Goal: Information Seeking & Learning: Learn about a topic

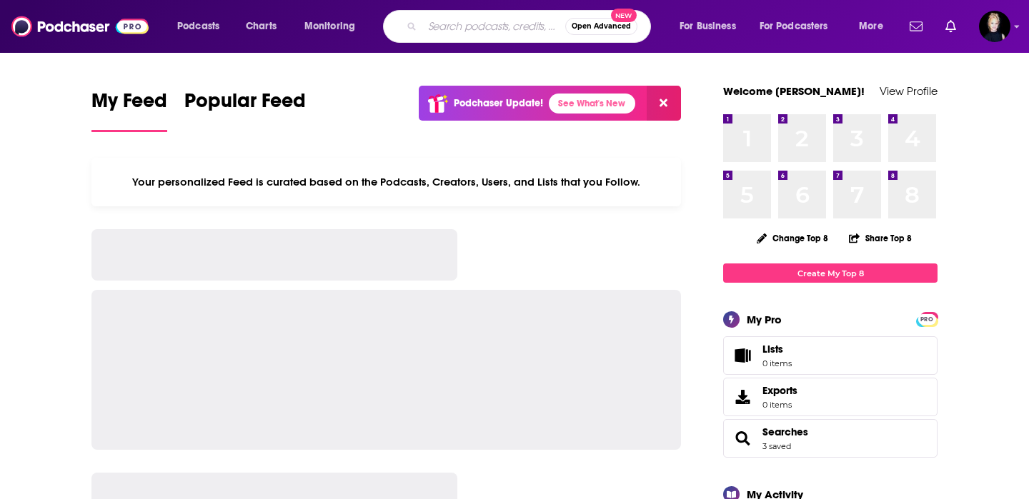
click at [456, 25] on input "Search podcasts, credits, & more..." at bounding box center [493, 26] width 143 height 23
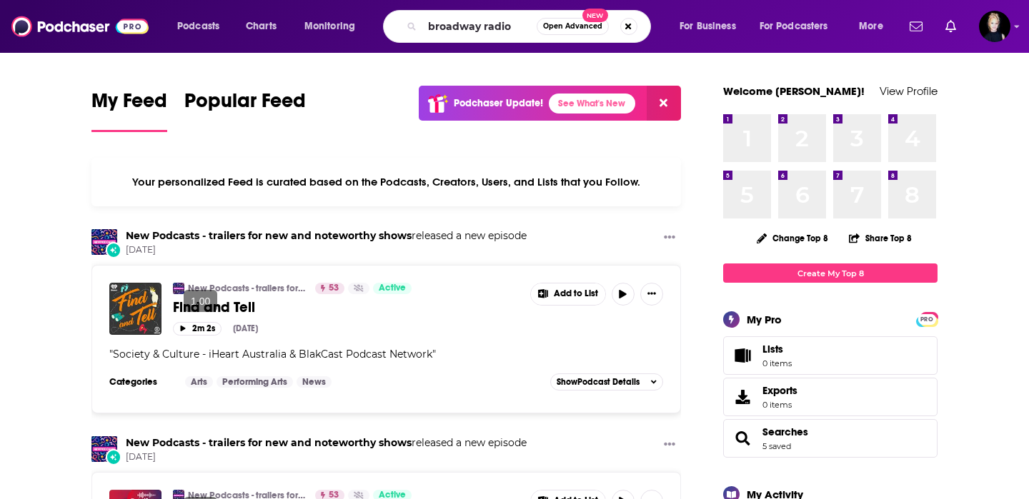
type input "broadway radio"
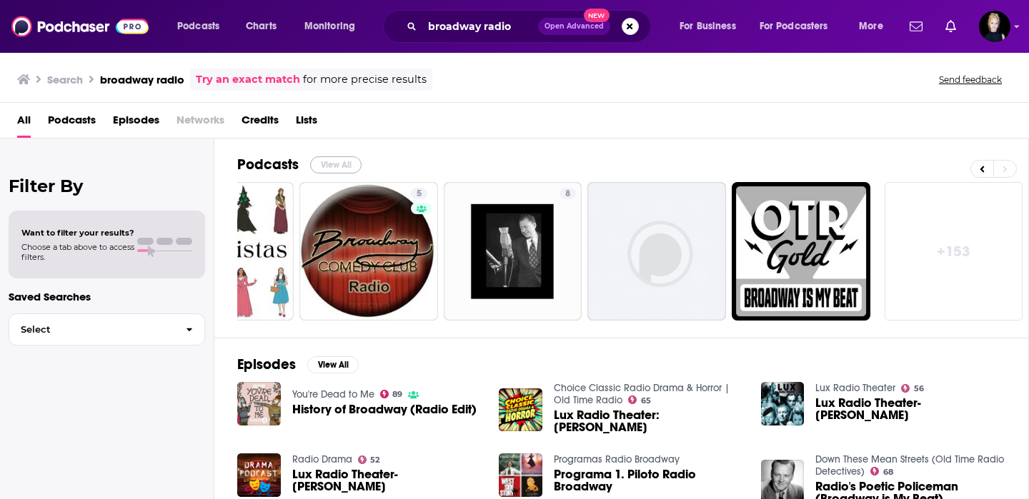
click at [349, 170] on button "View All" at bounding box center [335, 164] width 51 height 17
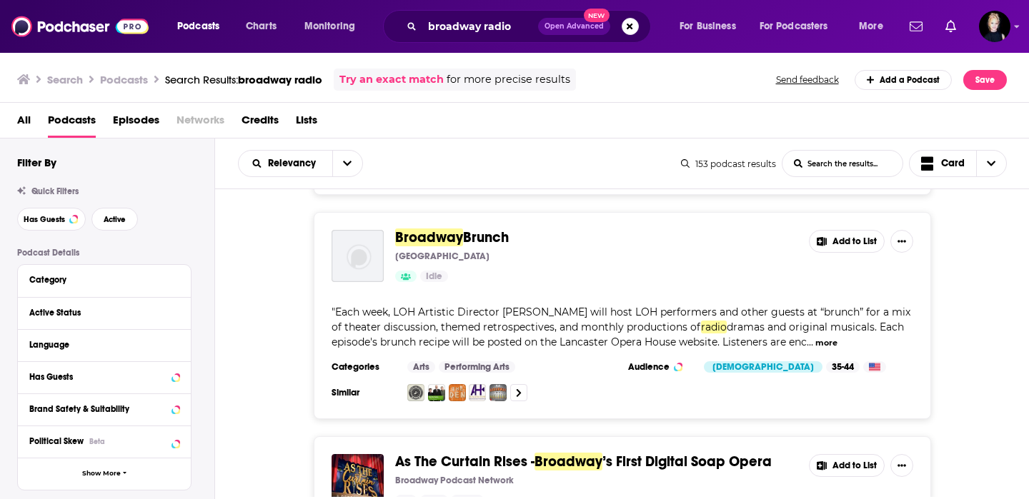
scroll to position [5084, 0]
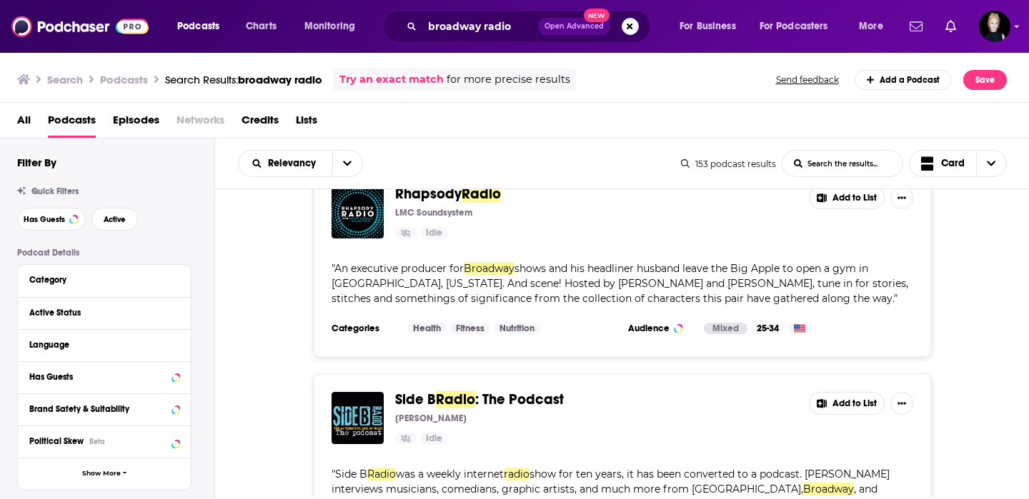
scroll to position [8942, 0]
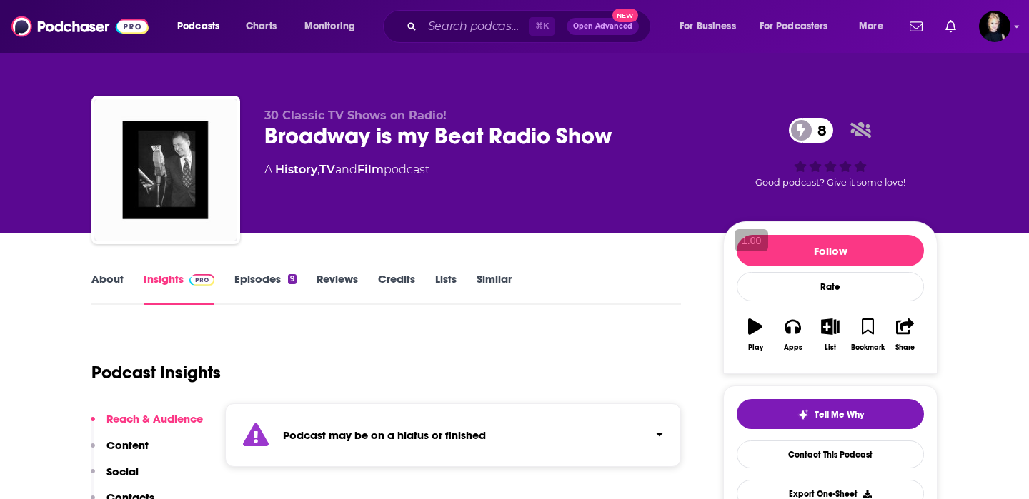
click at [114, 286] on link "About" at bounding box center [107, 288] width 32 height 33
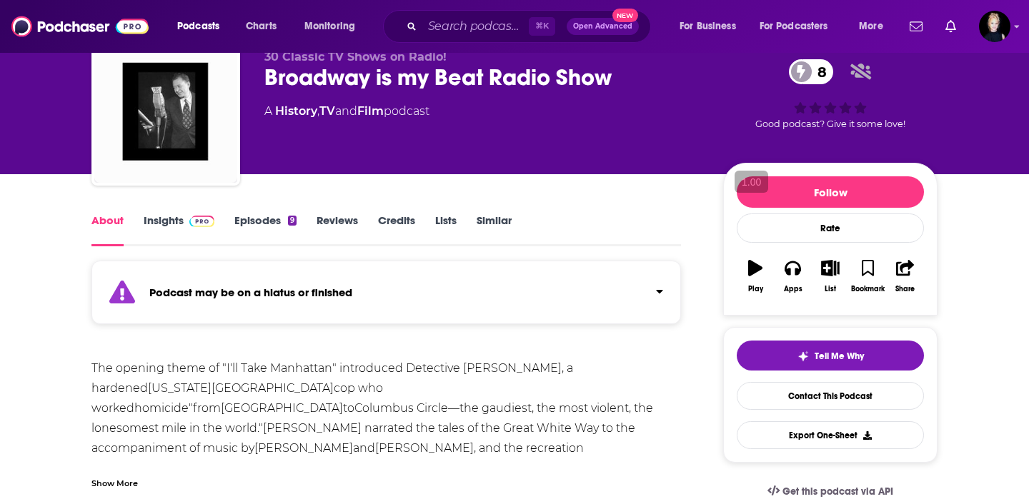
scroll to position [86, 0]
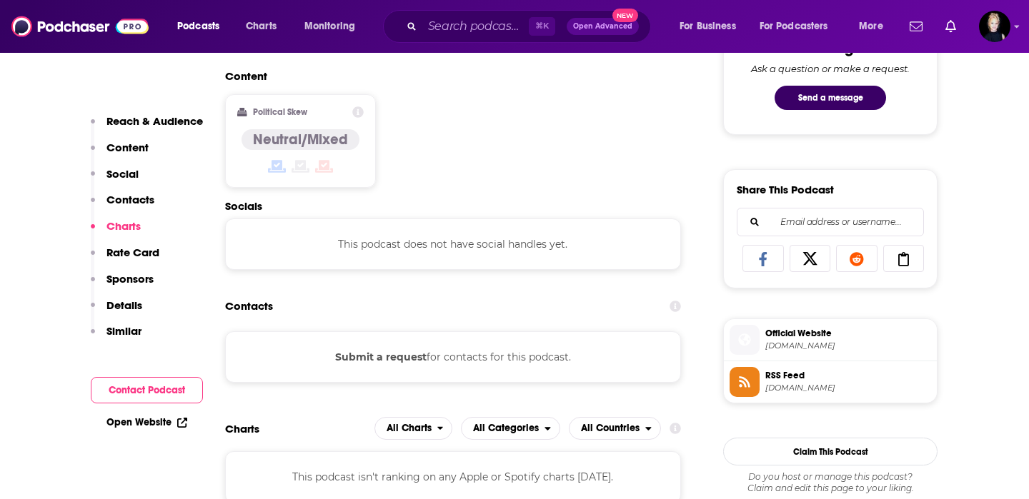
scroll to position [594, 0]
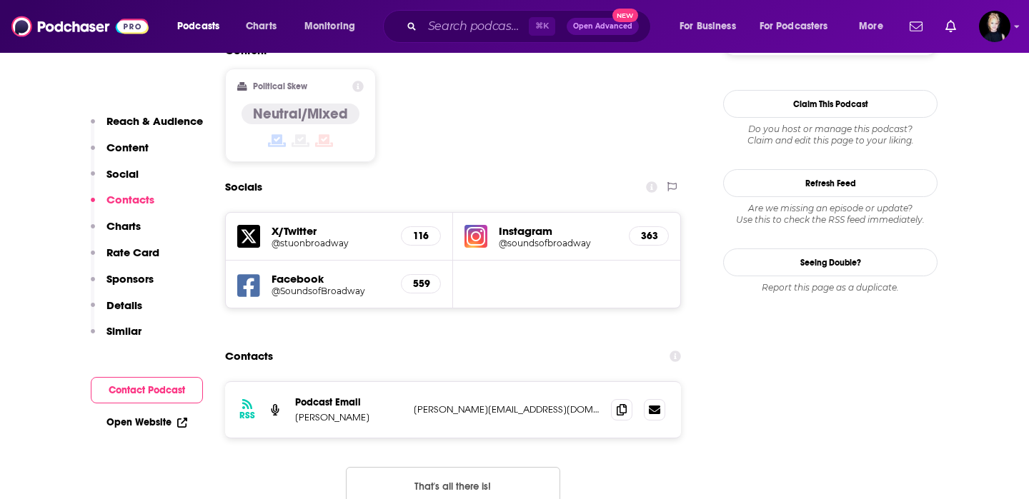
scroll to position [1260, 0]
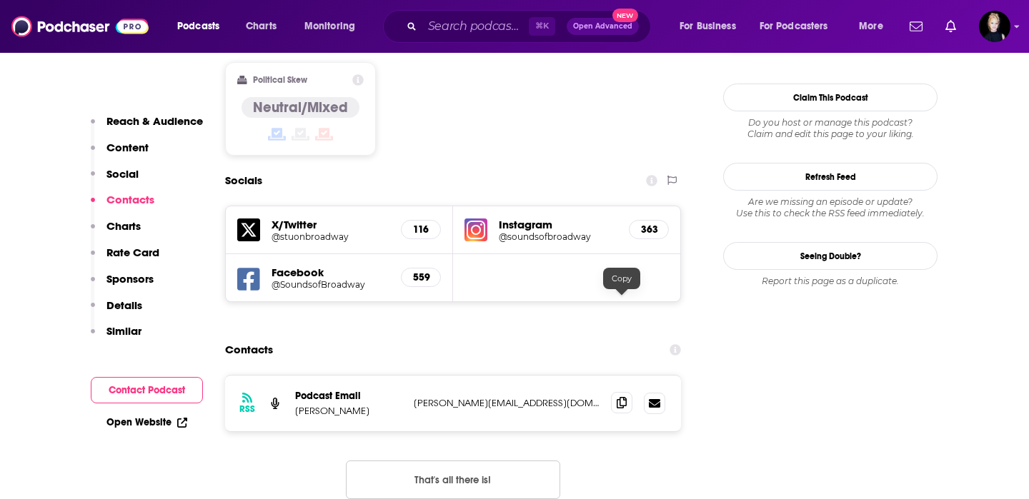
click at [620, 397] on icon at bounding box center [621, 402] width 10 height 11
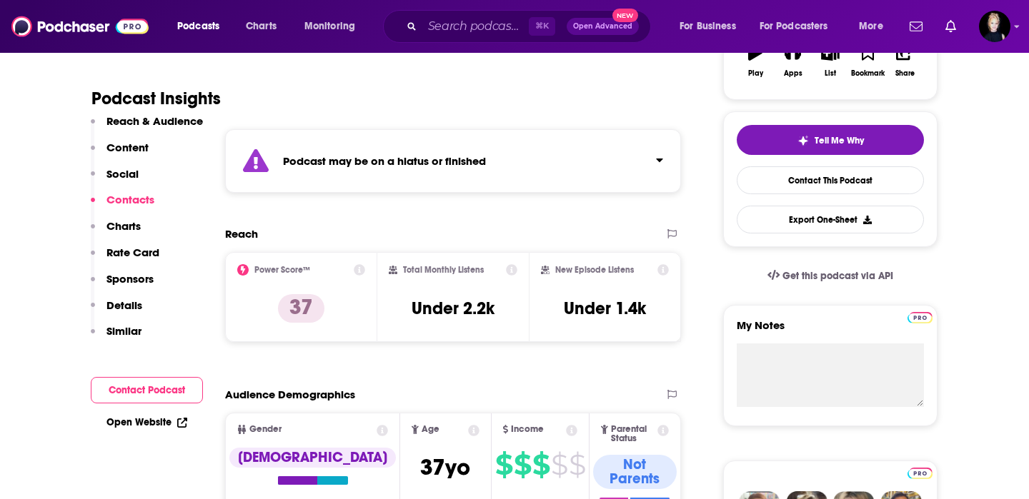
scroll to position [0, 0]
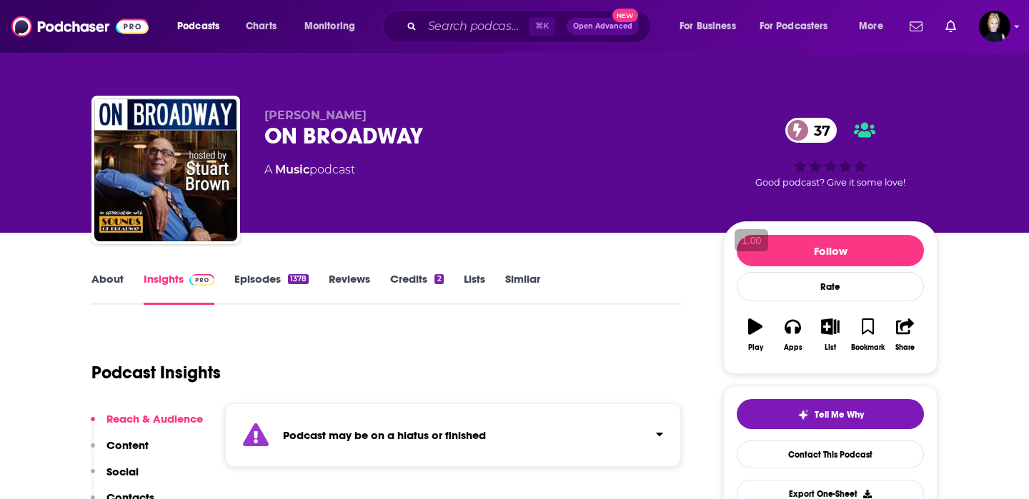
click at [524, 284] on link "Similar" at bounding box center [522, 288] width 35 height 33
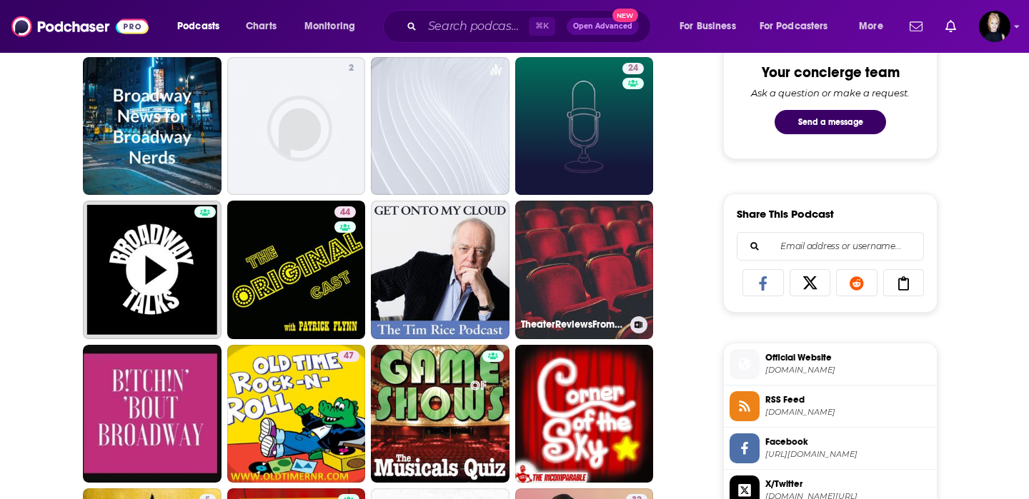
scroll to position [757, 0]
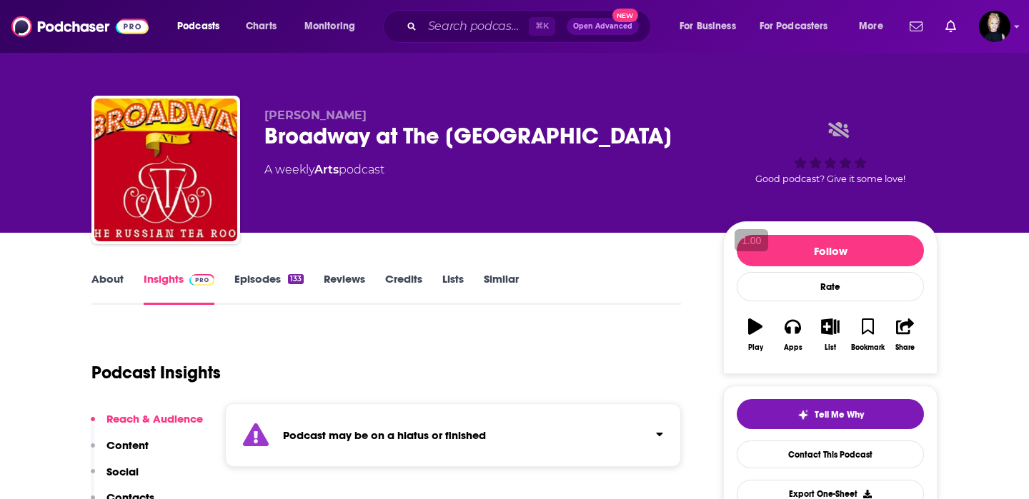
click at [103, 291] on link "About" at bounding box center [107, 288] width 32 height 33
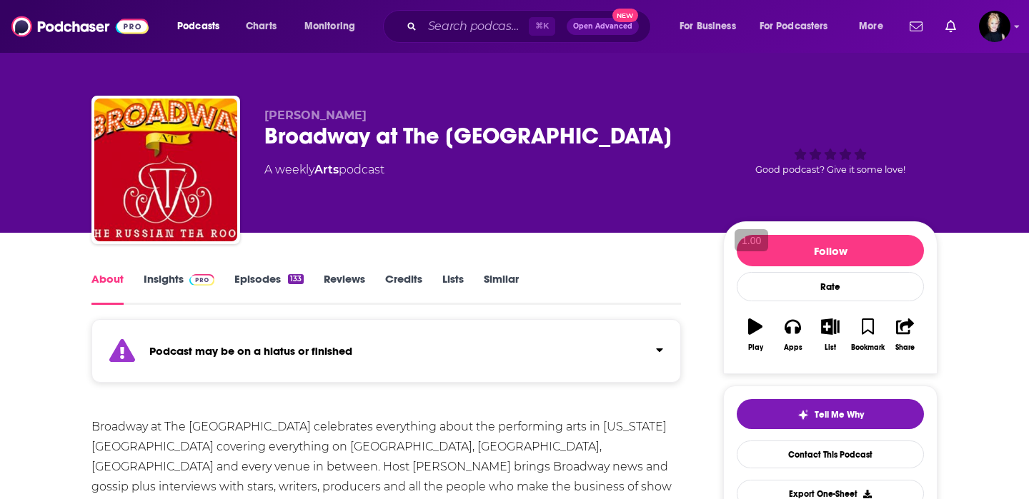
click at [171, 282] on link "Insights" at bounding box center [179, 288] width 71 height 33
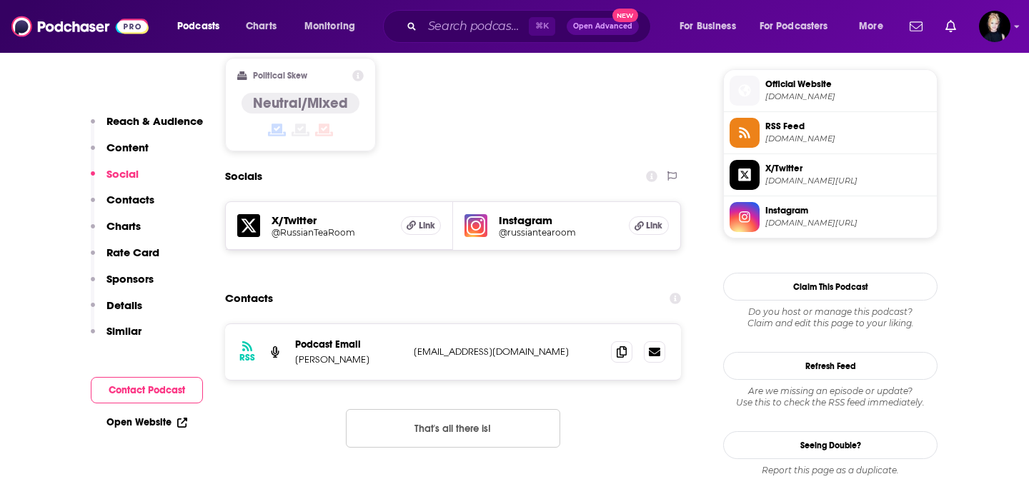
scroll to position [1028, 0]
click at [619, 351] on icon at bounding box center [621, 351] width 10 height 11
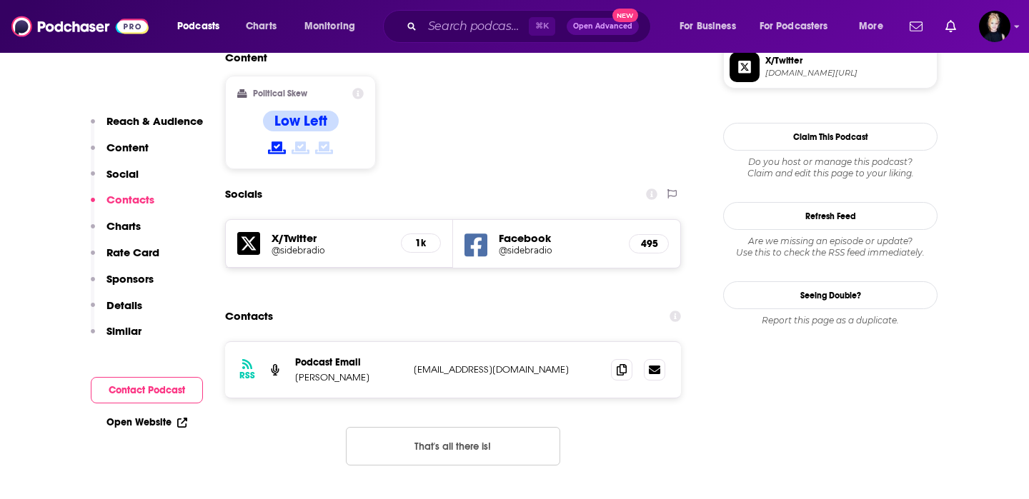
scroll to position [1178, 0]
click at [624, 364] on icon at bounding box center [621, 369] width 10 height 11
drag, startPoint x: 377, startPoint y: 330, endPoint x: 296, endPoint y: 330, distance: 81.4
click at [296, 372] on p "[PERSON_NAME]" at bounding box center [348, 378] width 107 height 12
copy p "[PERSON_NAME]"
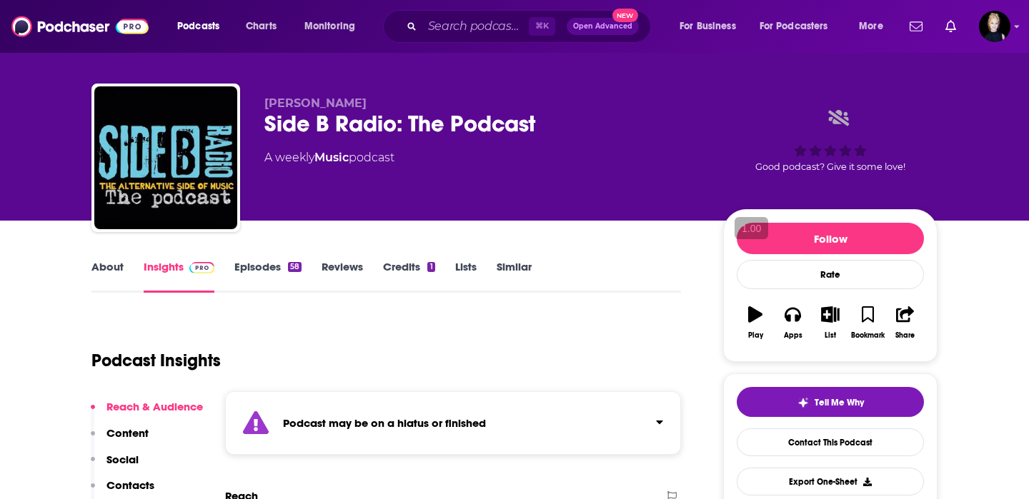
scroll to position [1, 0]
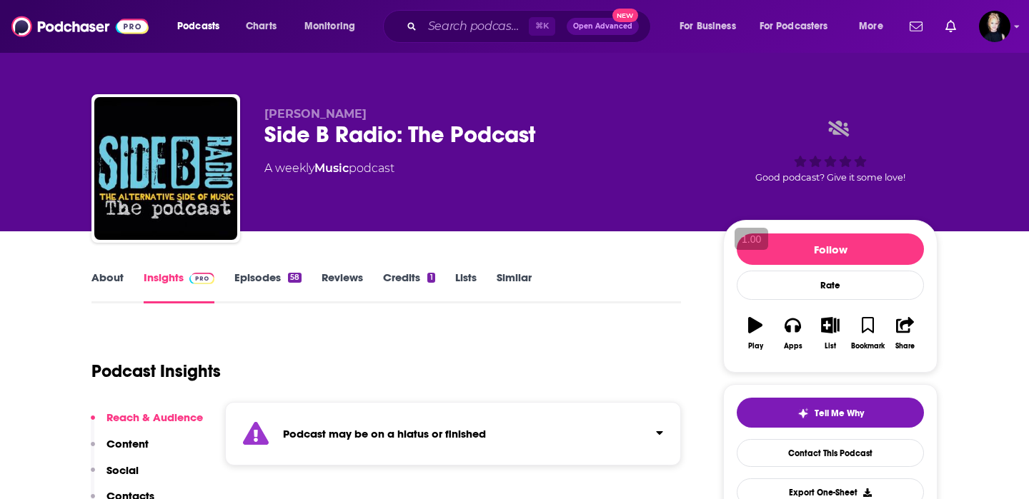
click at [514, 281] on link "Similar" at bounding box center [513, 287] width 35 height 33
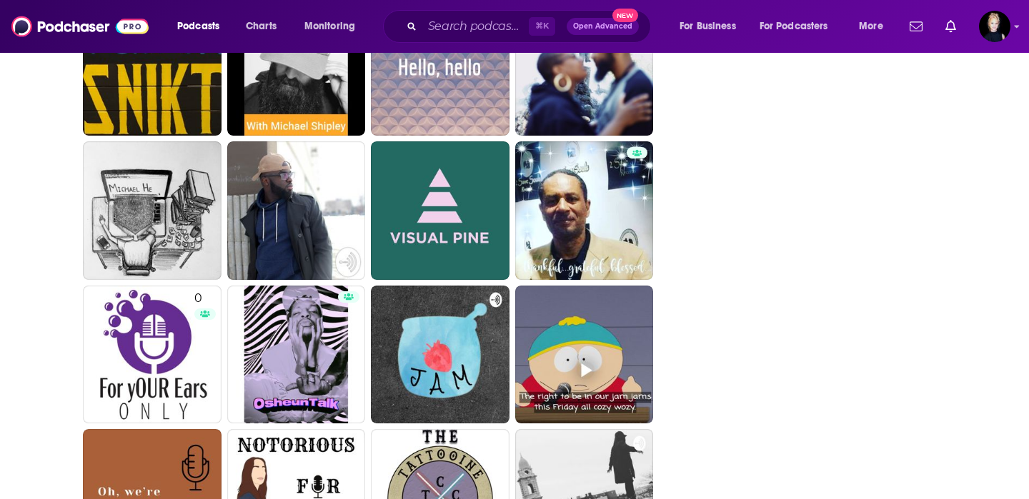
scroll to position [2834, 0]
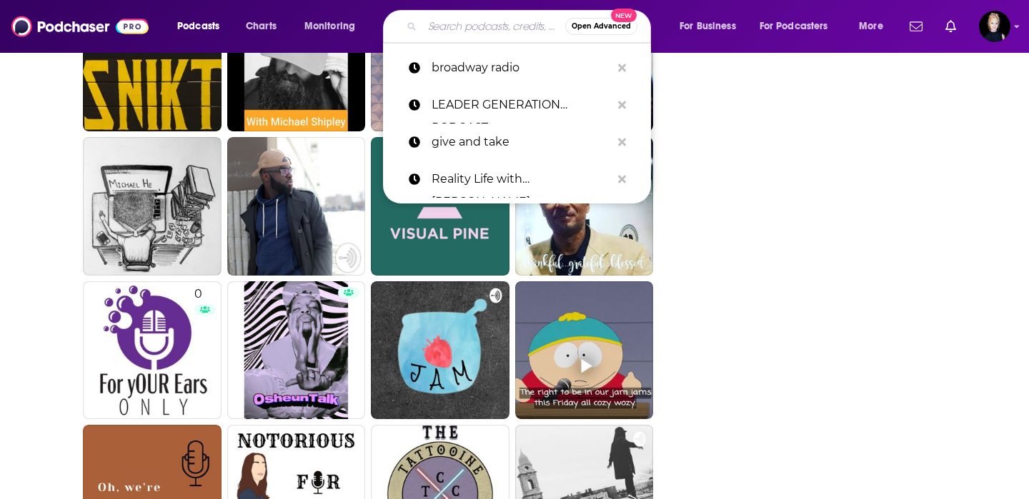
click at [464, 29] on input "Search podcasts, credits, & more..." at bounding box center [493, 26] width 143 height 23
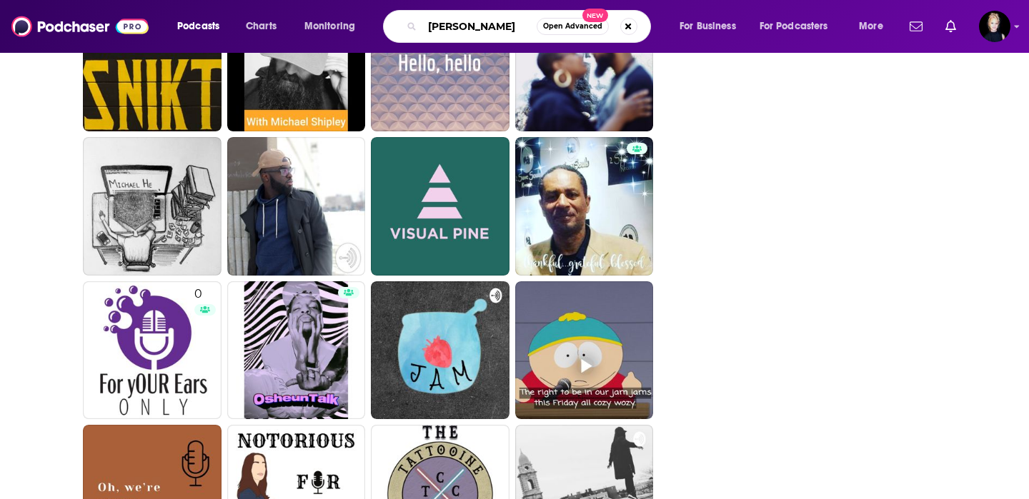
type input "tara cheyenne"
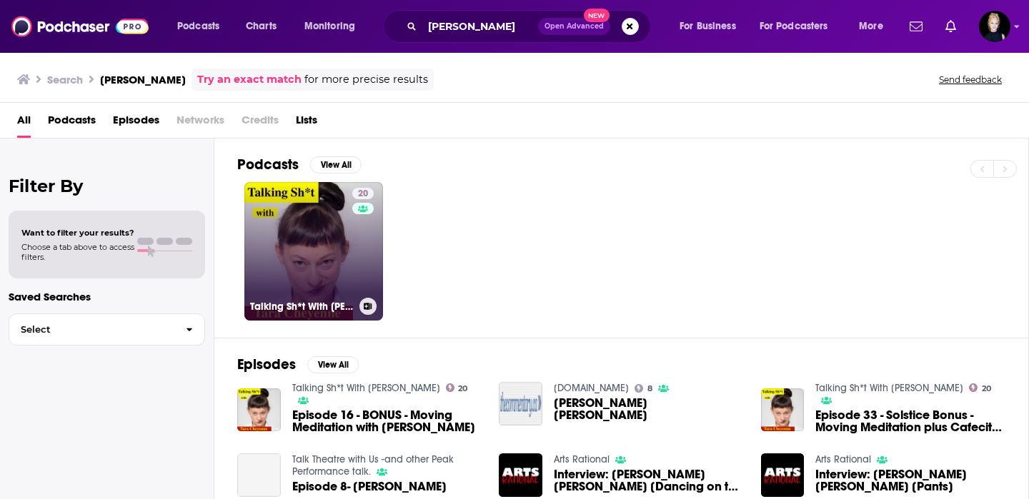
click at [307, 278] on link "20 Talking Sh*t With Tara Cheyenne" at bounding box center [313, 251] width 139 height 139
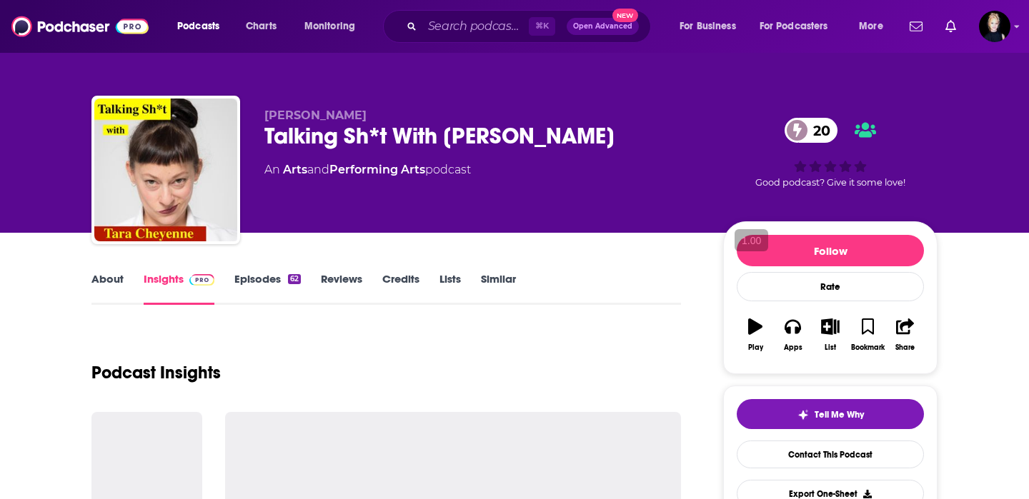
click at [490, 278] on link "Similar" at bounding box center [498, 288] width 35 height 33
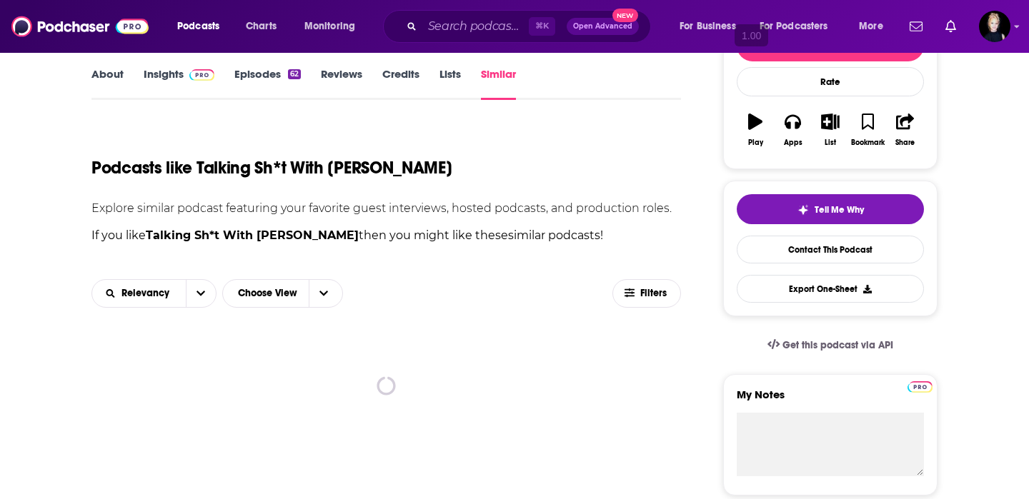
scroll to position [206, 0]
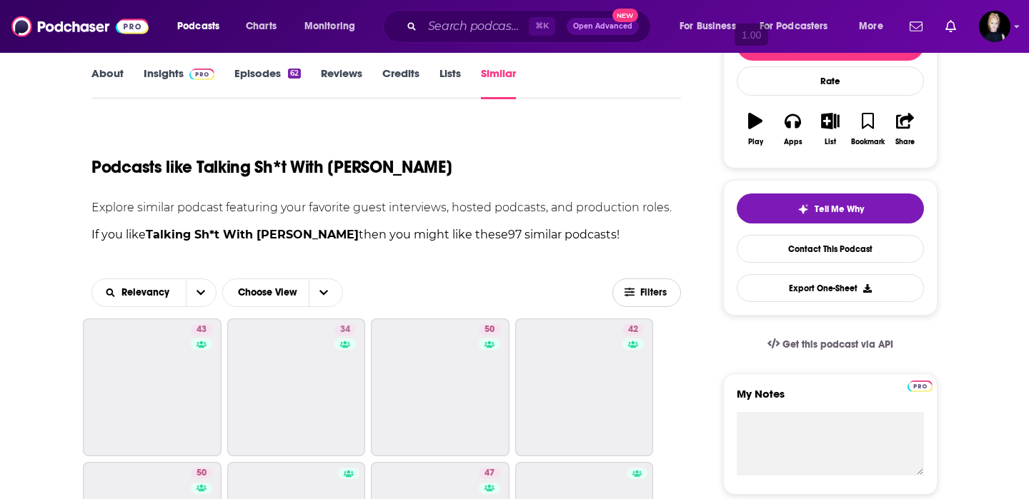
click at [659, 297] on span "Filters" at bounding box center [654, 293] width 29 height 10
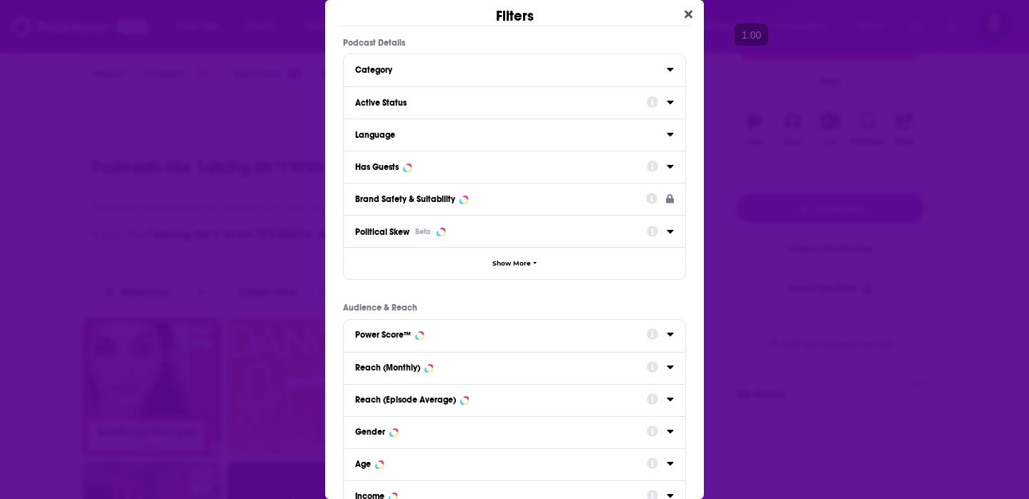
scroll to position [0, 0]
click at [466, 169] on div "Has Guests" at bounding box center [496, 167] width 282 height 10
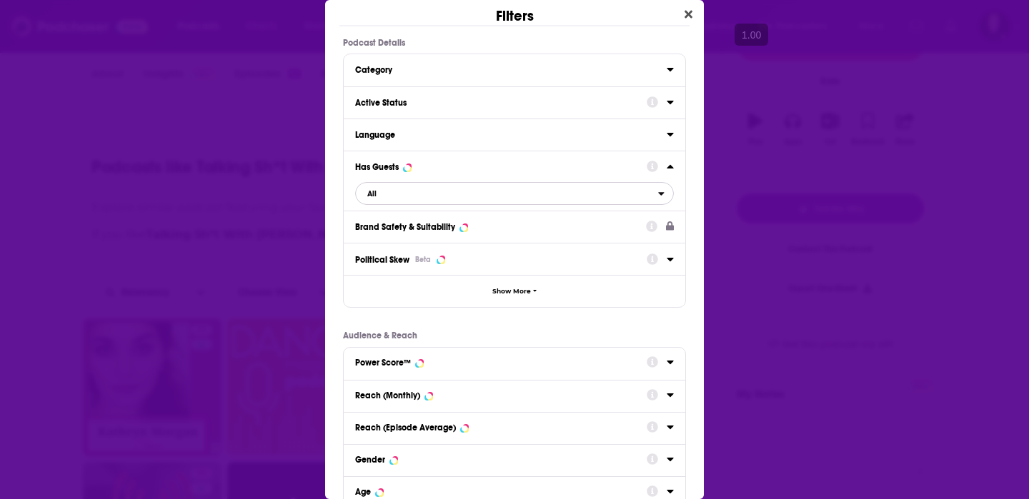
click at [440, 196] on span "All" at bounding box center [507, 193] width 302 height 19
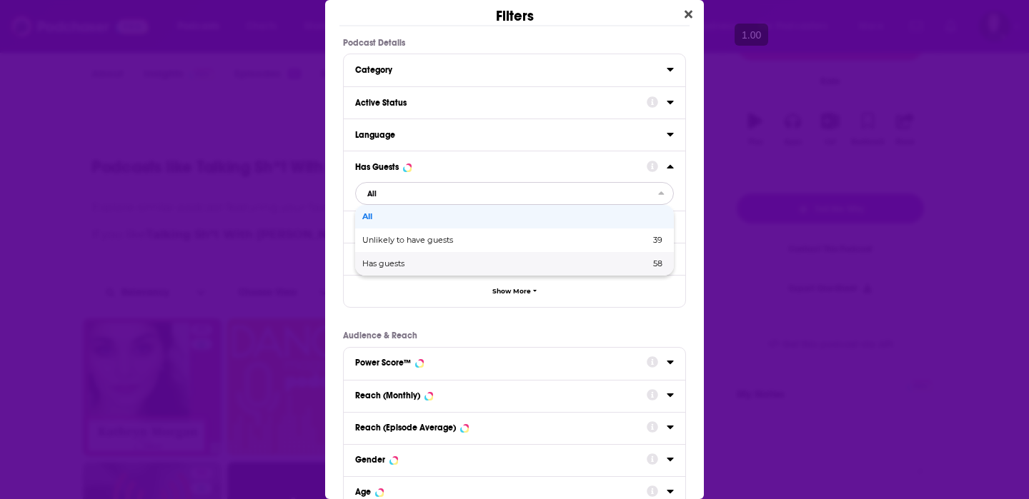
click at [439, 259] on div "Has guests 58" at bounding box center [514, 264] width 319 height 24
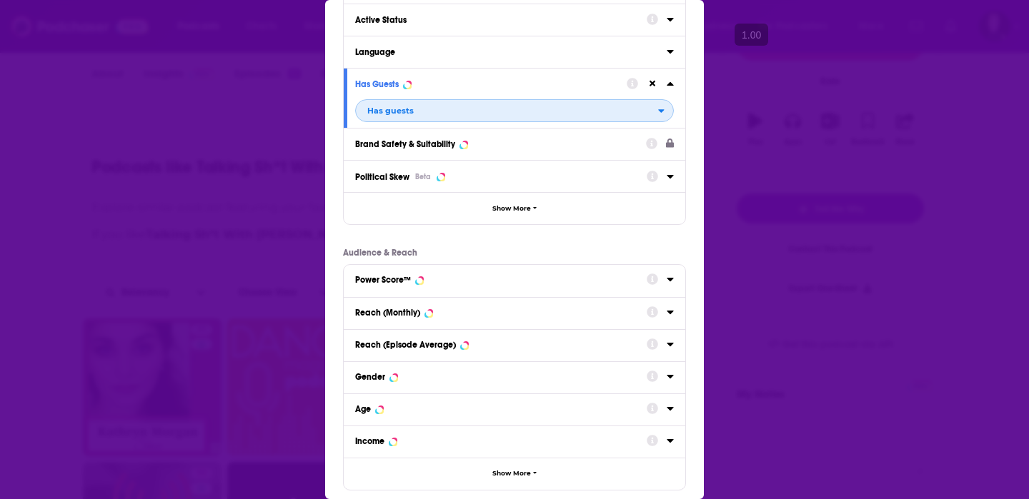
scroll to position [158, 0]
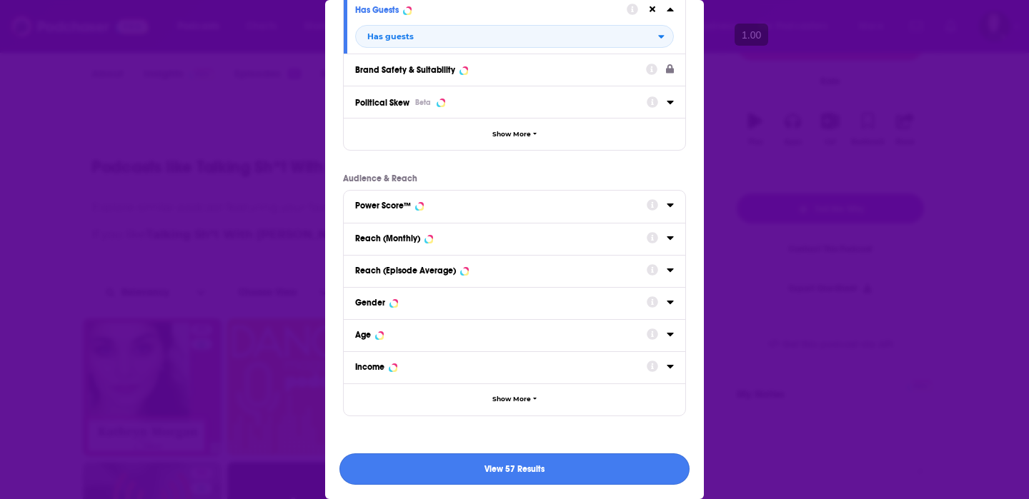
click at [530, 472] on button "View 57 Results" at bounding box center [514, 470] width 350 height 32
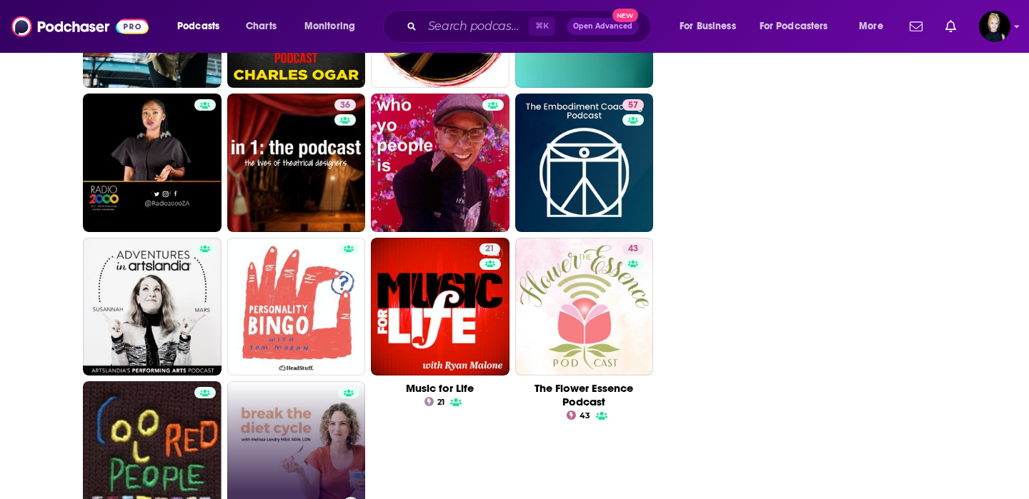
scroll to position [2167, 0]
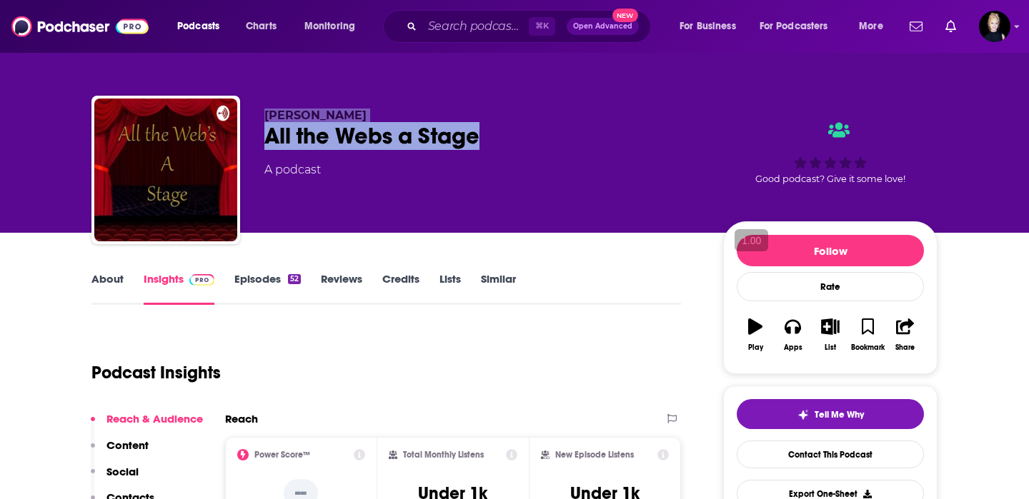
drag, startPoint x: 491, startPoint y: 131, endPoint x: 267, endPoint y: 109, distance: 225.5
click at [267, 109] on div "Steven Thomas All the Webs a Stage A podcast" at bounding box center [482, 166] width 436 height 114
copy div "Steven Thomas All the Webs a Stage"
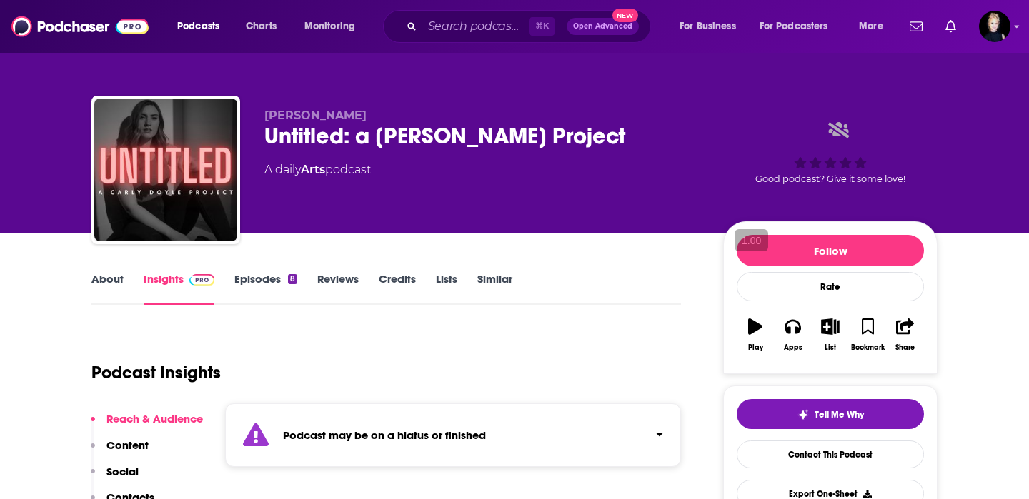
click at [107, 286] on link "About" at bounding box center [107, 288] width 32 height 33
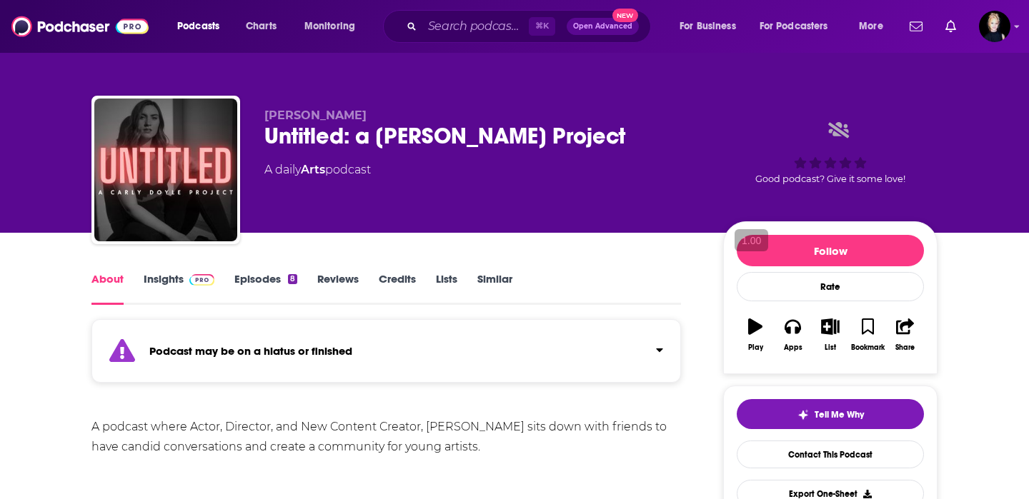
click at [177, 279] on link "Insights" at bounding box center [179, 288] width 71 height 33
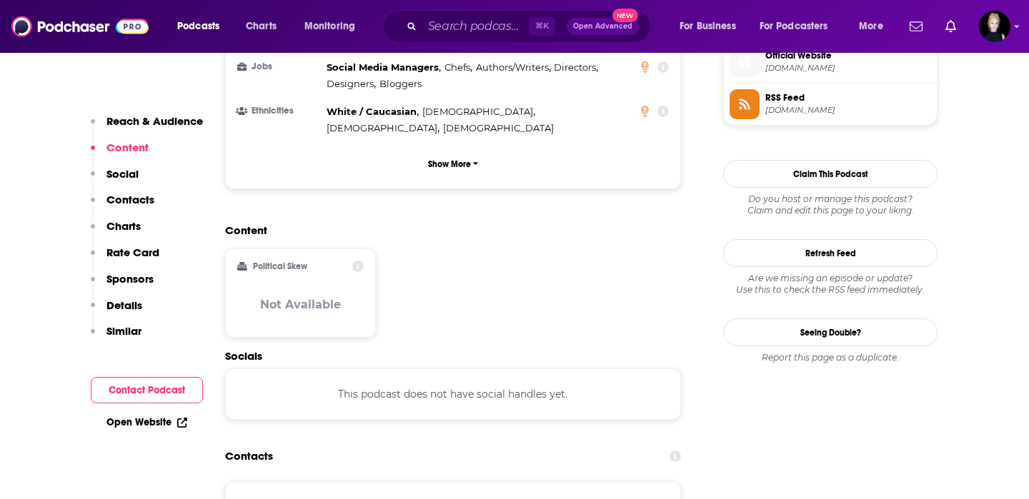
scroll to position [1059, 0]
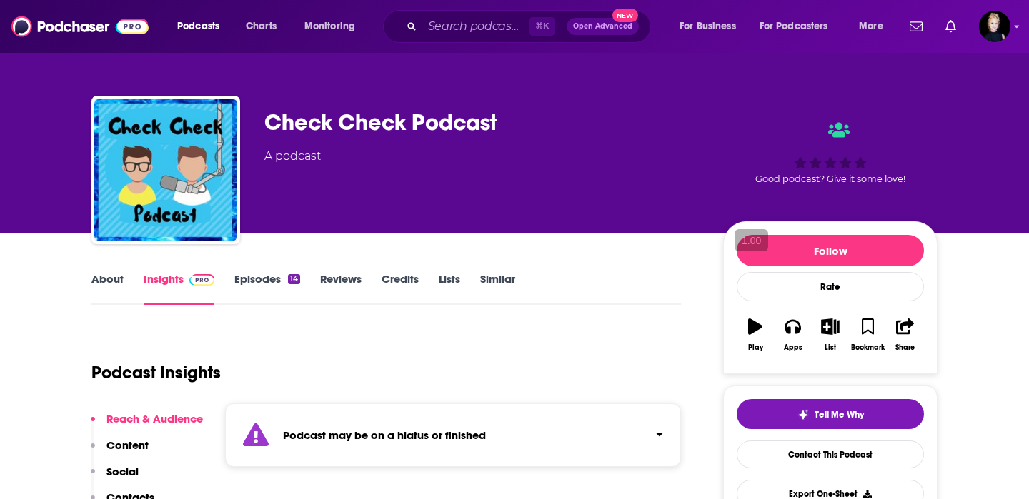
click at [120, 285] on link "About" at bounding box center [107, 288] width 32 height 33
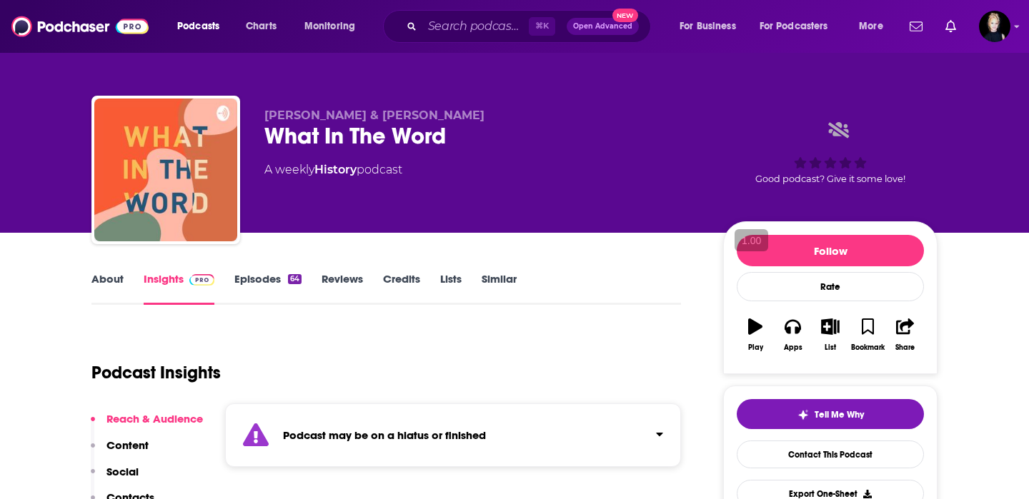
click at [114, 282] on link "About" at bounding box center [107, 288] width 32 height 33
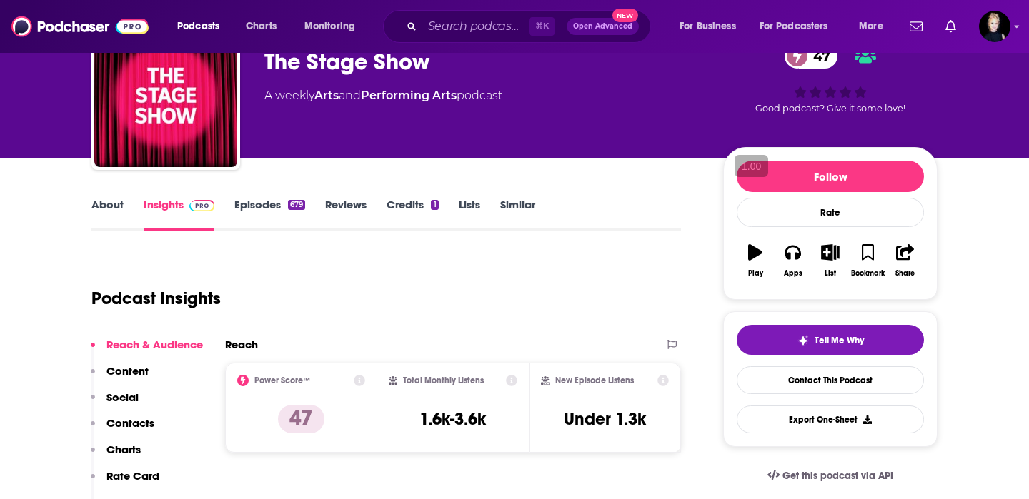
scroll to position [80, 0]
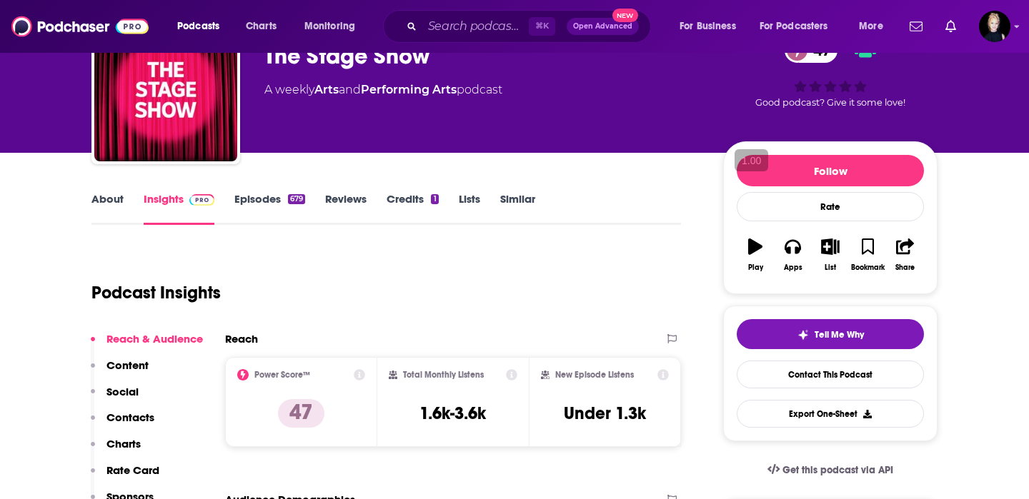
click at [110, 199] on link "About" at bounding box center [107, 208] width 32 height 33
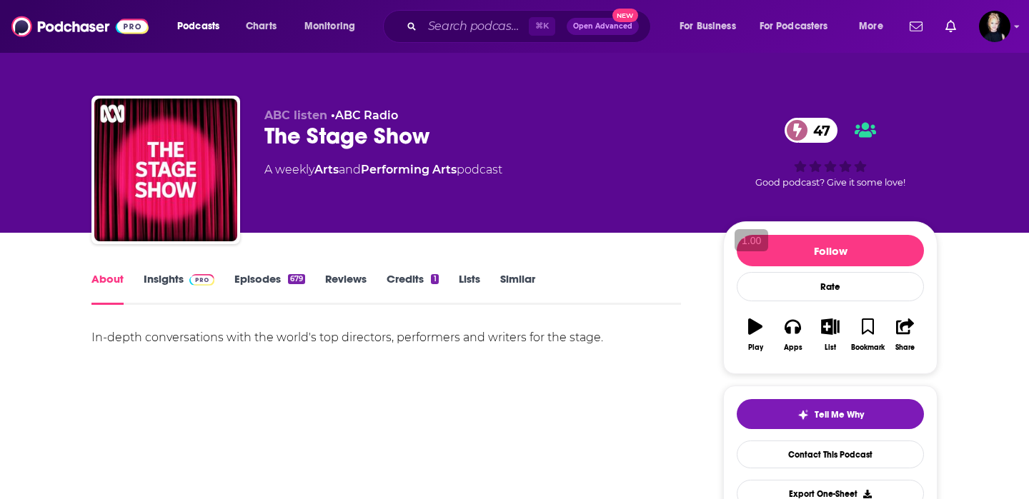
click at [166, 281] on link "Insights" at bounding box center [179, 288] width 71 height 33
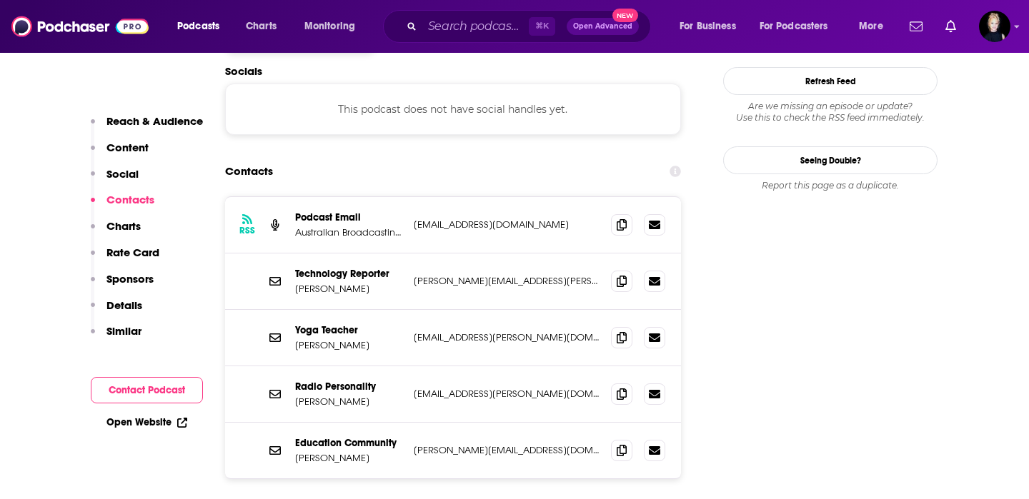
scroll to position [1230, 0]
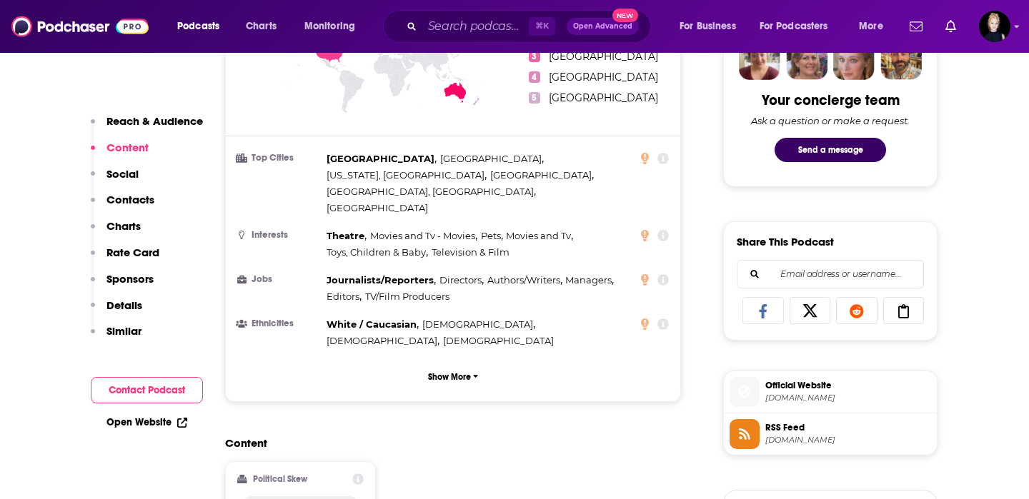
scroll to position [543, 0]
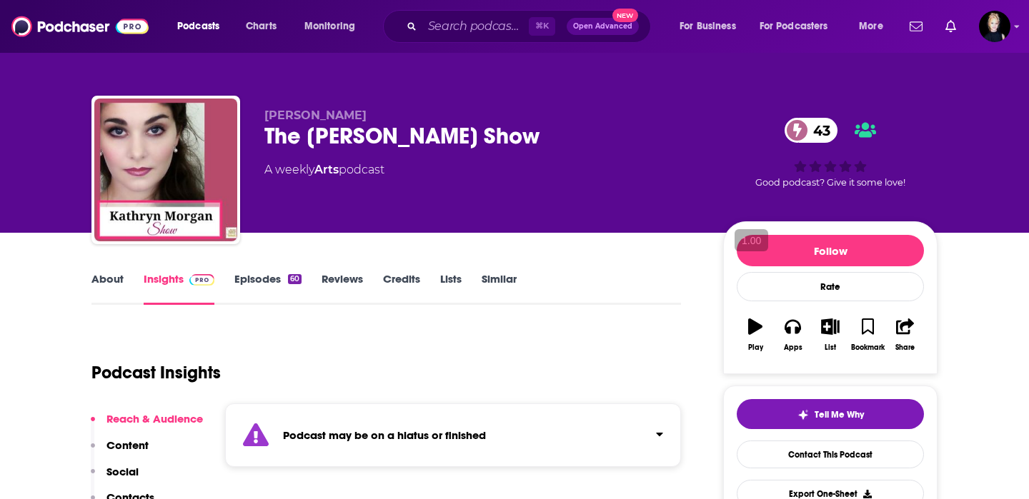
click at [108, 286] on link "About" at bounding box center [107, 288] width 32 height 33
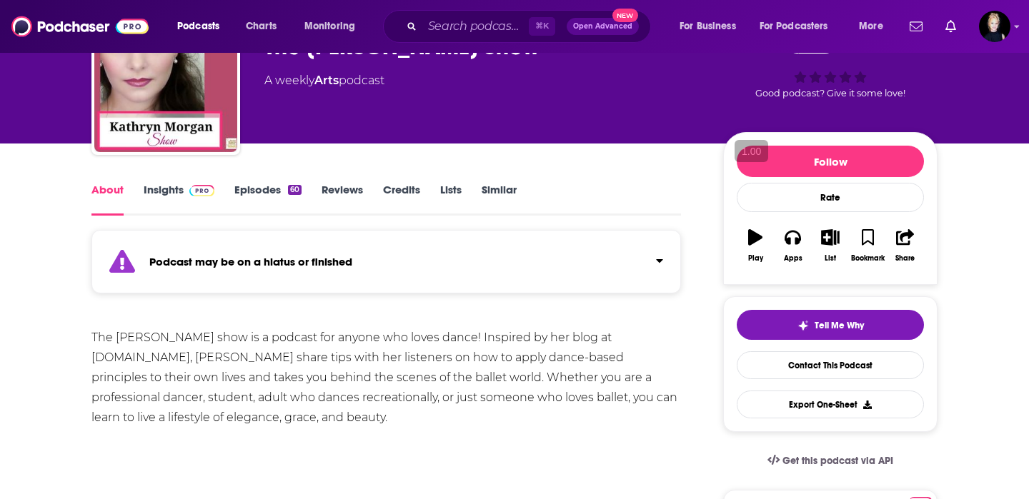
scroll to position [91, 0]
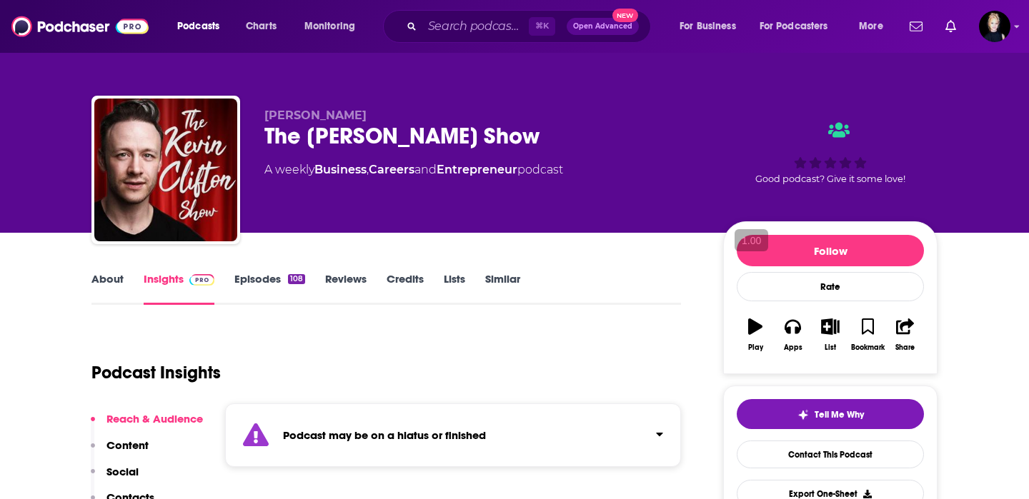
click at [109, 281] on link "About" at bounding box center [107, 288] width 32 height 33
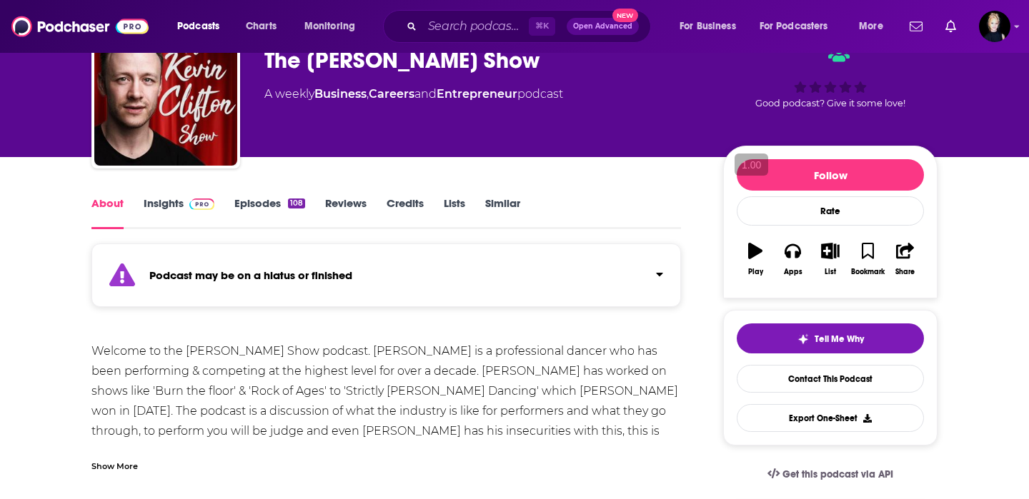
scroll to position [77, 0]
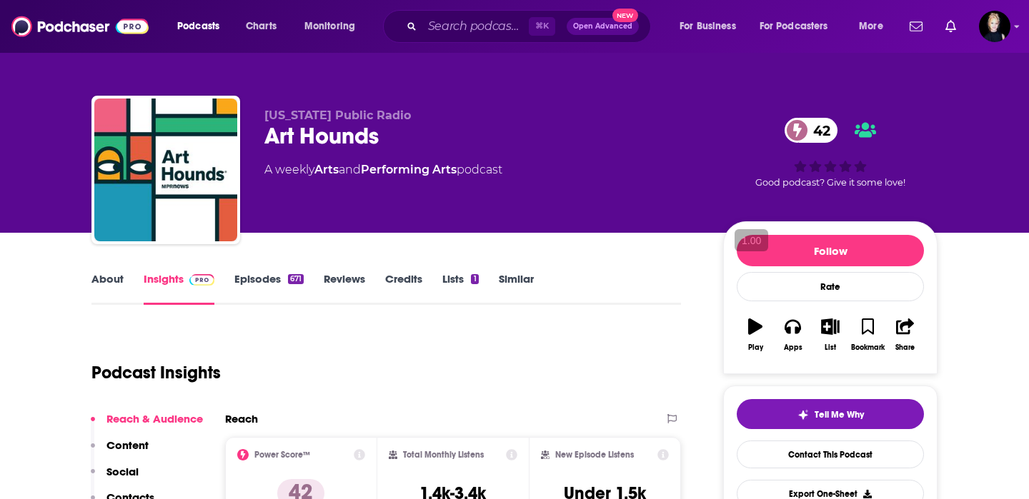
click at [109, 283] on link "About" at bounding box center [107, 288] width 32 height 33
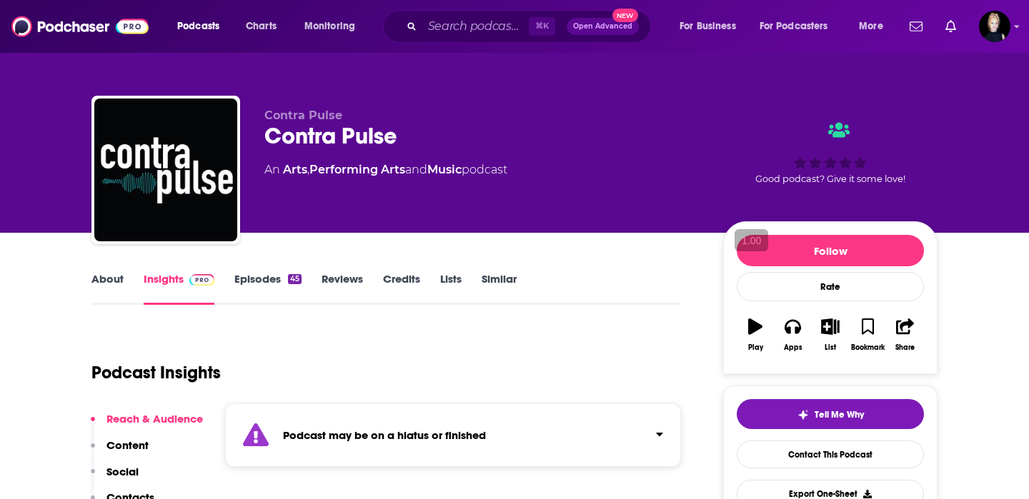
click at [111, 283] on link "About" at bounding box center [107, 288] width 32 height 33
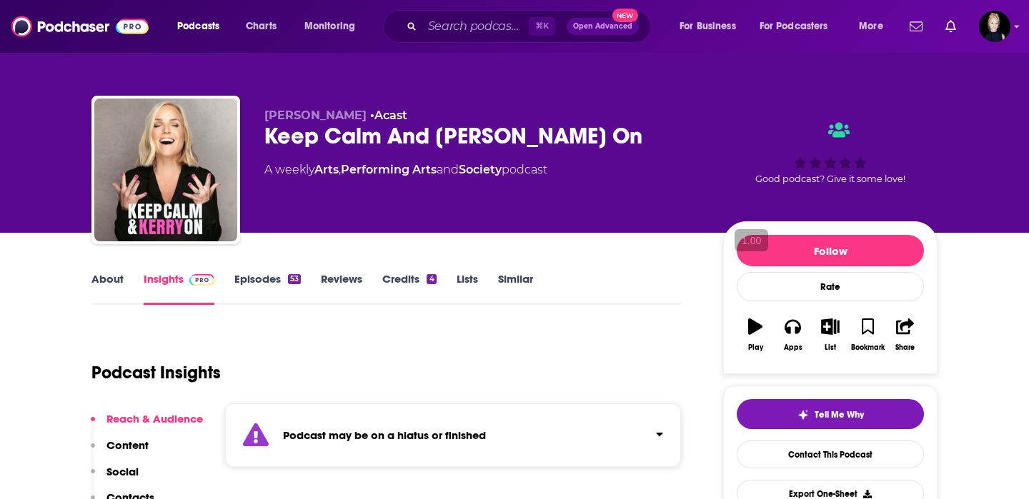
click at [113, 276] on link "About" at bounding box center [107, 288] width 32 height 33
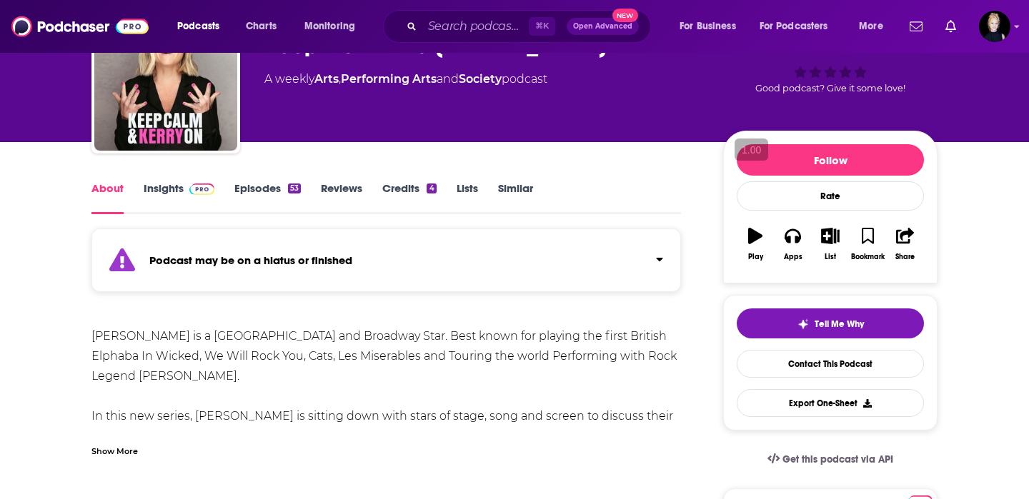
scroll to position [93, 0]
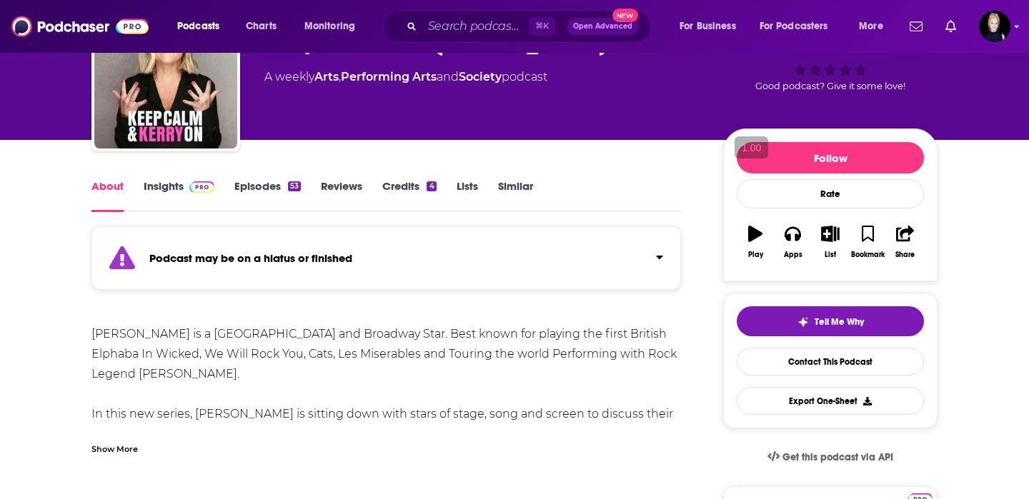
click at [122, 446] on div "Show More" at bounding box center [114, 448] width 46 height 14
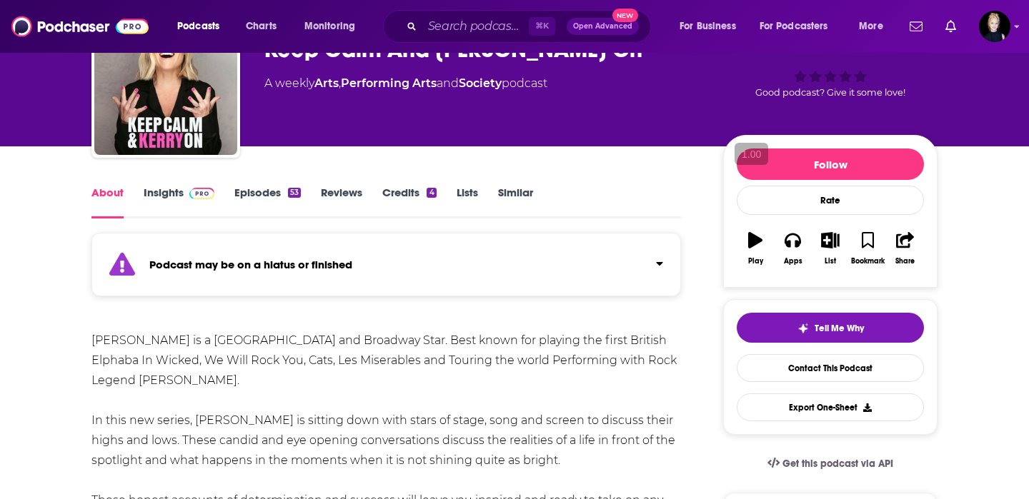
scroll to position [26, 0]
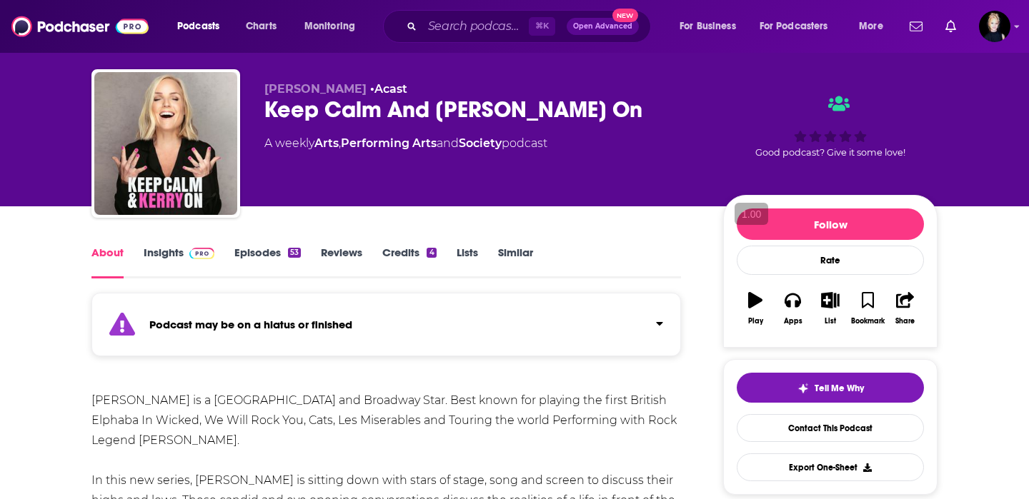
click at [189, 249] on img at bounding box center [201, 253] width 25 height 11
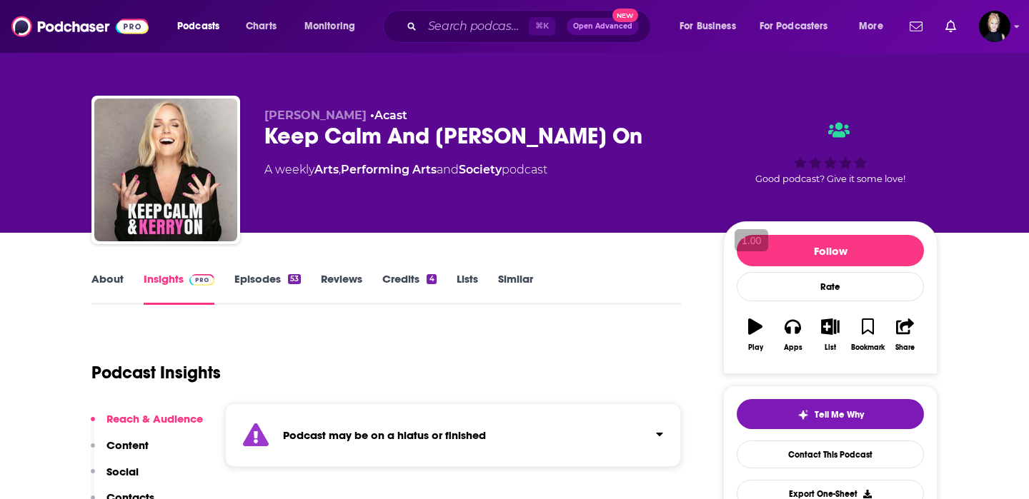
click at [258, 286] on link "Episodes 53" at bounding box center [267, 288] width 66 height 33
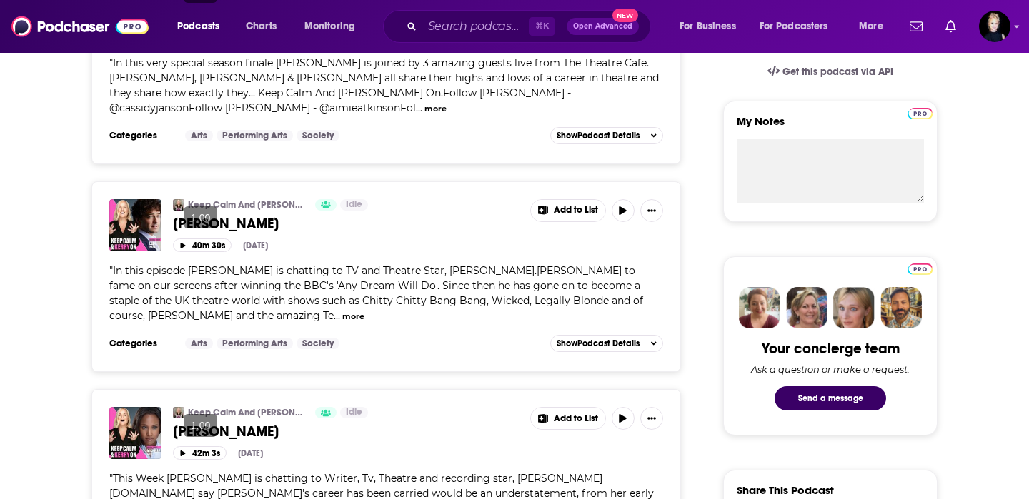
scroll to position [481, 0]
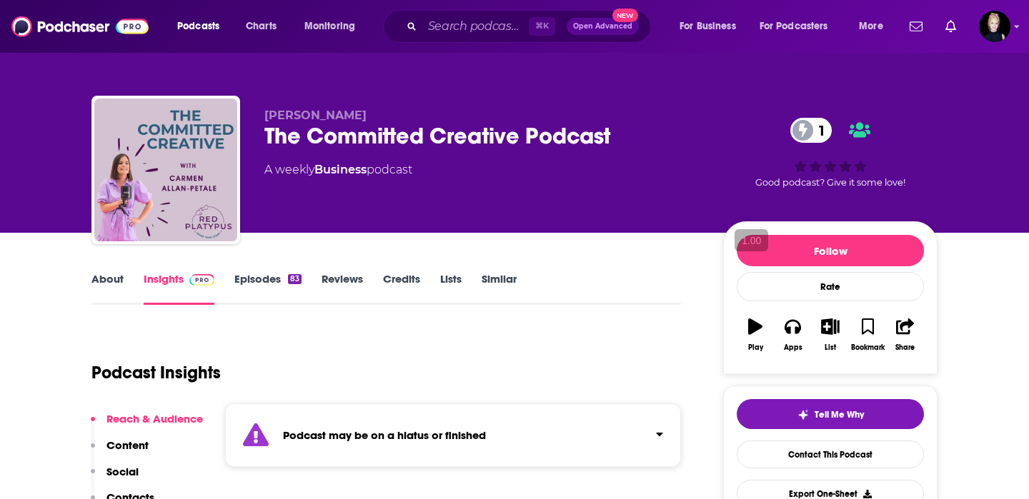
click at [109, 276] on link "About" at bounding box center [107, 288] width 32 height 33
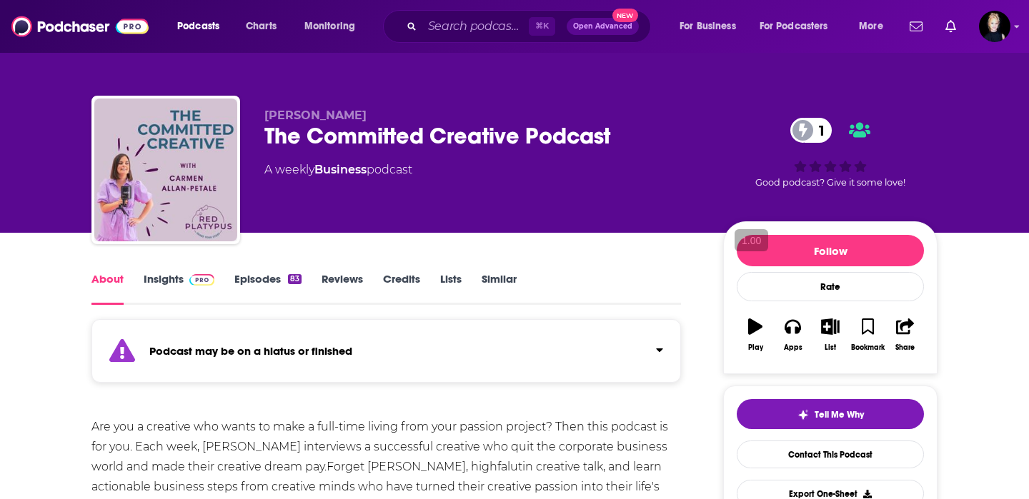
scroll to position [112, 0]
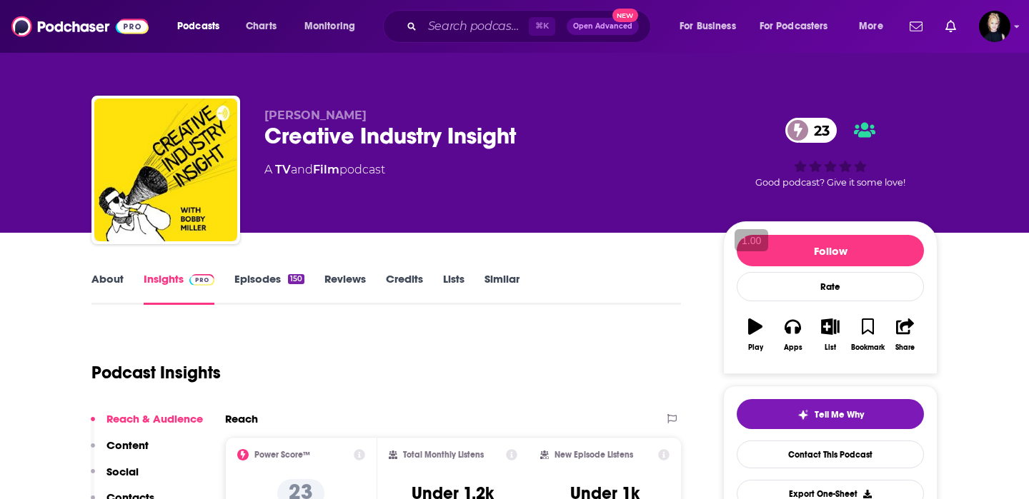
click at [104, 284] on link "About" at bounding box center [107, 288] width 32 height 33
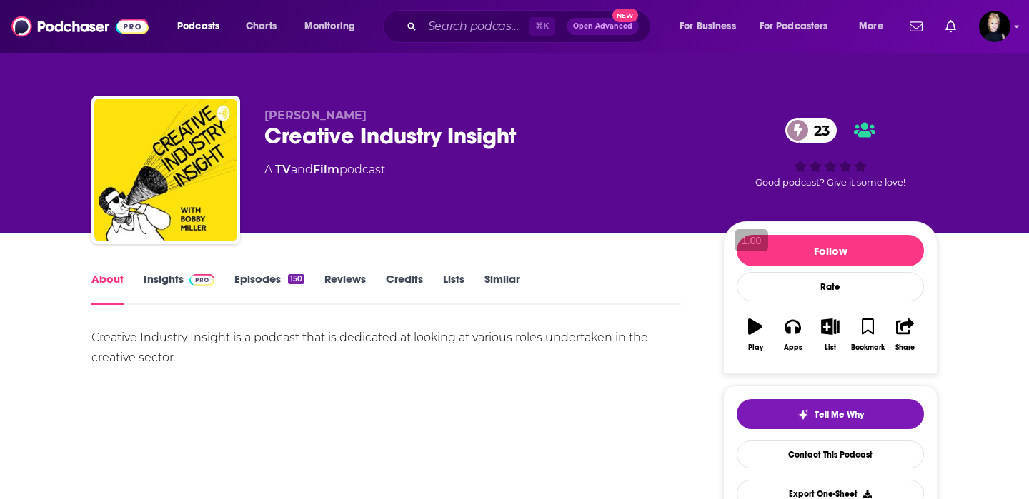
click at [159, 284] on link "Insights" at bounding box center [179, 288] width 71 height 33
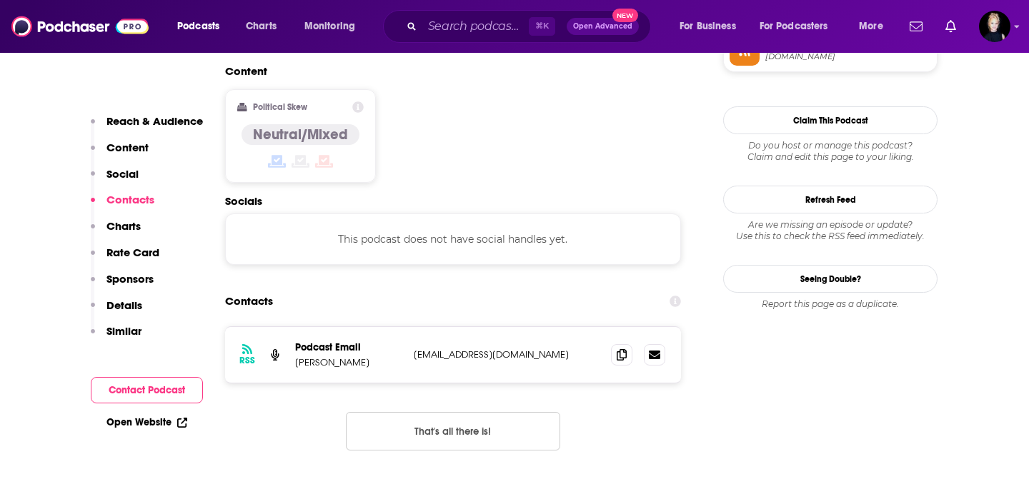
scroll to position [1115, 0]
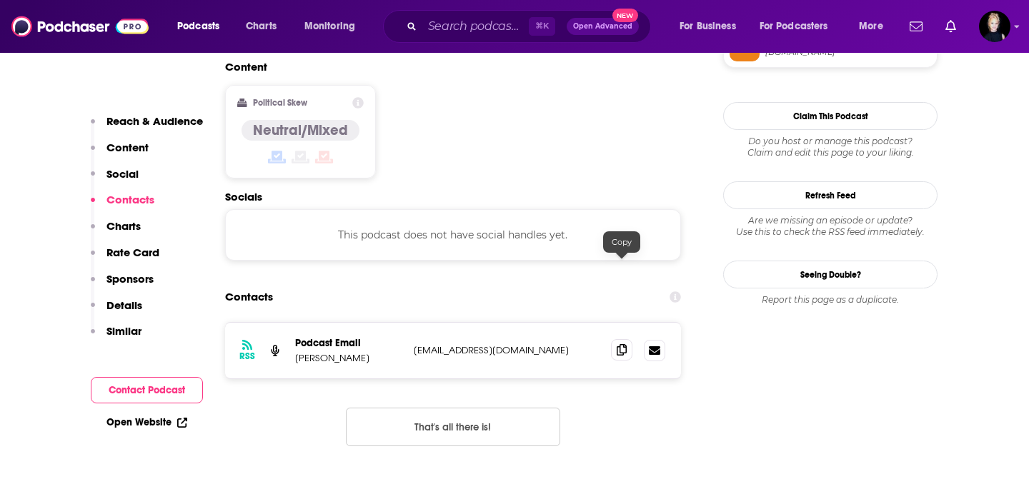
click at [620, 344] on icon at bounding box center [621, 349] width 10 height 11
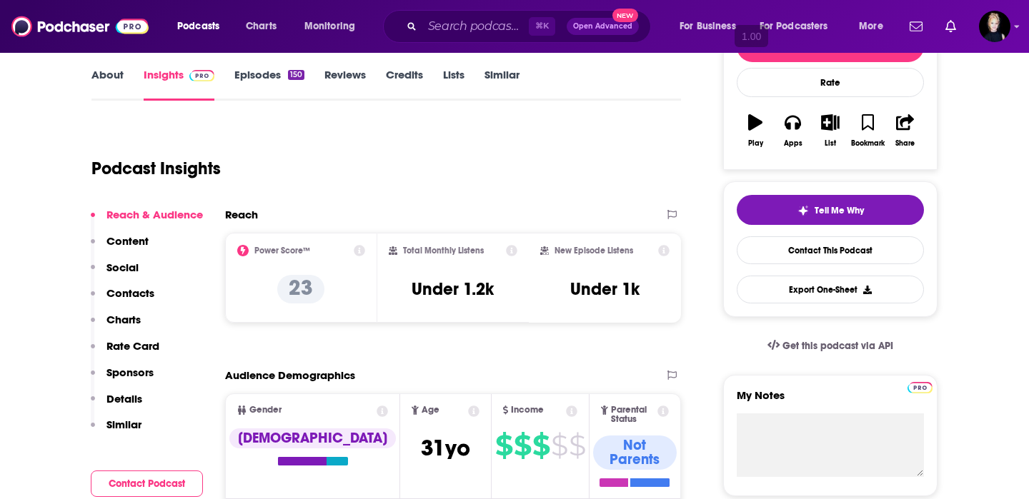
scroll to position [0, 0]
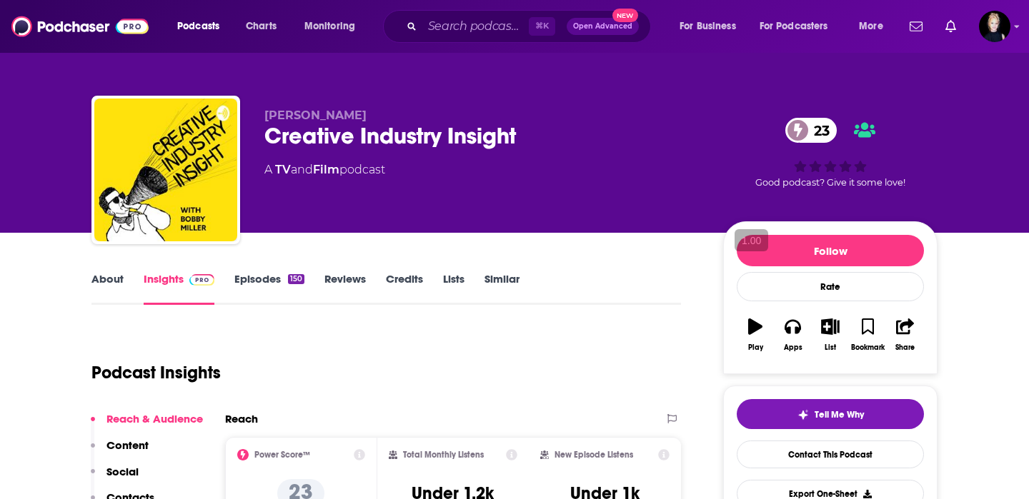
click at [106, 281] on link "About" at bounding box center [107, 288] width 32 height 33
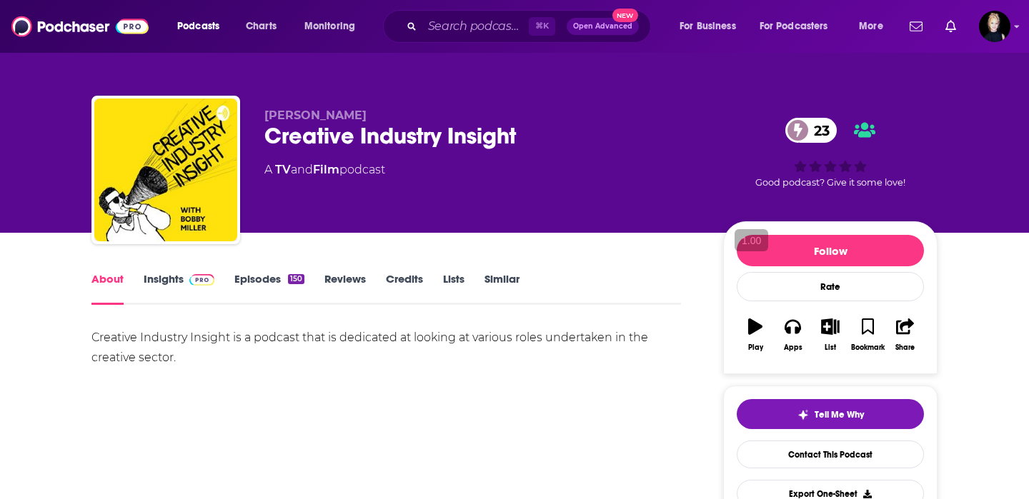
click at [494, 282] on link "Similar" at bounding box center [501, 288] width 35 height 33
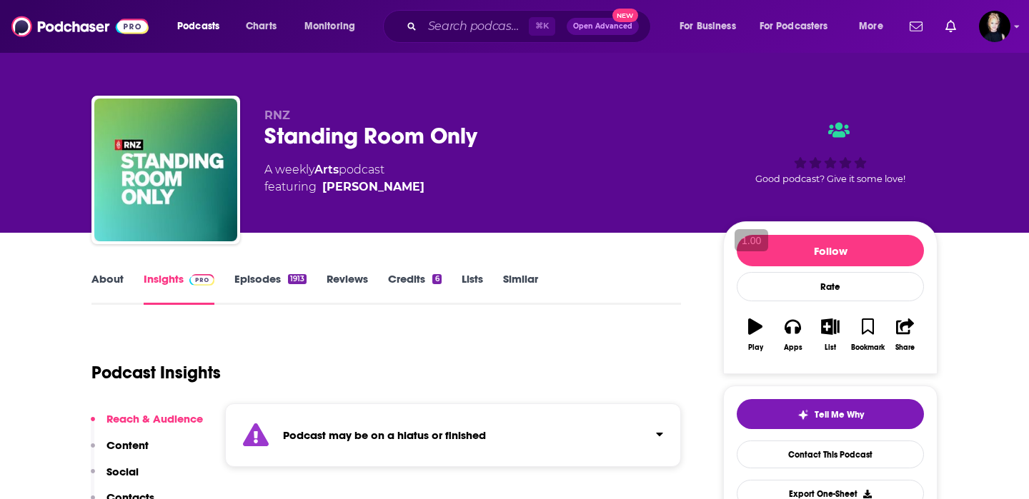
click at [119, 280] on link "About" at bounding box center [107, 288] width 32 height 33
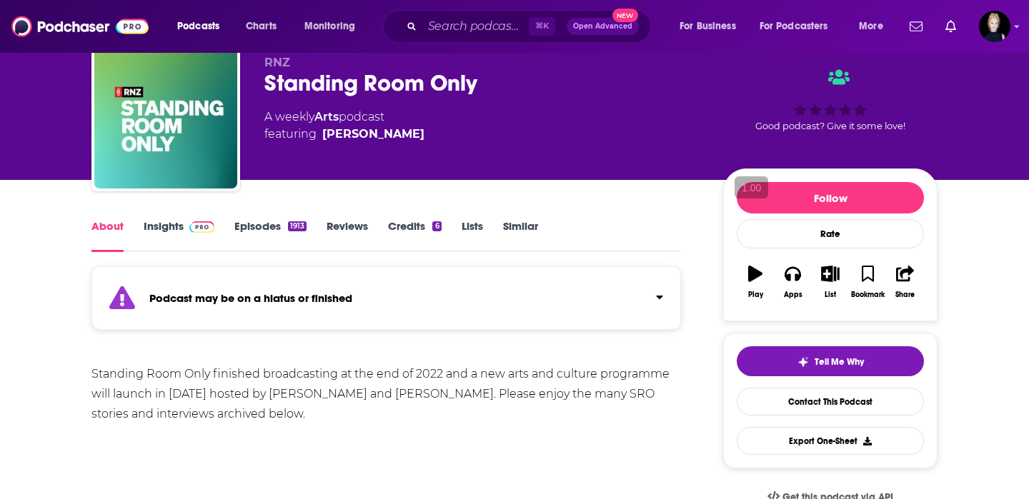
scroll to position [63, 0]
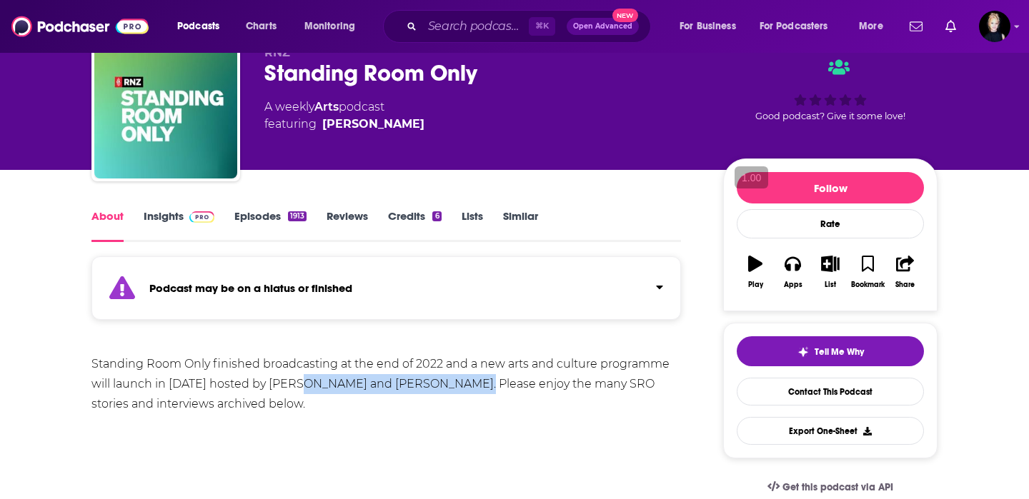
drag, startPoint x: 464, startPoint y: 383, endPoint x: 303, endPoint y: 383, distance: 160.7
click at [303, 383] on div "Standing Room Only finished broadcasting at the end of 2022 and a new arts and …" at bounding box center [385, 384] width 589 height 60
copy div "[PERSON_NAME] and [PERSON_NAME]."
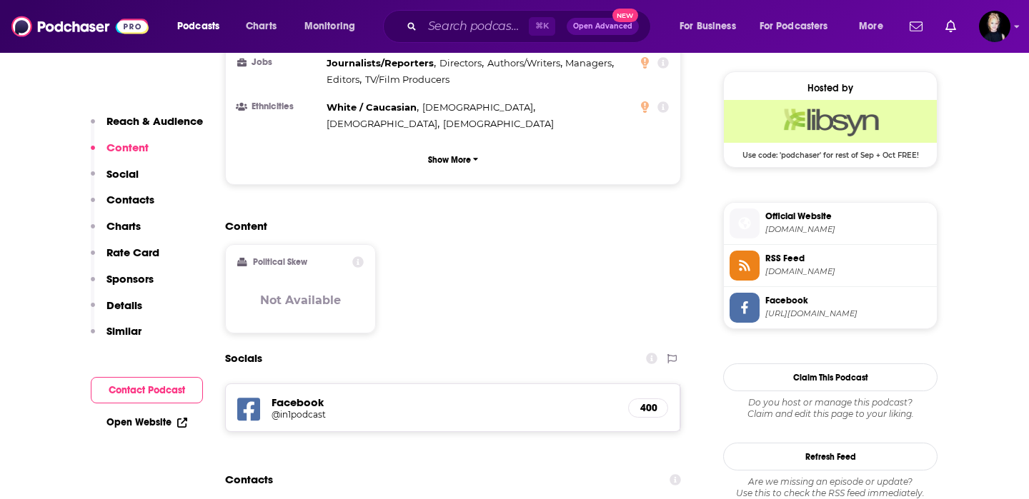
scroll to position [1054, 0]
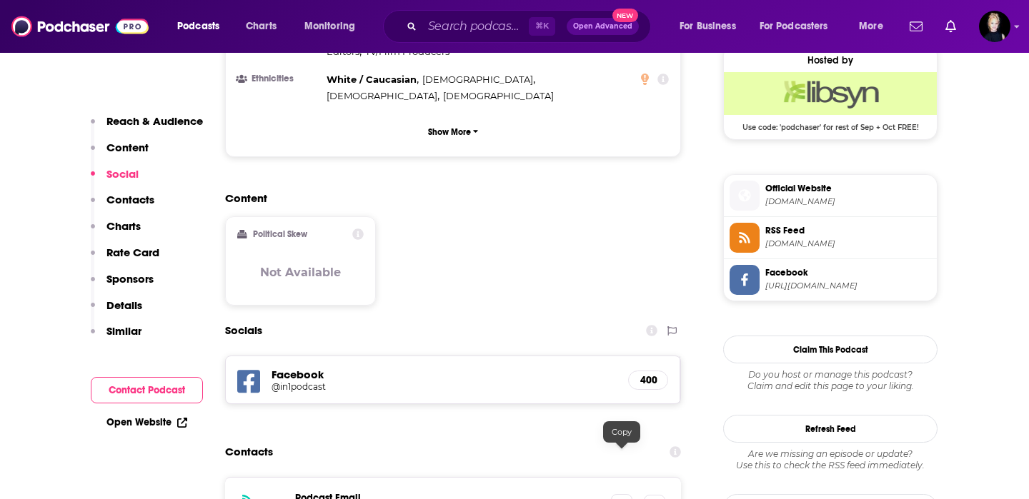
click at [624, 499] on icon at bounding box center [621, 504] width 10 height 11
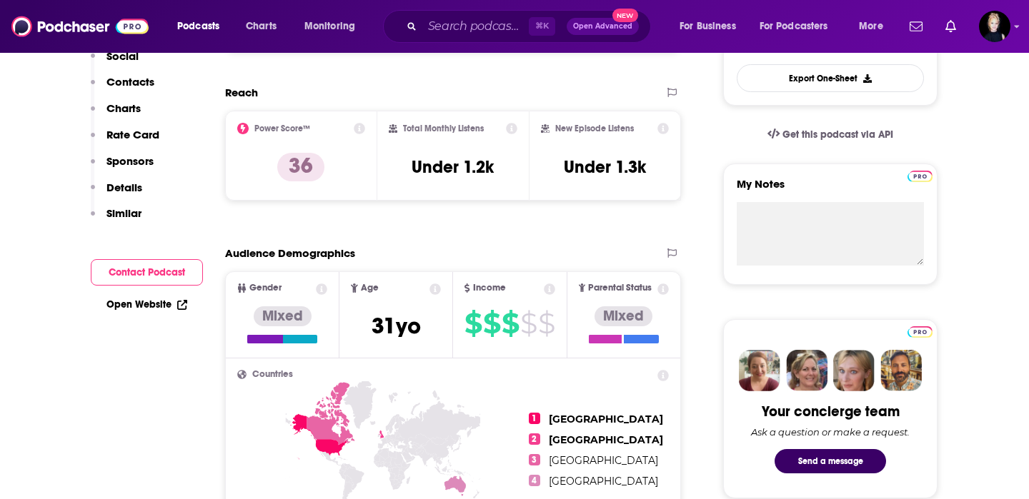
scroll to position [0, 0]
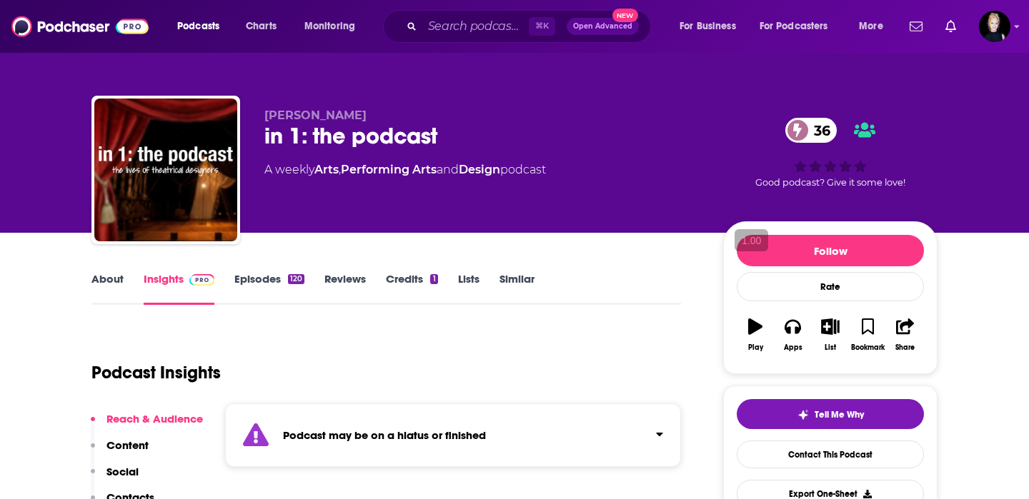
click at [106, 284] on link "About" at bounding box center [107, 288] width 32 height 33
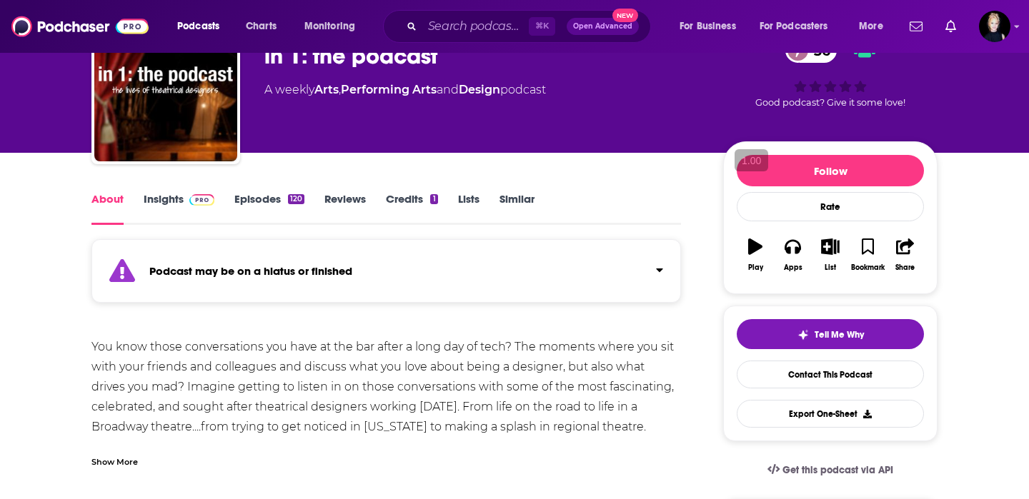
scroll to position [107, 0]
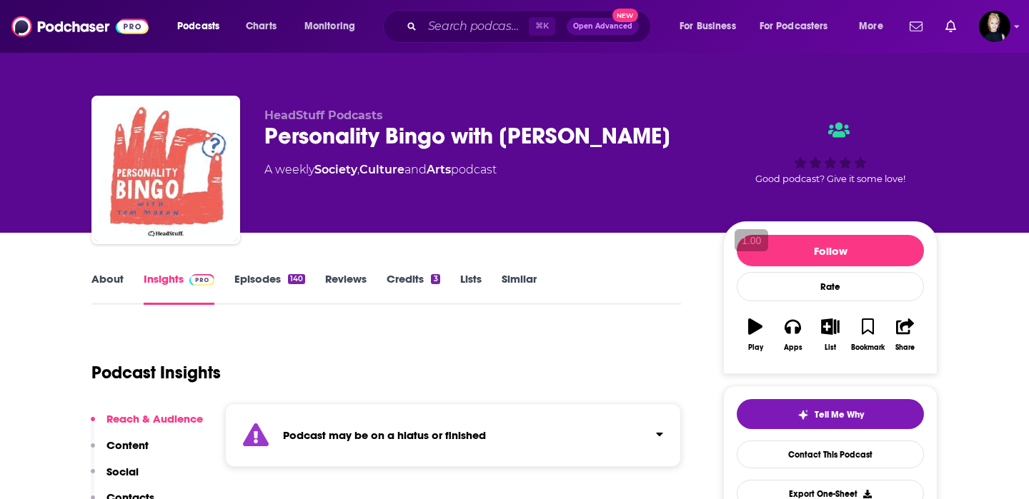
click at [113, 274] on link "About" at bounding box center [107, 288] width 32 height 33
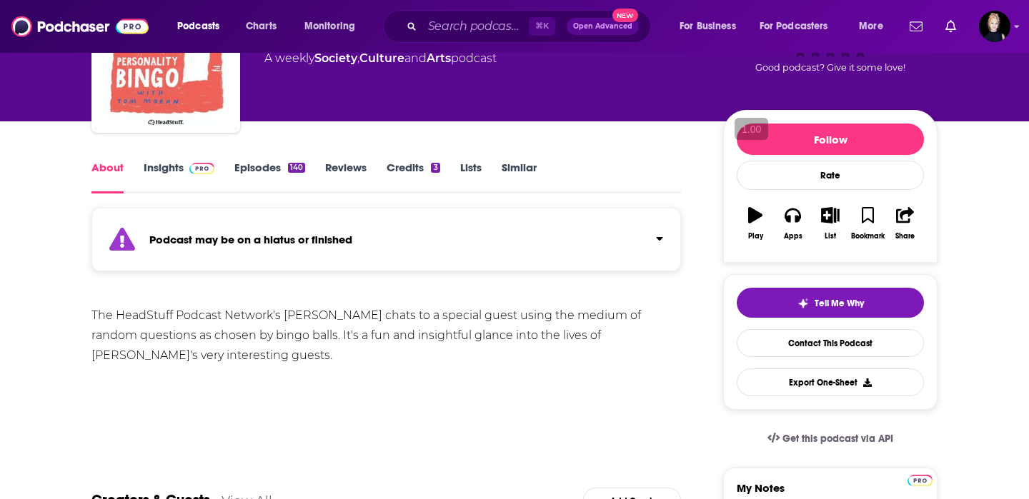
scroll to position [110, 0]
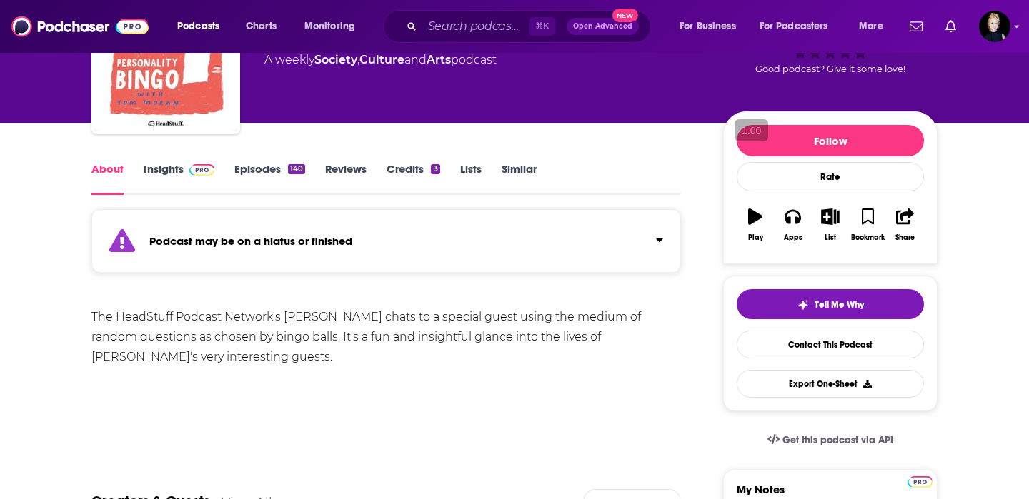
click at [161, 176] on link "Insights" at bounding box center [179, 178] width 71 height 33
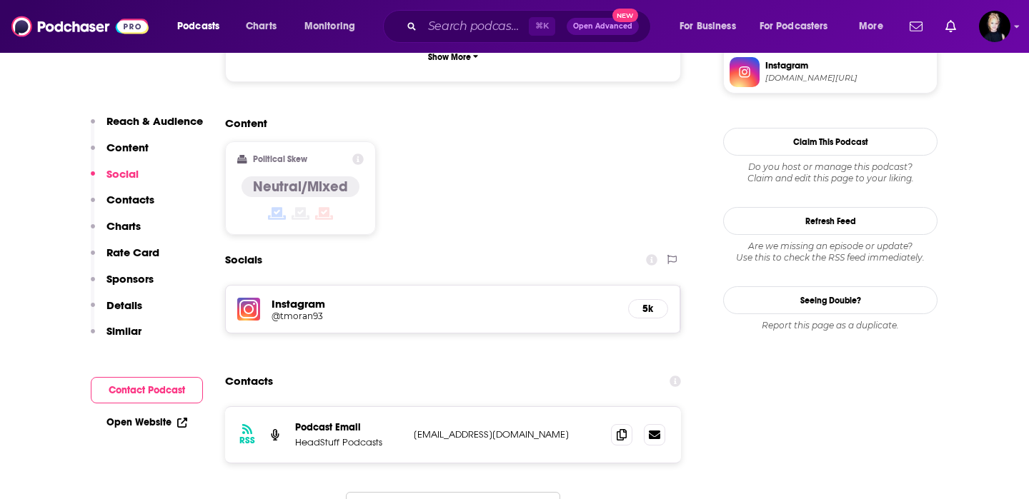
scroll to position [1135, 0]
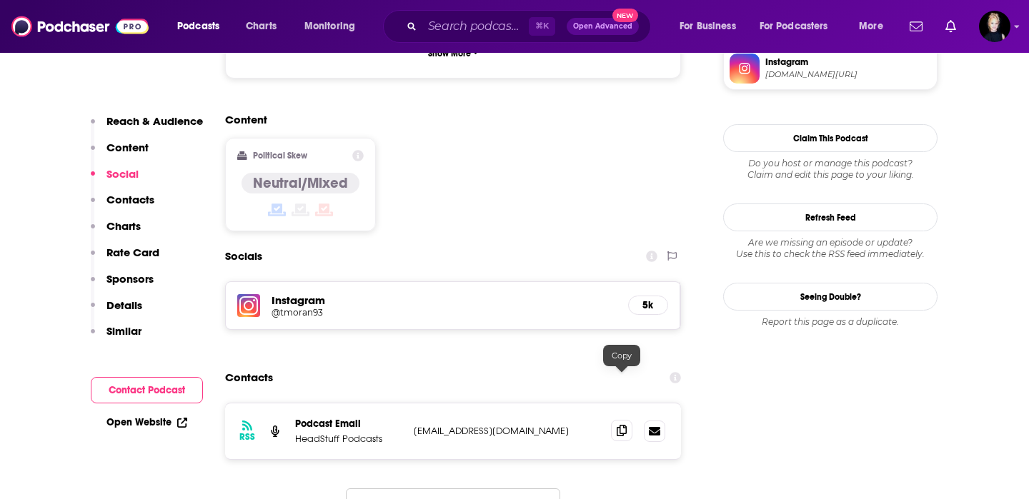
click at [619, 425] on icon at bounding box center [621, 430] width 10 height 11
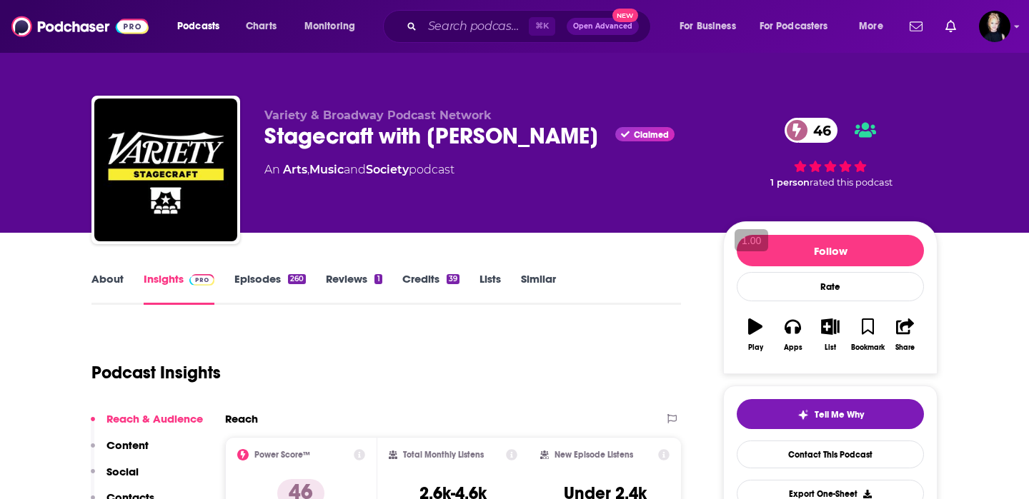
click at [109, 281] on link "About" at bounding box center [107, 288] width 32 height 33
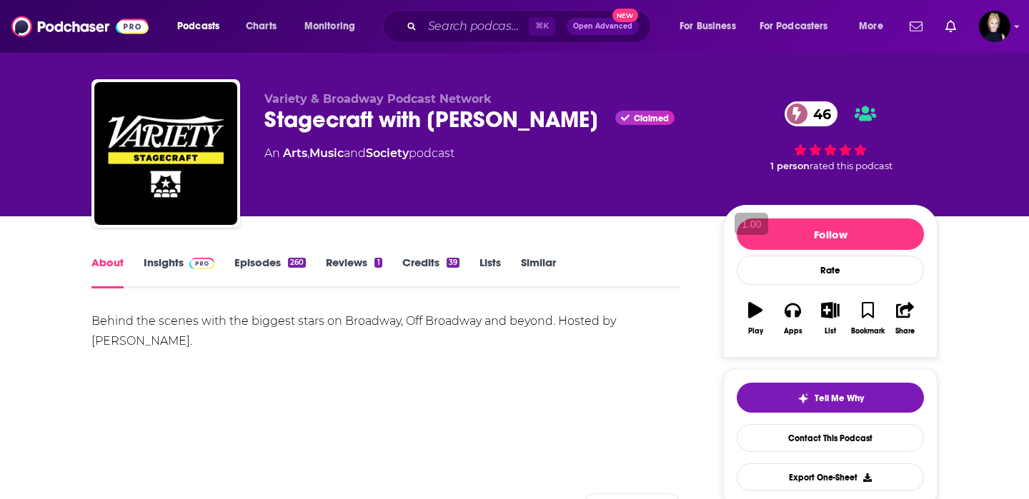
scroll to position [22, 0]
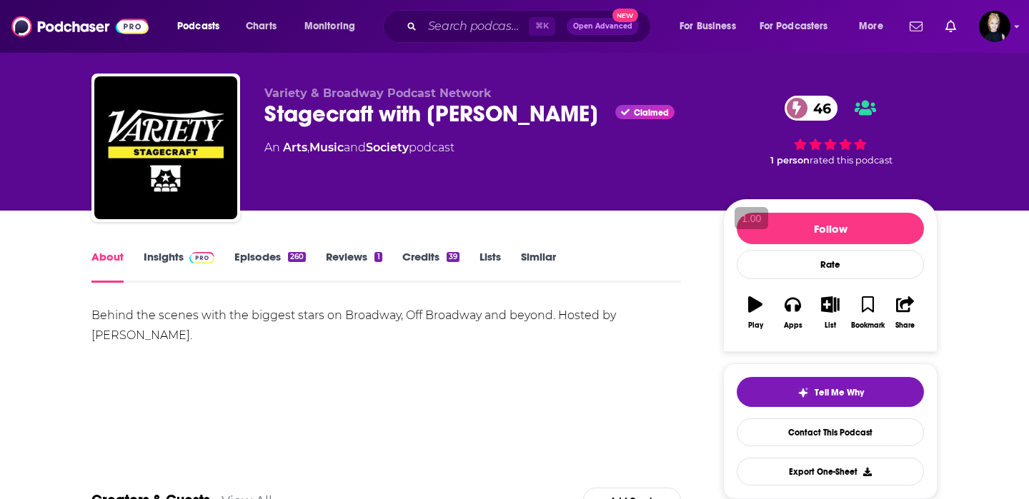
click at [174, 267] on link "Insights" at bounding box center [179, 266] width 71 height 33
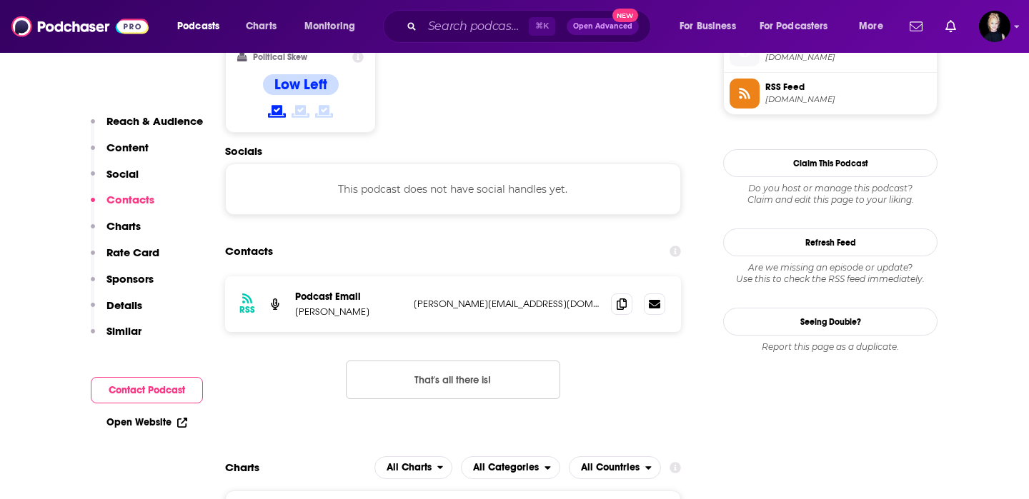
scroll to position [1184, 0]
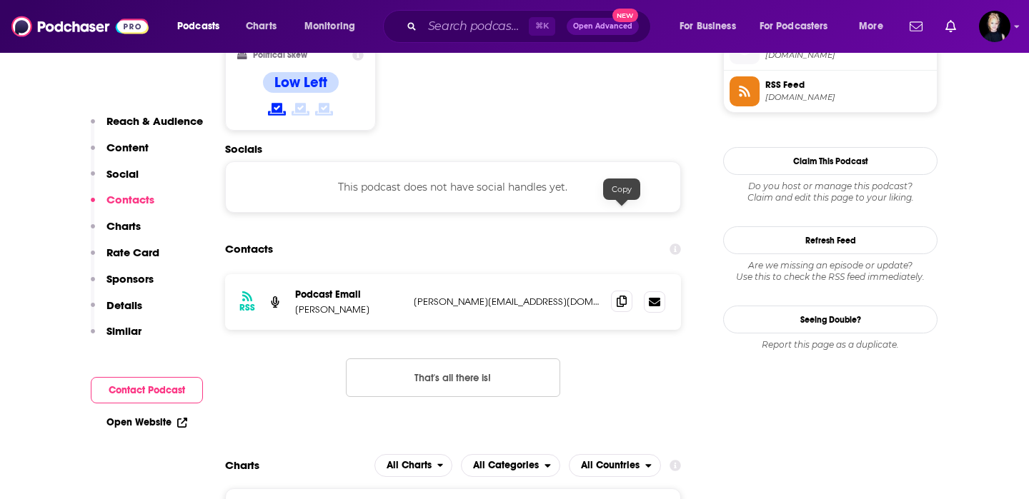
click at [618, 296] on icon at bounding box center [621, 301] width 10 height 11
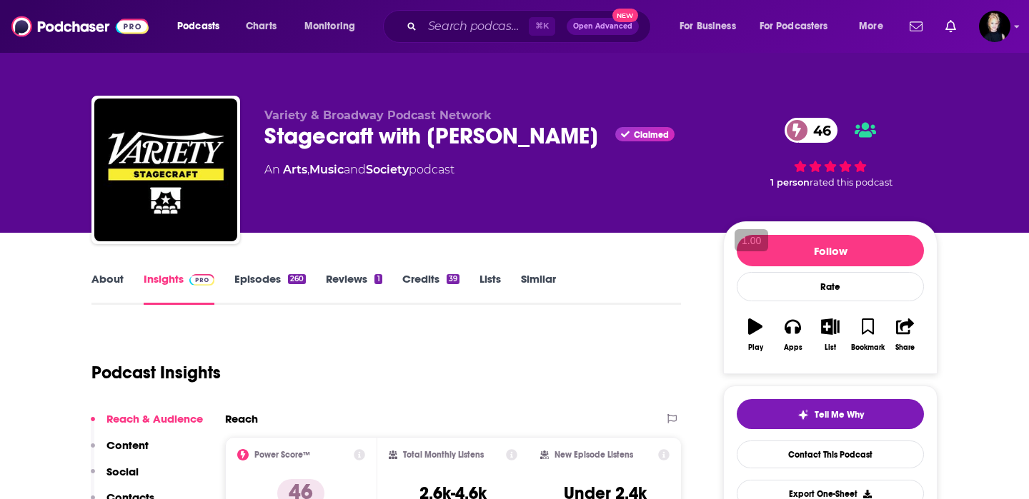
click at [532, 277] on link "Similar" at bounding box center [538, 288] width 35 height 33
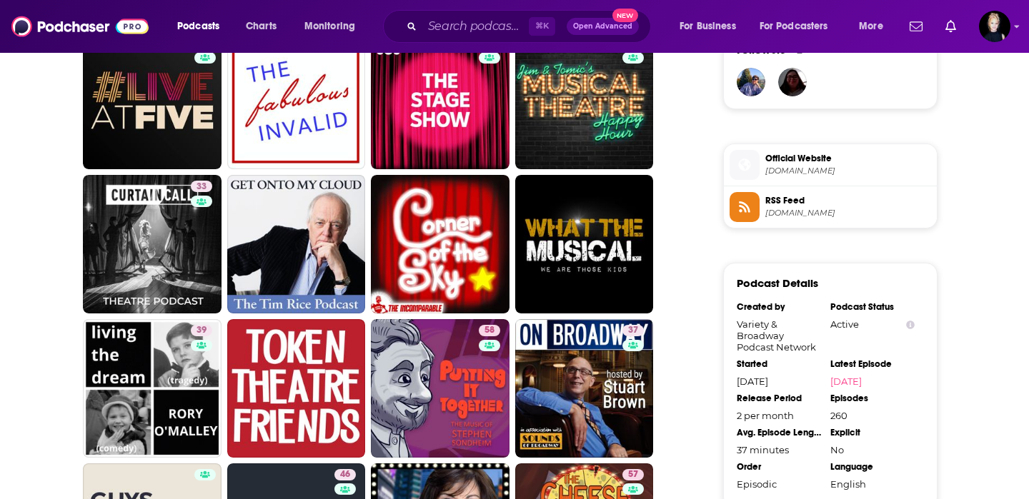
scroll to position [1071, 0]
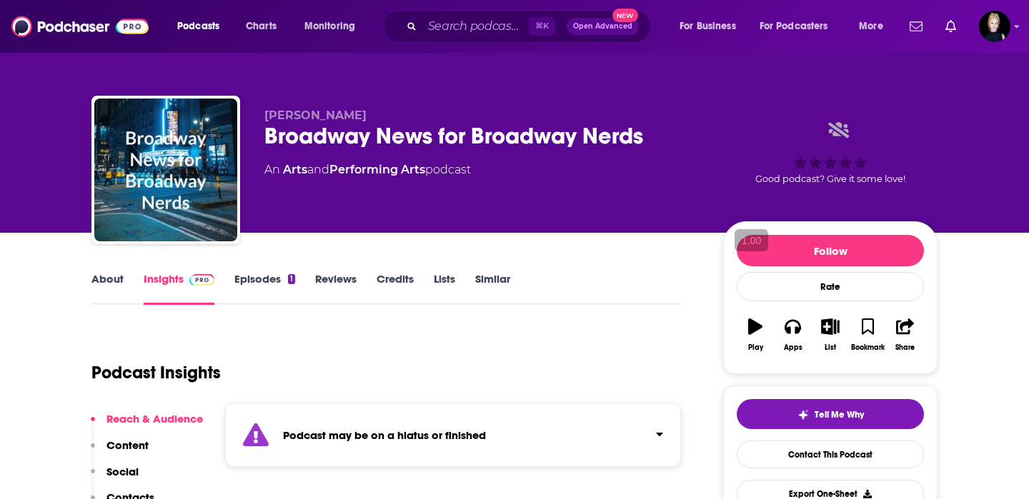
click at [114, 290] on link "About" at bounding box center [107, 288] width 32 height 33
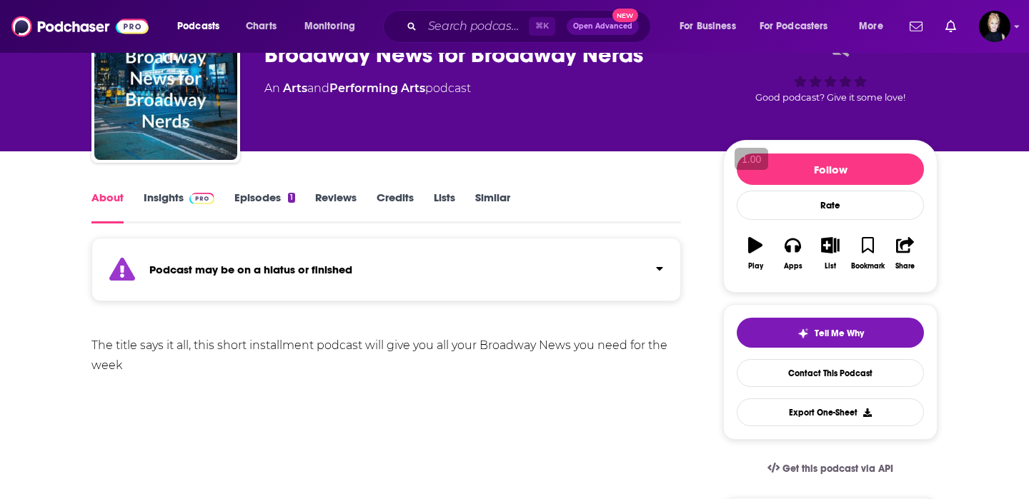
scroll to position [82, 0]
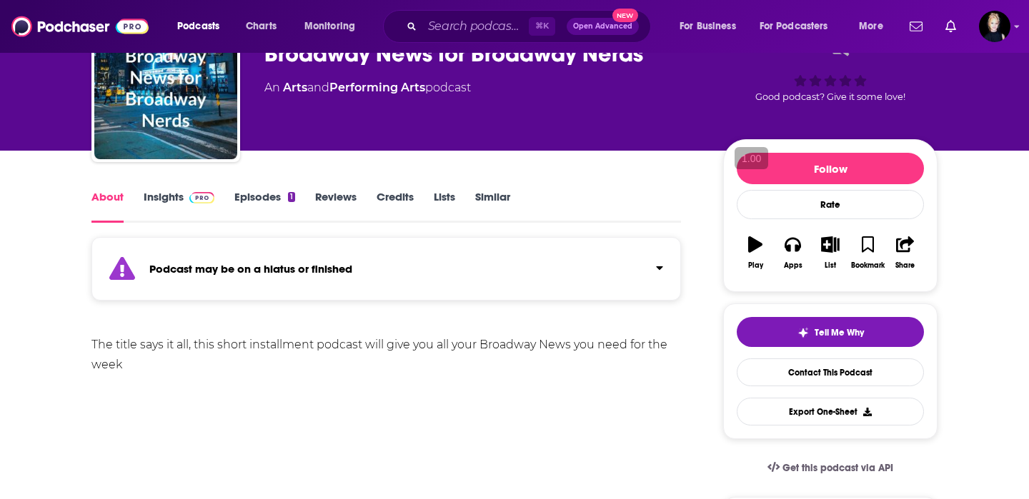
click at [171, 199] on link "Insights" at bounding box center [179, 206] width 71 height 33
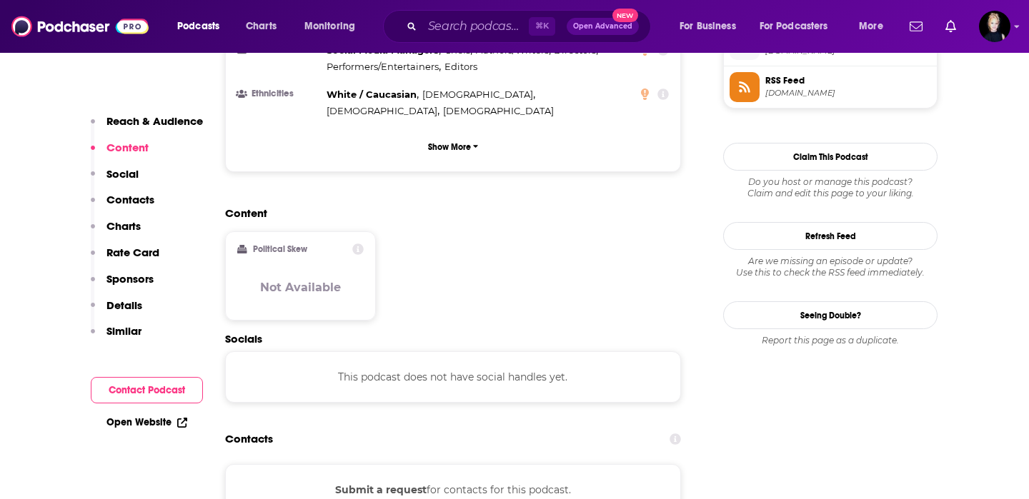
scroll to position [1075, 0]
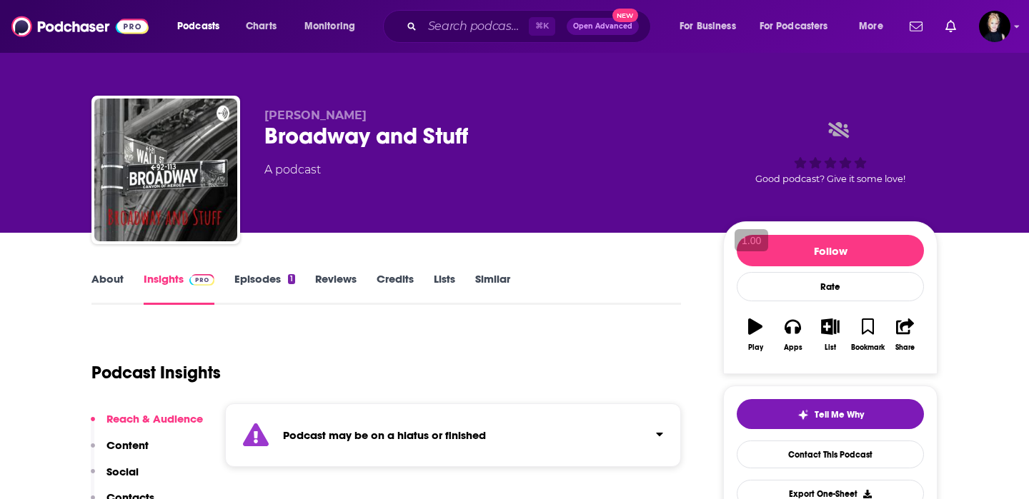
click at [109, 277] on link "About" at bounding box center [107, 288] width 32 height 33
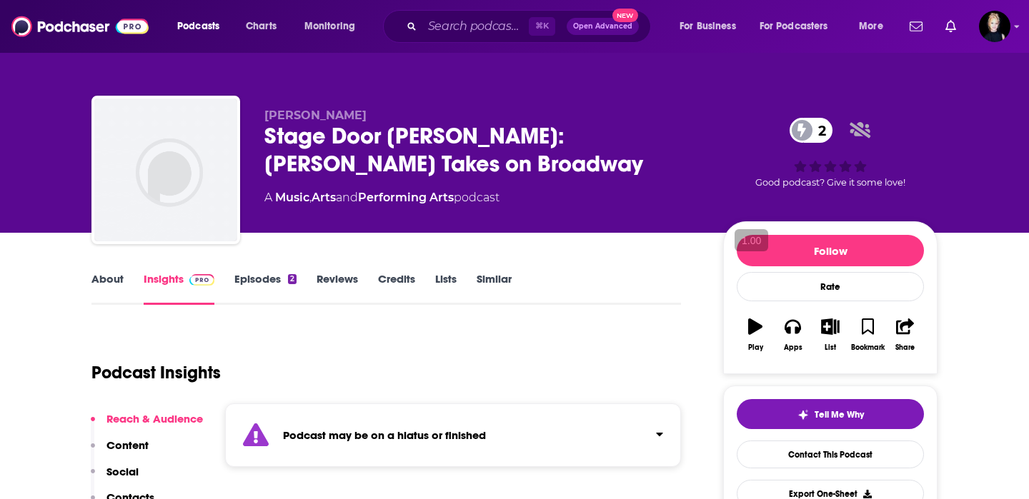
click at [114, 283] on link "About" at bounding box center [107, 288] width 32 height 33
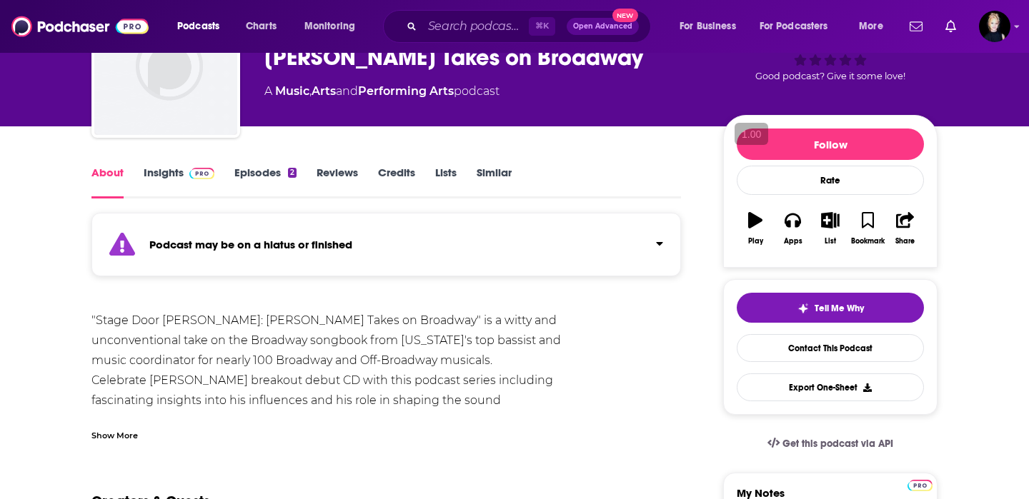
scroll to position [109, 0]
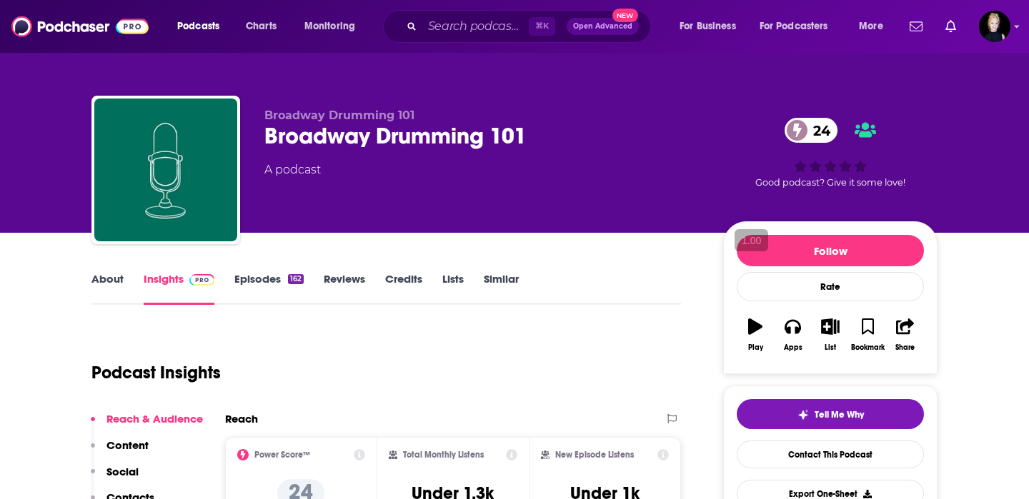
click at [104, 289] on link "About" at bounding box center [107, 288] width 32 height 33
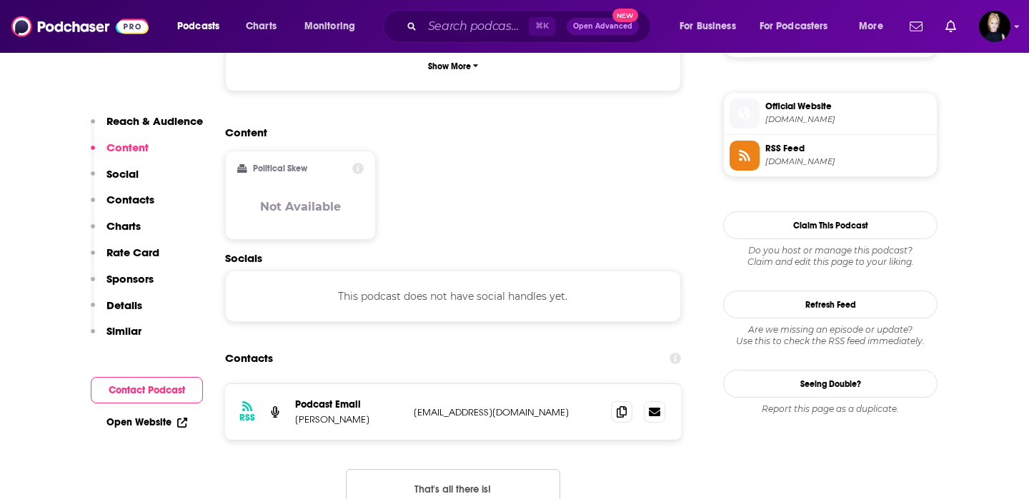
scroll to position [1136, 0]
click at [613, 401] on span at bounding box center [621, 411] width 21 height 21
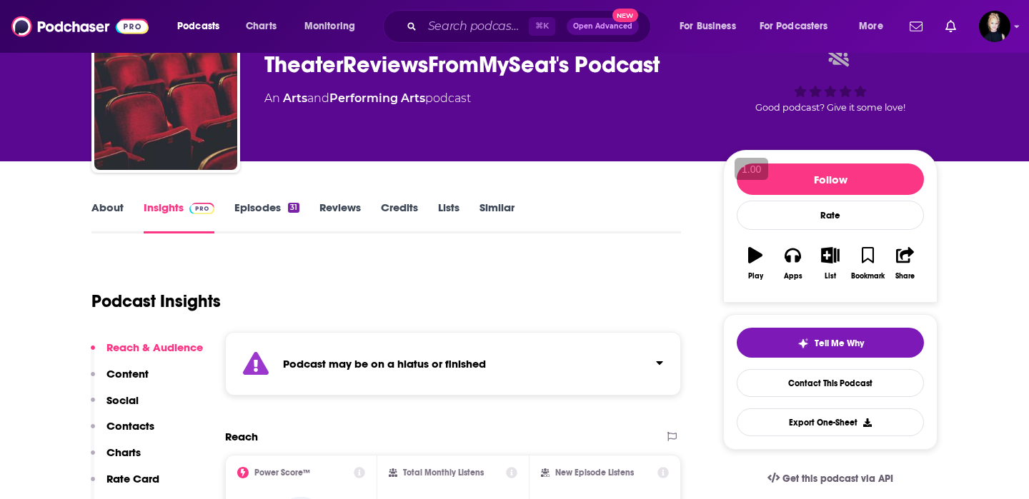
scroll to position [0, 0]
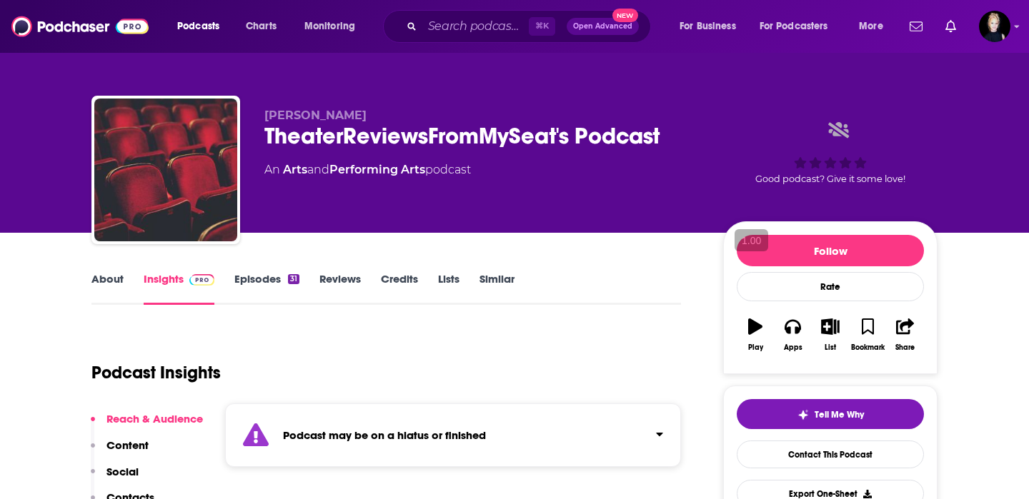
click at [501, 287] on link "Similar" at bounding box center [496, 288] width 35 height 33
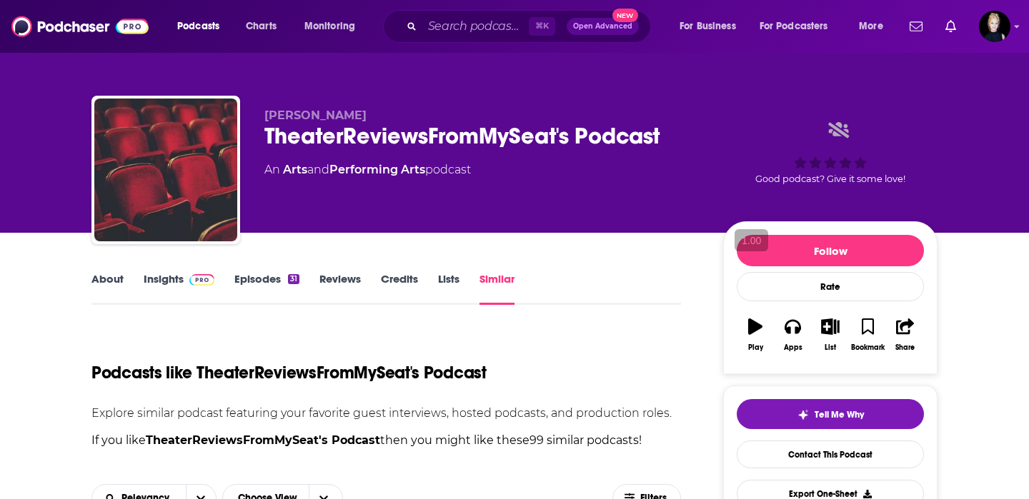
click at [101, 279] on link "About" at bounding box center [107, 288] width 32 height 33
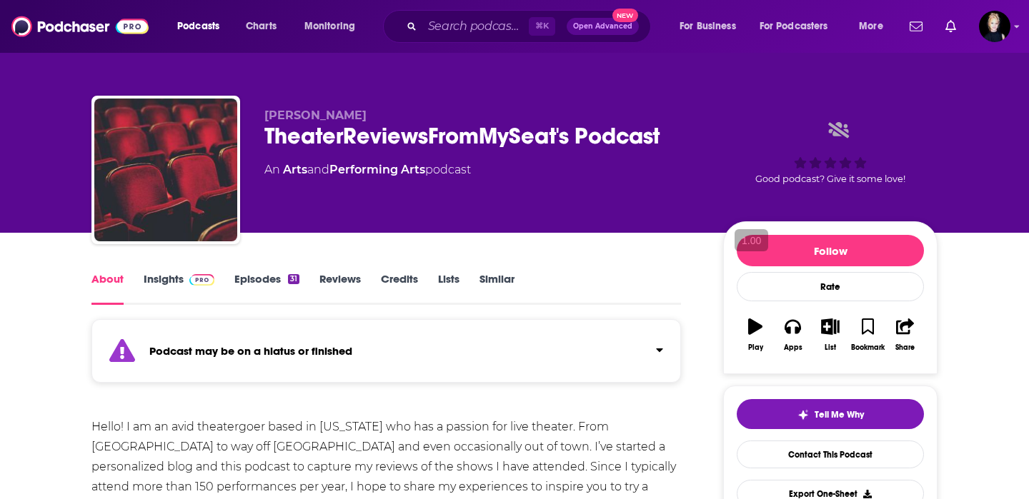
scroll to position [83, 0]
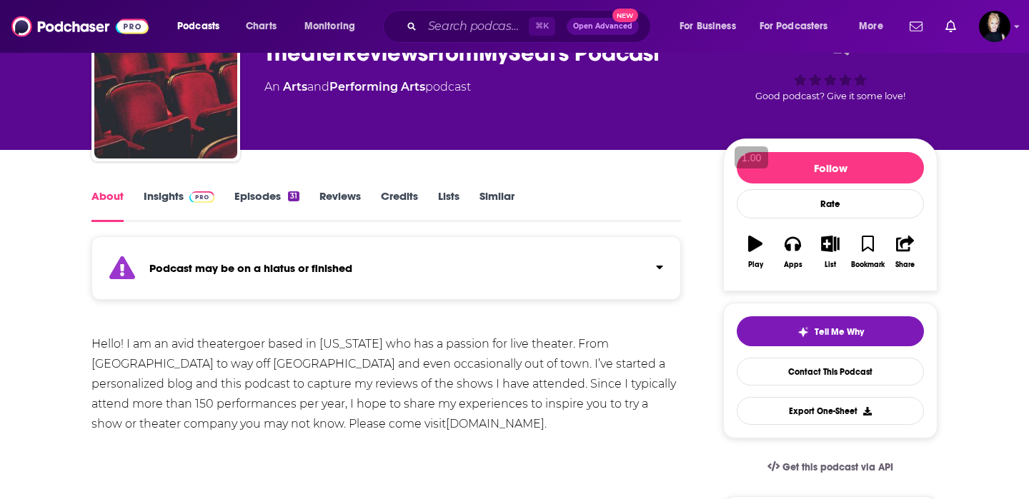
click at [495, 194] on link "Similar" at bounding box center [496, 205] width 35 height 33
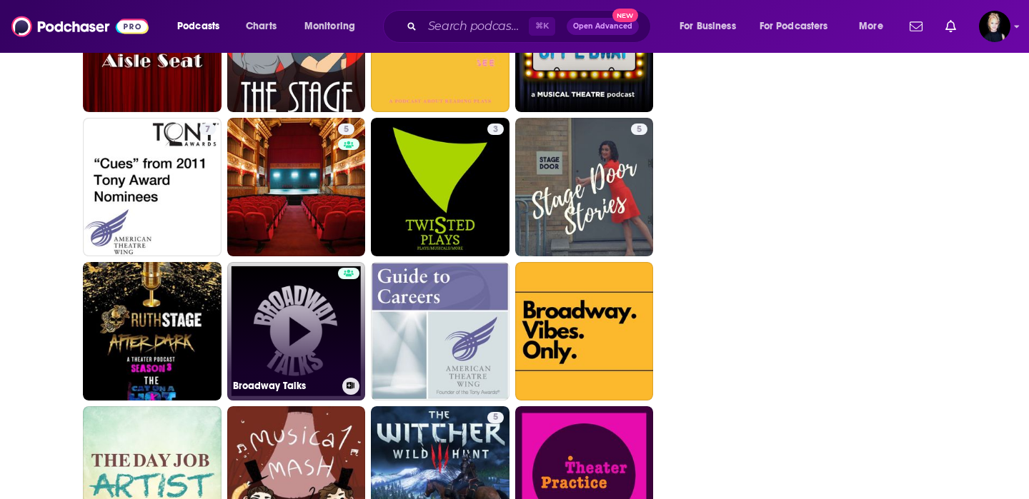
scroll to position [3463, 0]
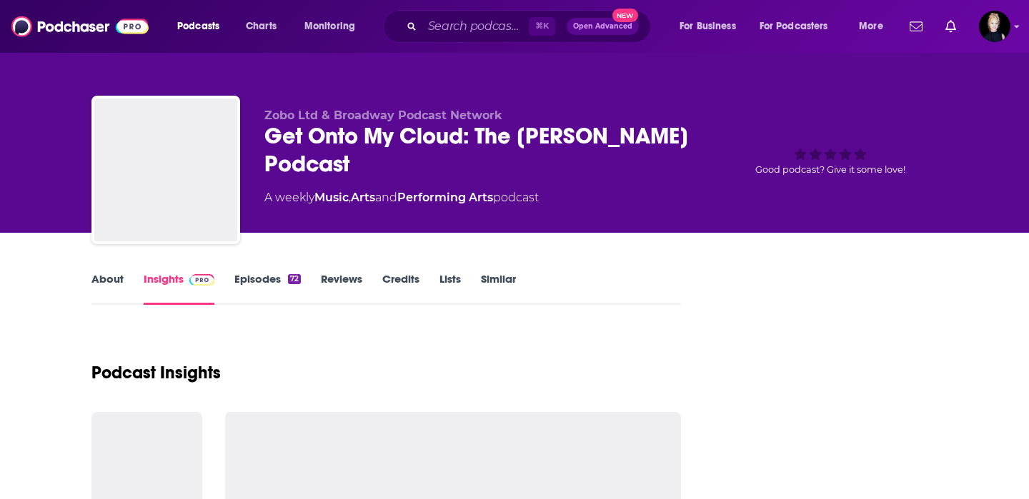
click at [106, 276] on link "About" at bounding box center [107, 288] width 32 height 33
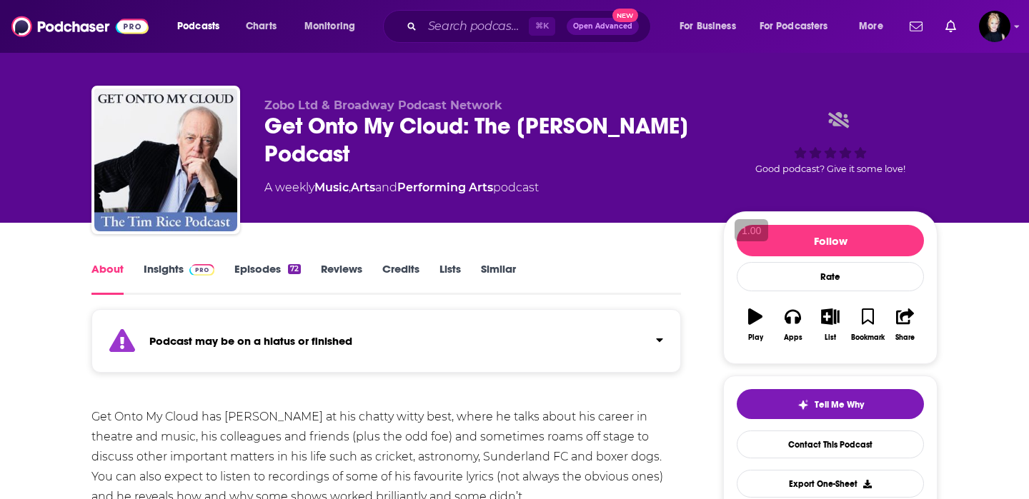
scroll to position [41, 0]
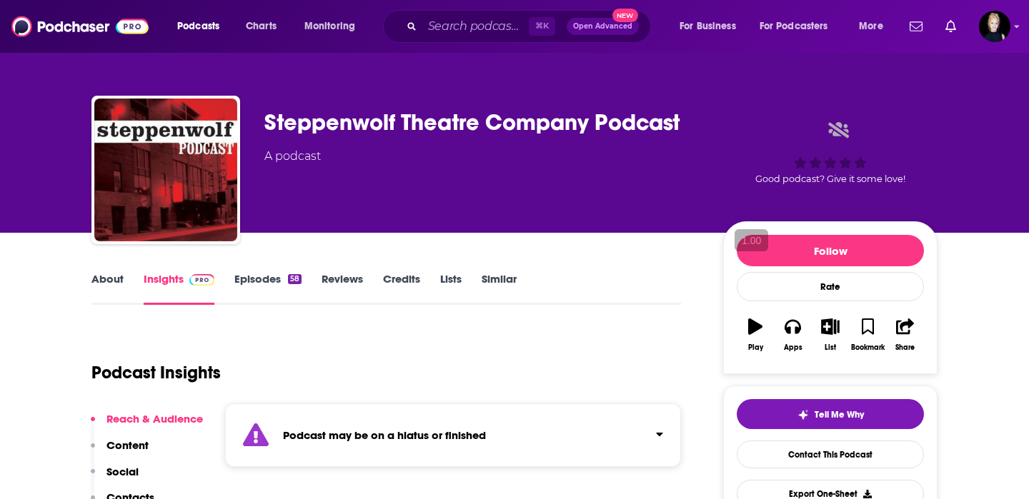
click at [513, 276] on link "Similar" at bounding box center [498, 288] width 35 height 33
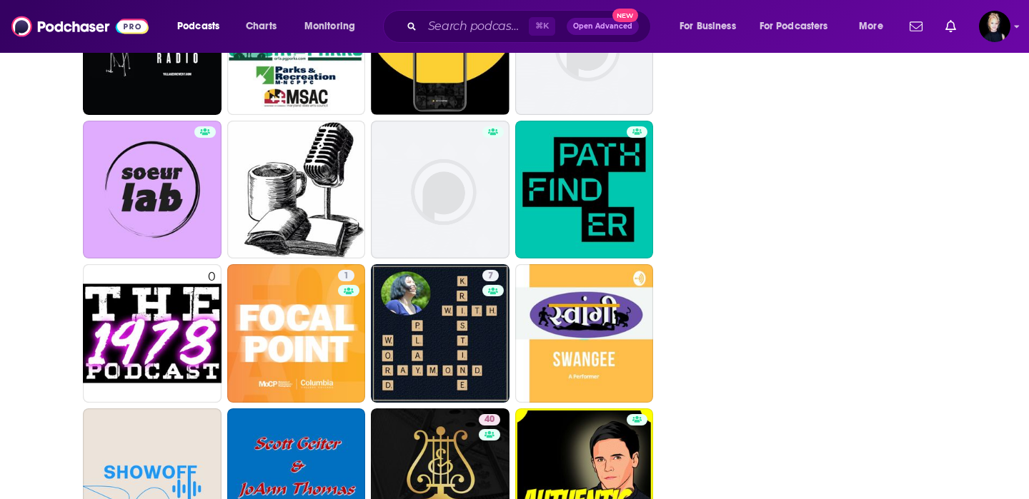
scroll to position [3297, 0]
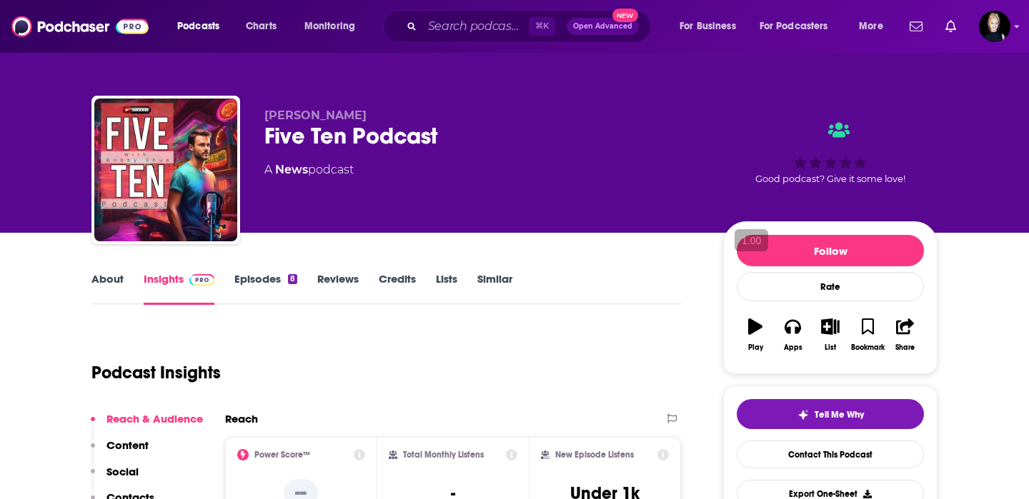
scroll to position [1, 0]
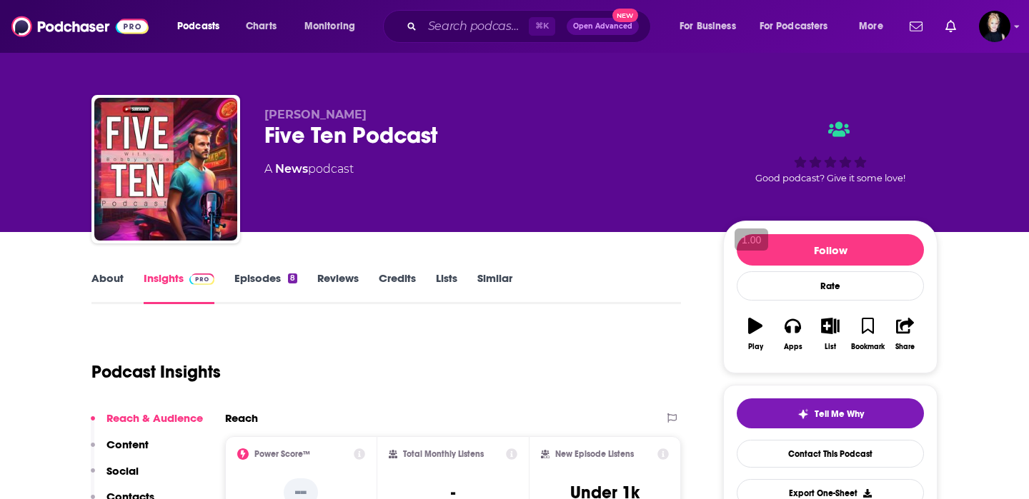
click at [116, 286] on link "About" at bounding box center [107, 287] width 32 height 33
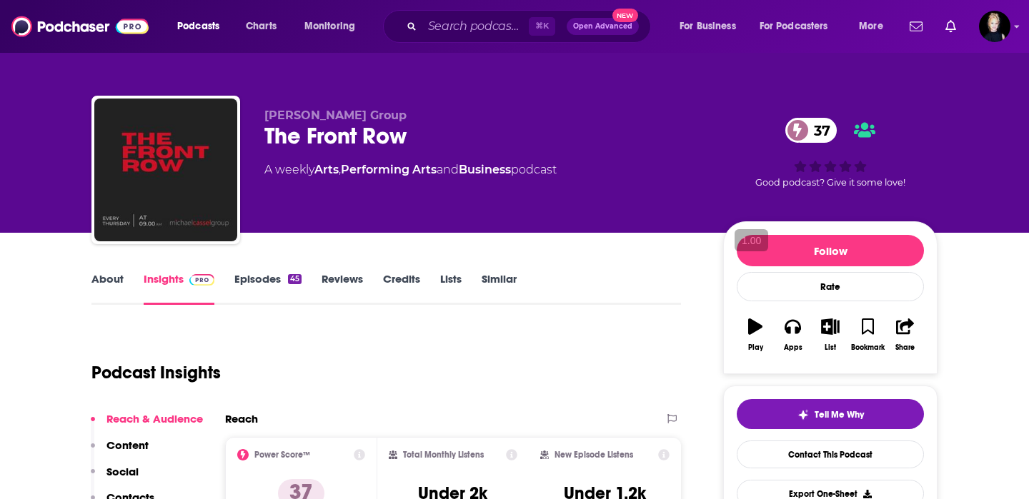
click at [111, 291] on link "About" at bounding box center [107, 288] width 32 height 33
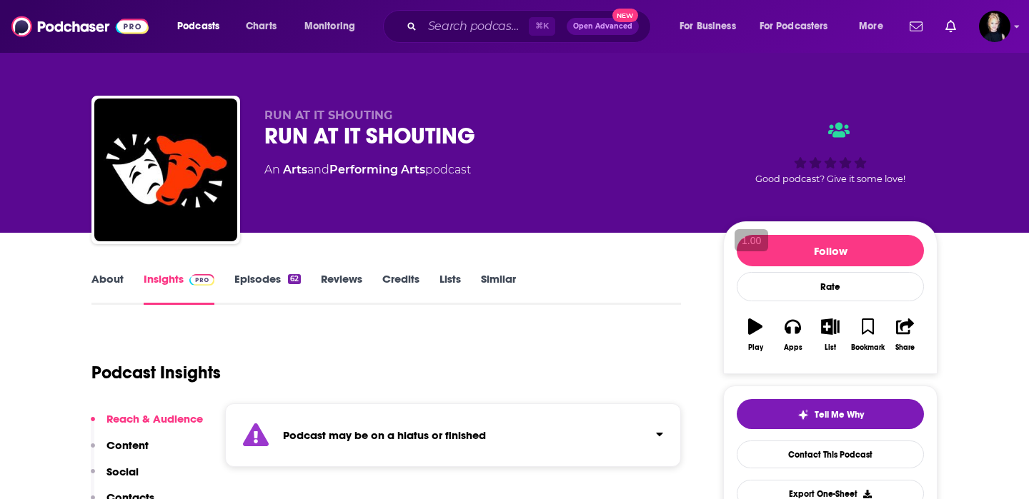
click at [114, 292] on link "About" at bounding box center [107, 288] width 32 height 33
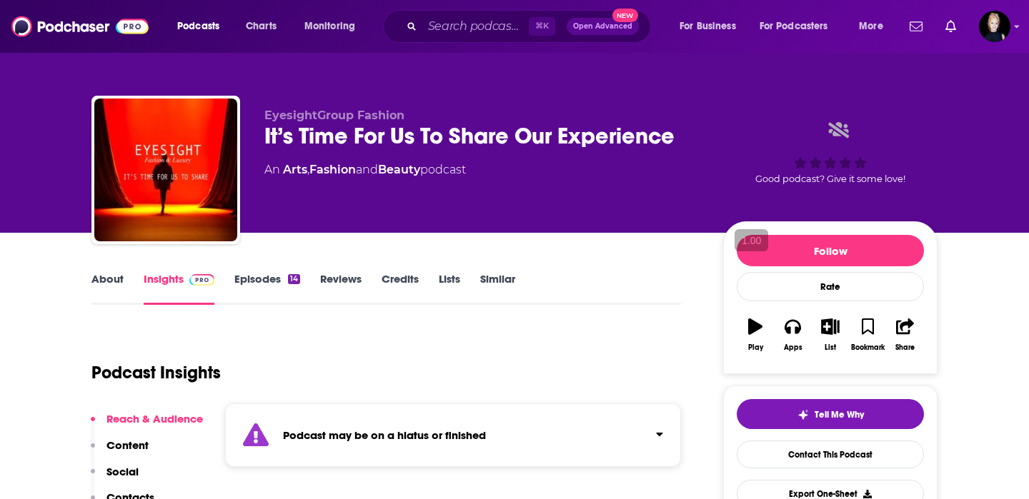
click at [101, 288] on link "About" at bounding box center [107, 288] width 32 height 33
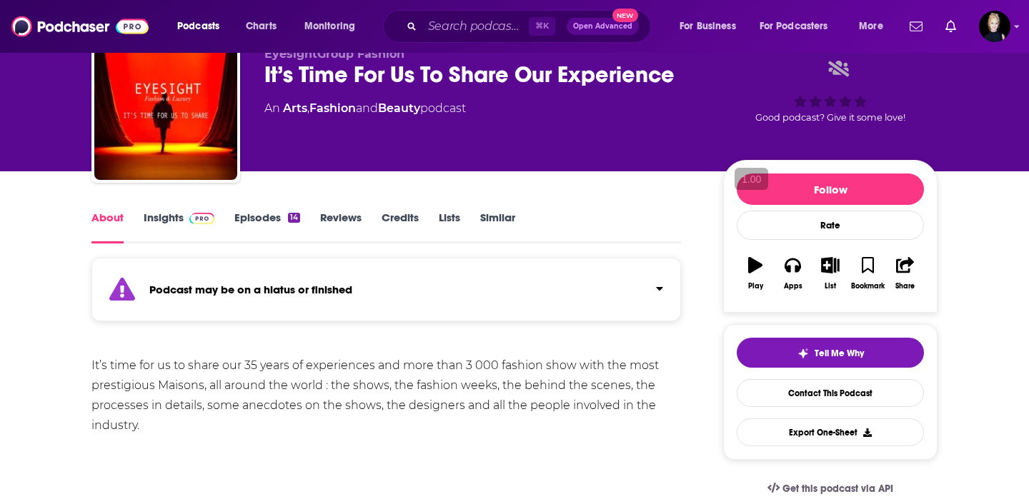
scroll to position [93, 0]
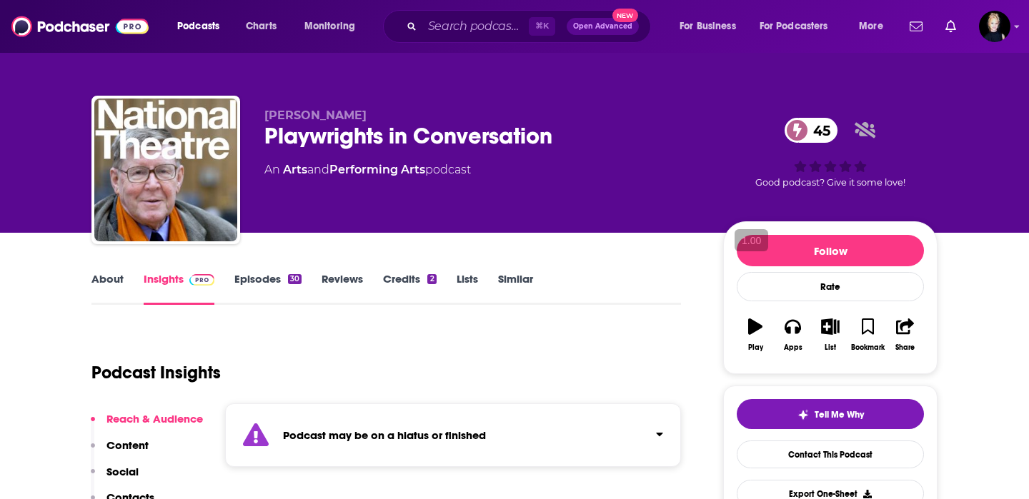
click at [111, 274] on link "About" at bounding box center [107, 288] width 32 height 33
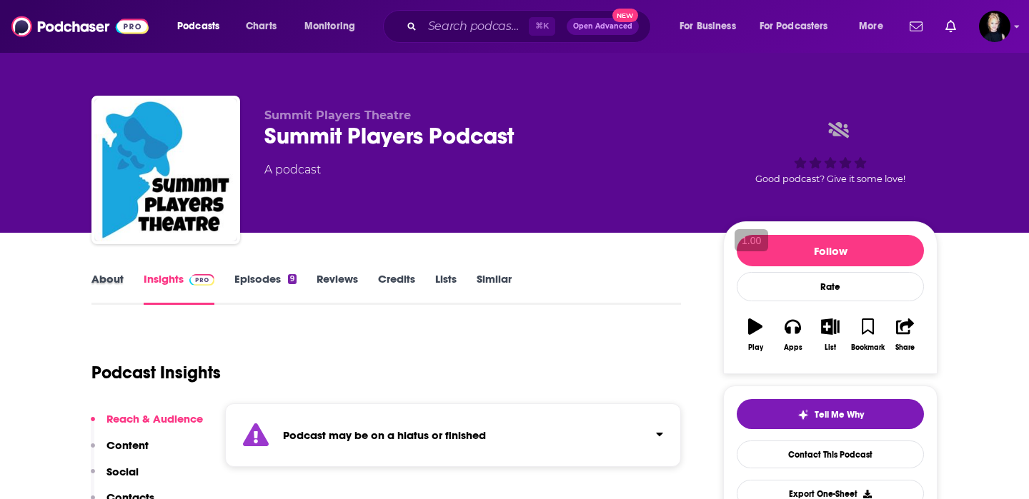
click at [124, 276] on div "About" at bounding box center [117, 288] width 52 height 33
click at [111, 281] on link "About" at bounding box center [107, 288] width 32 height 33
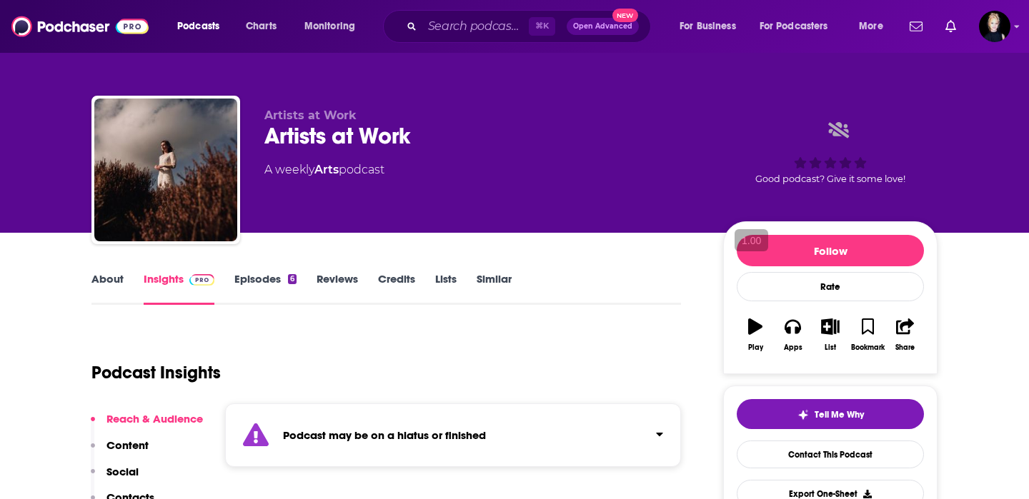
click at [91, 287] on link "About" at bounding box center [107, 288] width 32 height 33
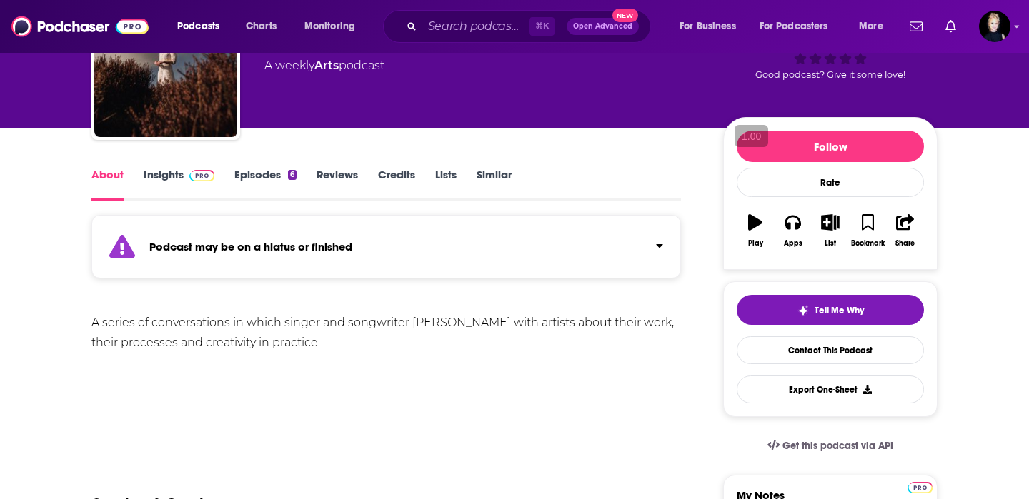
scroll to position [106, 0]
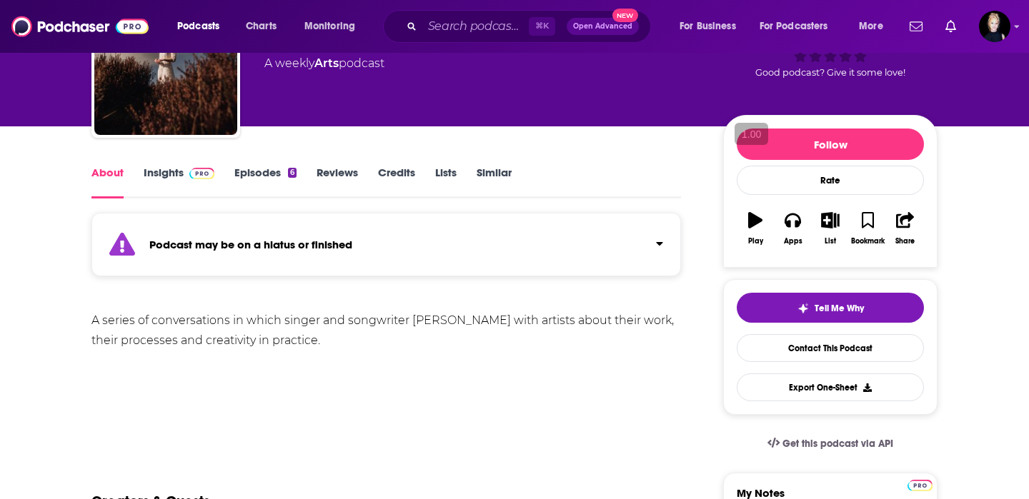
click at [185, 175] on span at bounding box center [199, 173] width 31 height 14
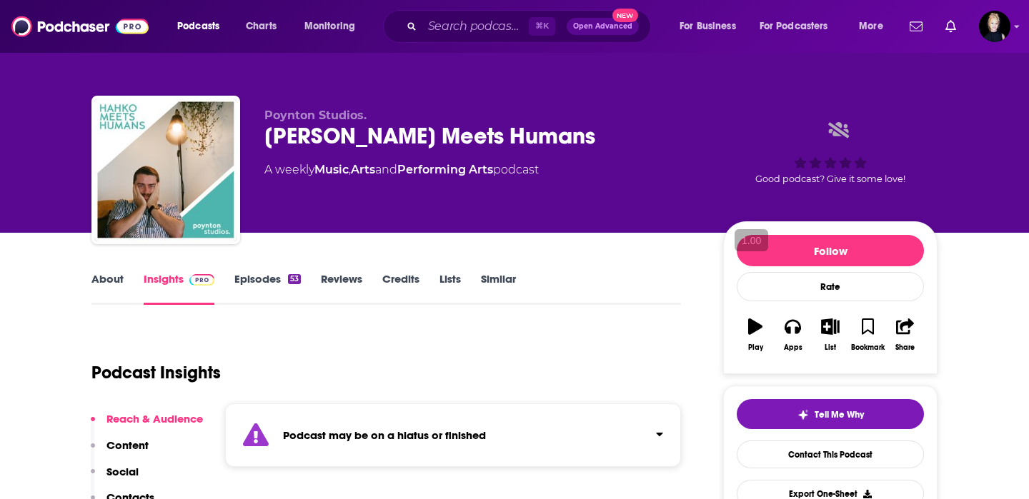
click at [95, 281] on link "About" at bounding box center [107, 288] width 32 height 33
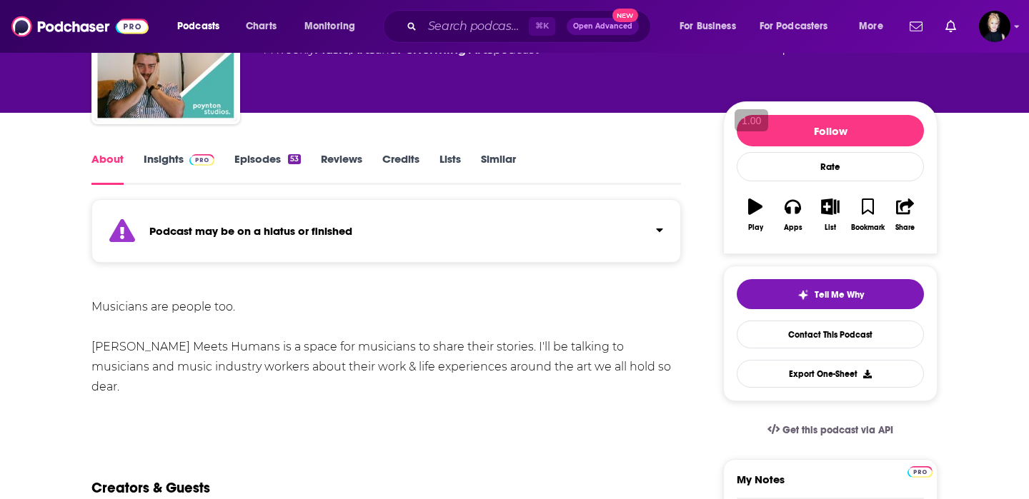
scroll to position [123, 0]
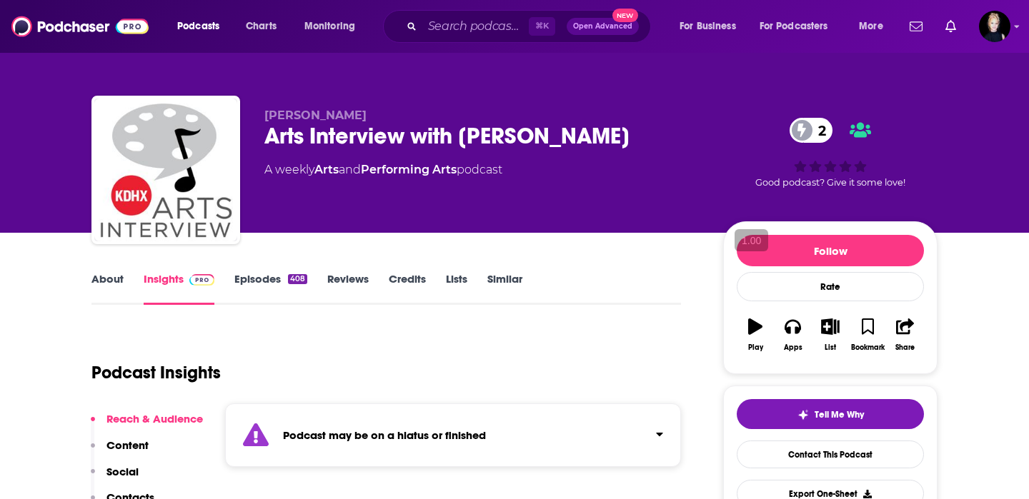
click at [104, 284] on link "About" at bounding box center [107, 288] width 32 height 33
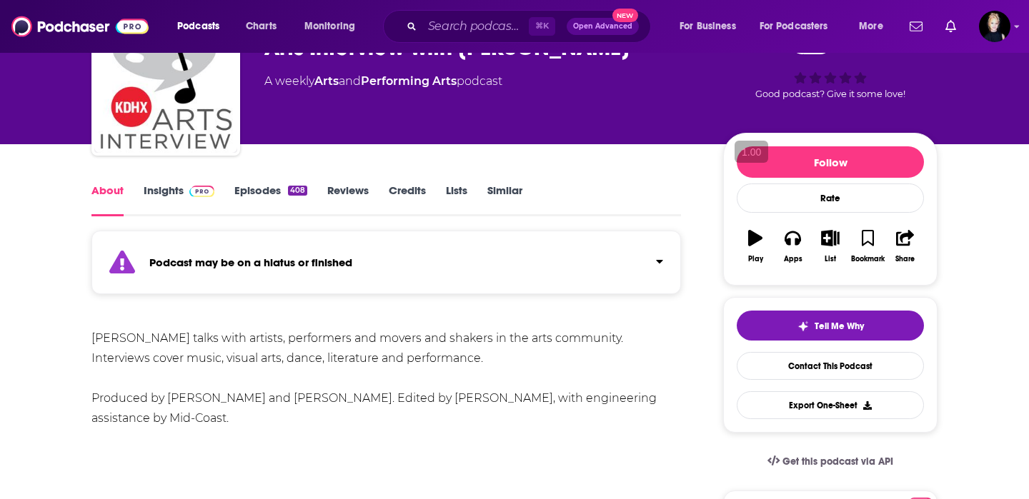
scroll to position [92, 0]
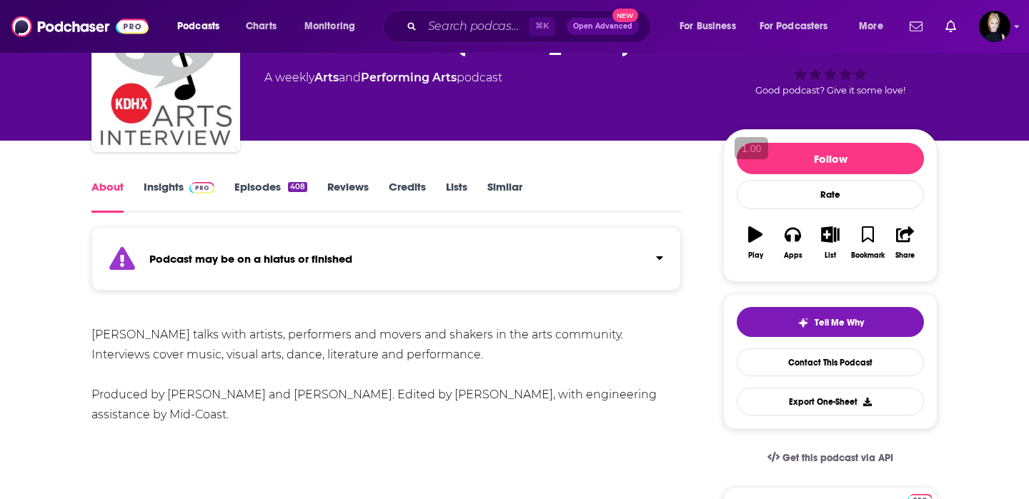
click at [192, 184] on img at bounding box center [201, 187] width 25 height 11
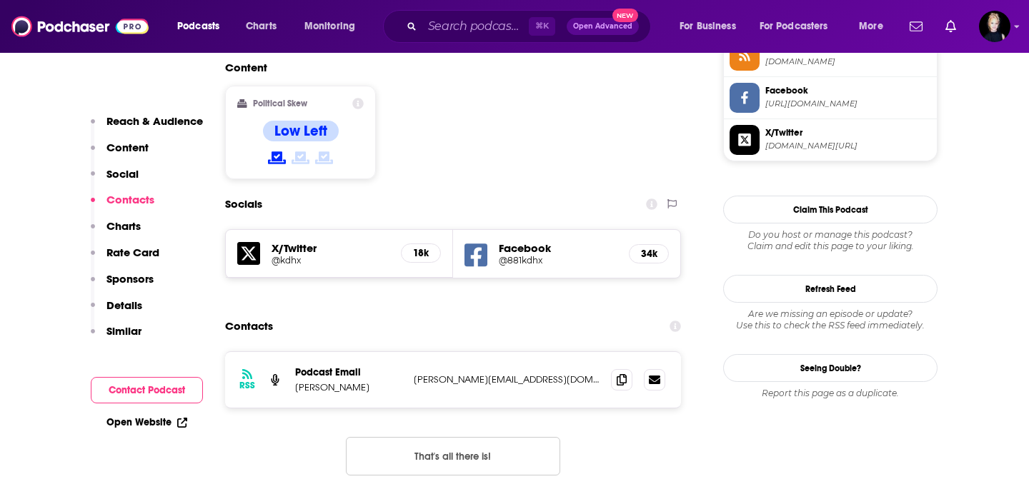
scroll to position [1236, 0]
click at [629, 369] on span at bounding box center [621, 379] width 21 height 21
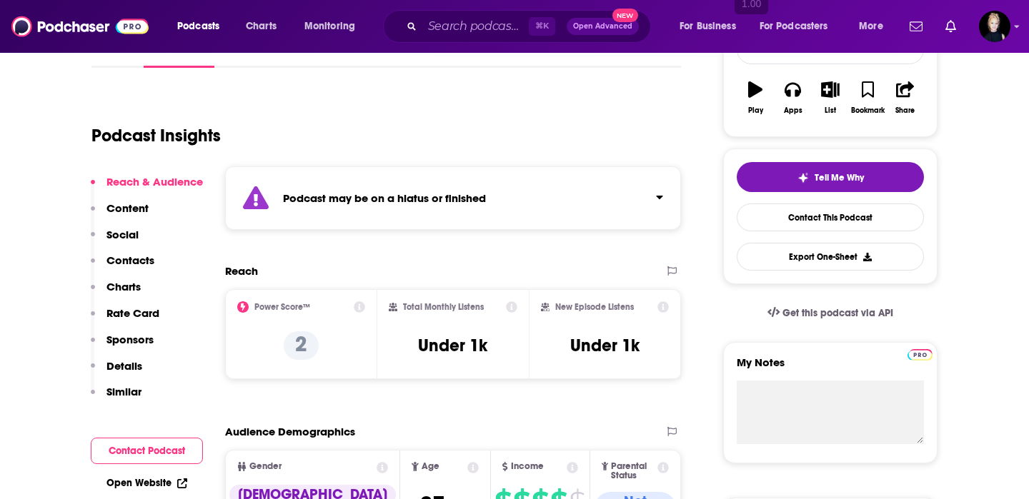
scroll to position [0, 0]
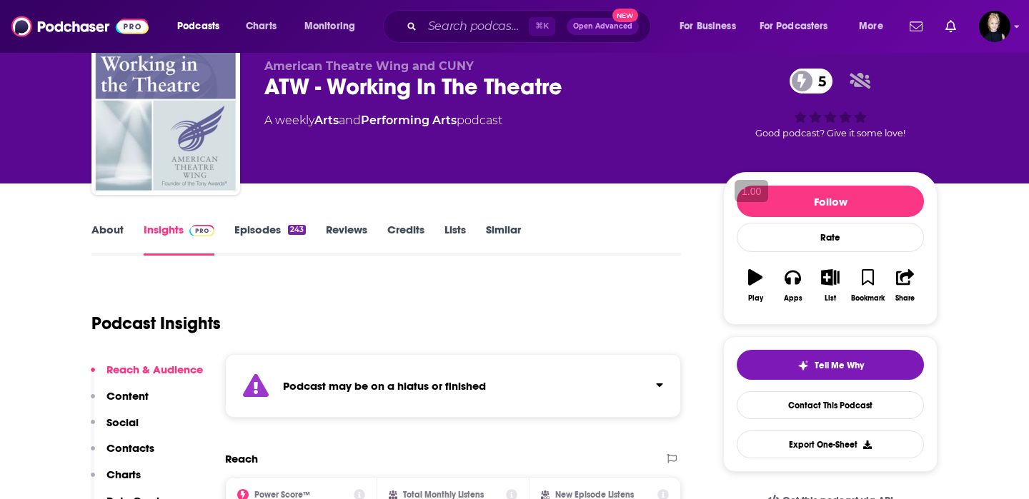
scroll to position [59, 0]
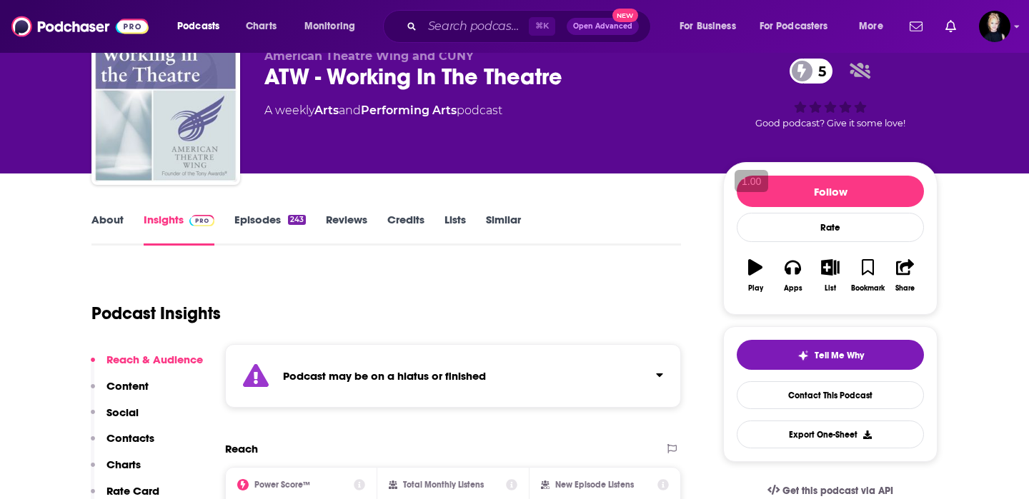
click at [106, 229] on link "About" at bounding box center [107, 229] width 32 height 33
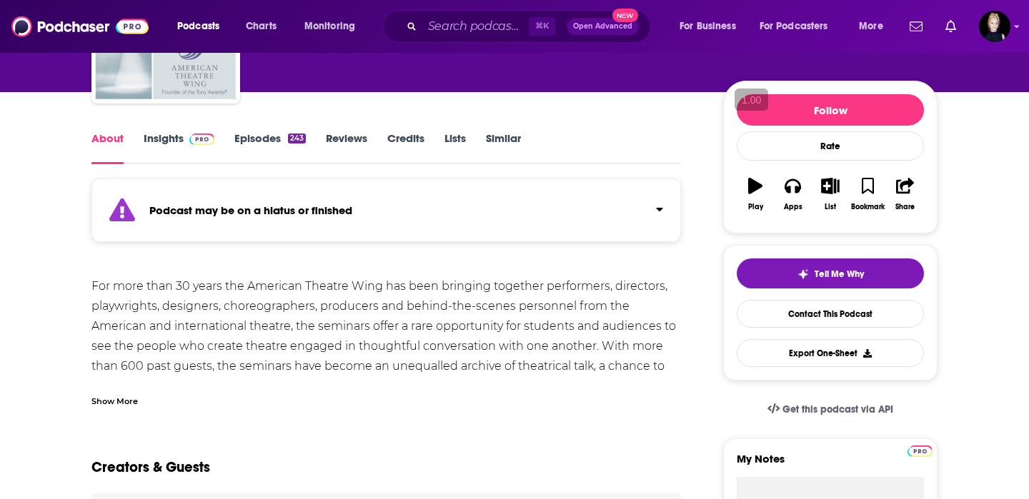
scroll to position [141, 0]
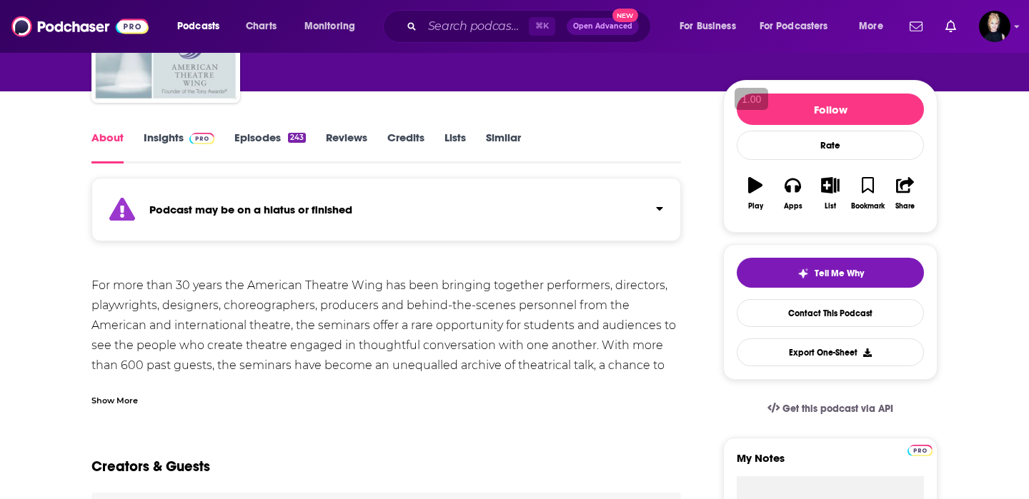
click at [121, 401] on div "Show More" at bounding box center [114, 400] width 46 height 14
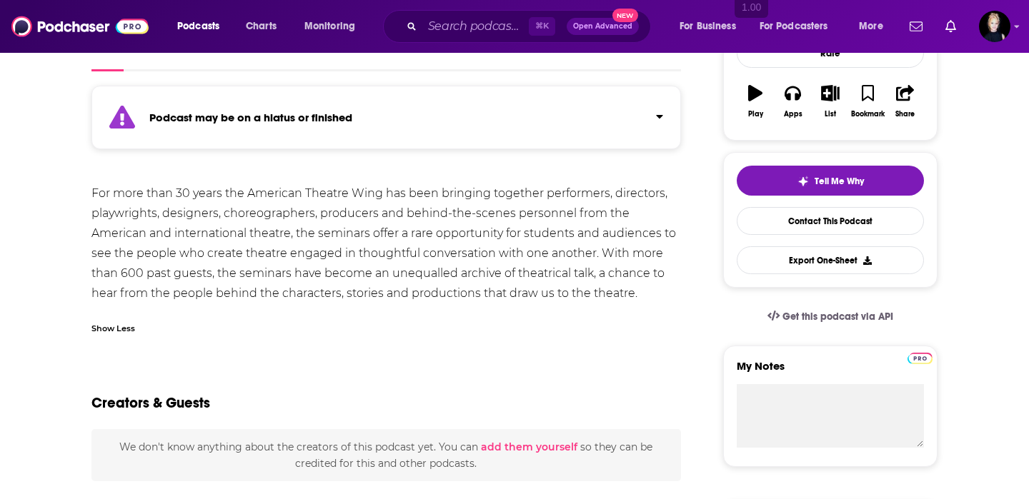
scroll to position [104, 0]
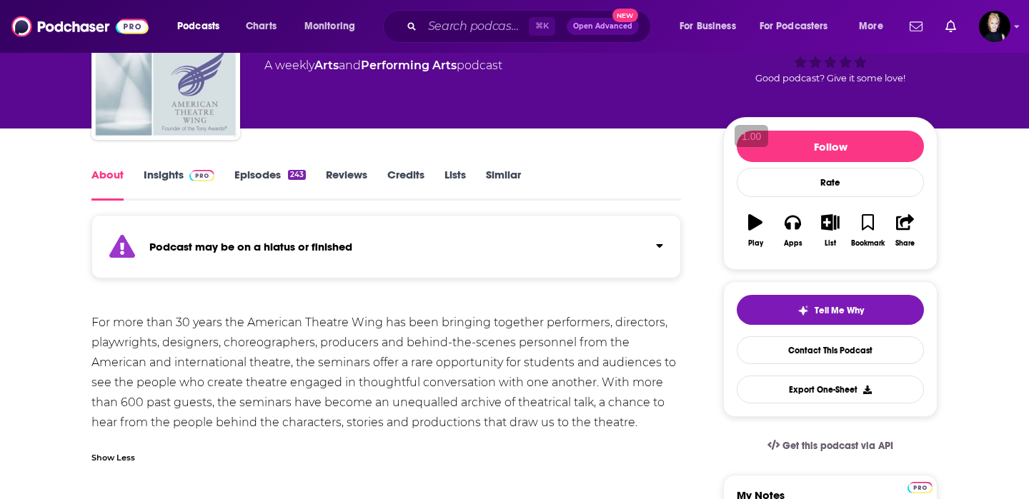
click at [286, 177] on link "Episodes 243" at bounding box center [269, 184] width 71 height 33
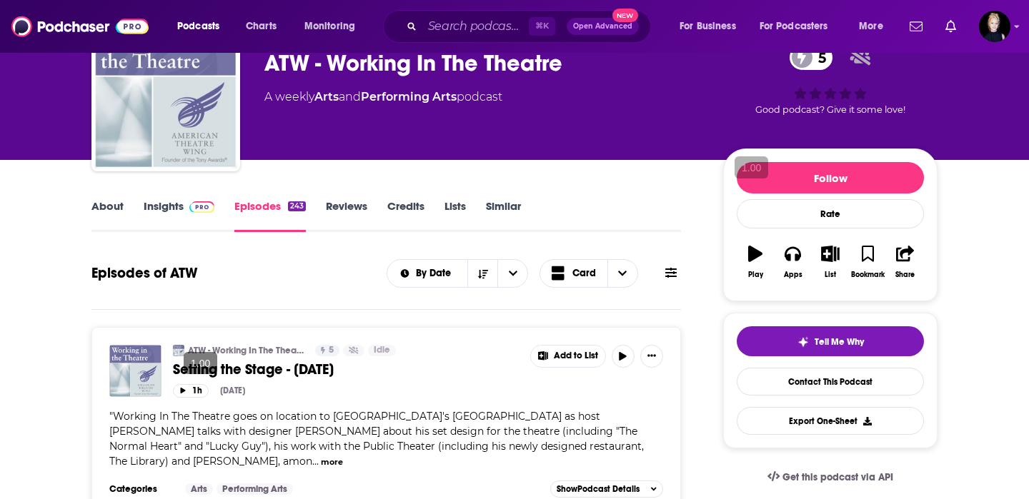
scroll to position [74, 0]
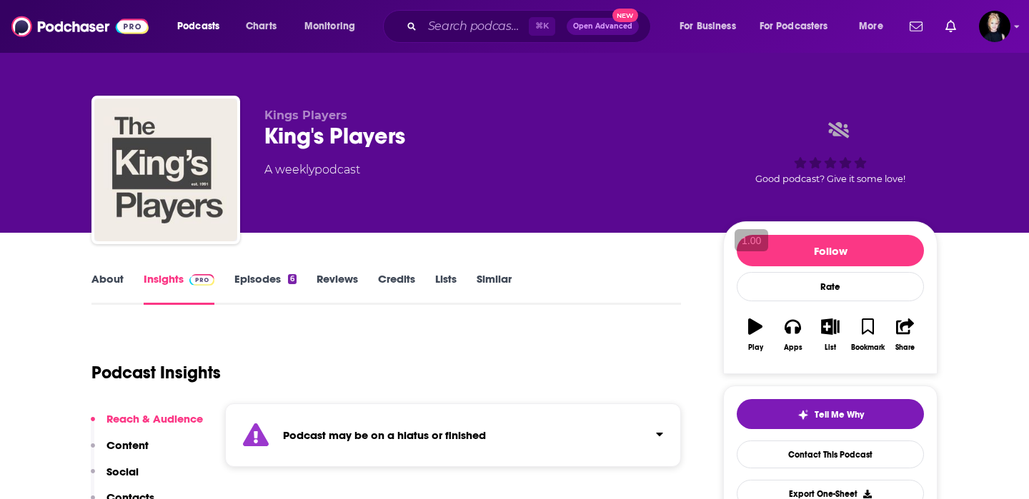
click at [121, 284] on link "About" at bounding box center [107, 288] width 32 height 33
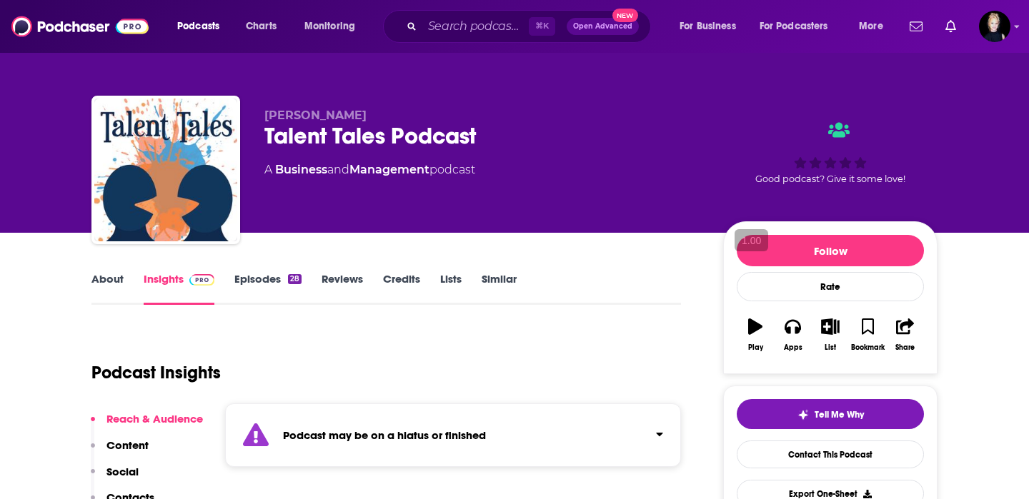
click at [108, 285] on link "About" at bounding box center [107, 288] width 32 height 33
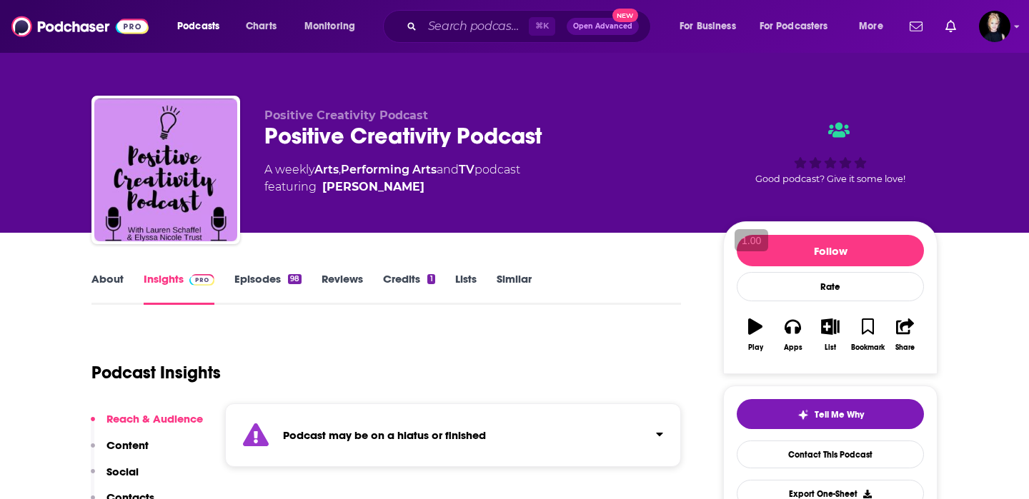
click at [261, 284] on link "Episodes 98" at bounding box center [267, 288] width 67 height 33
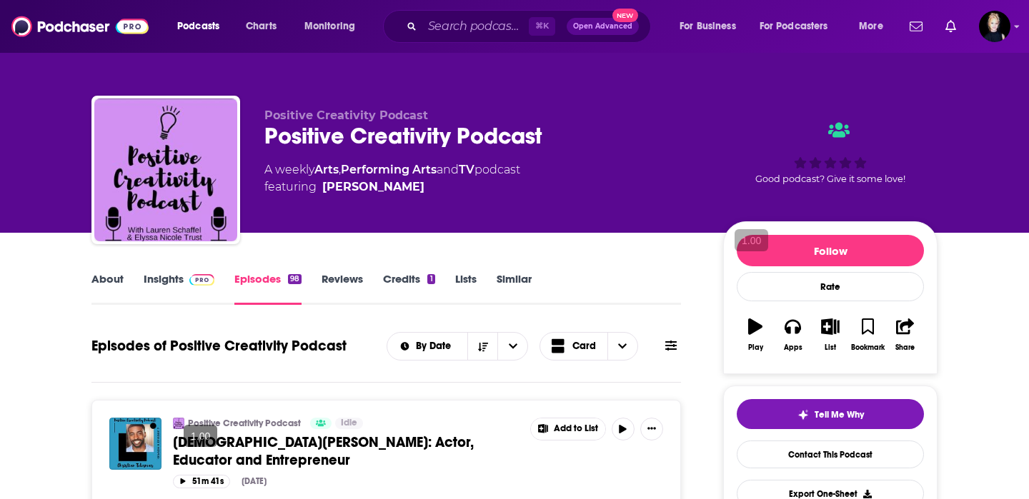
click at [164, 289] on link "Insights" at bounding box center [179, 288] width 71 height 33
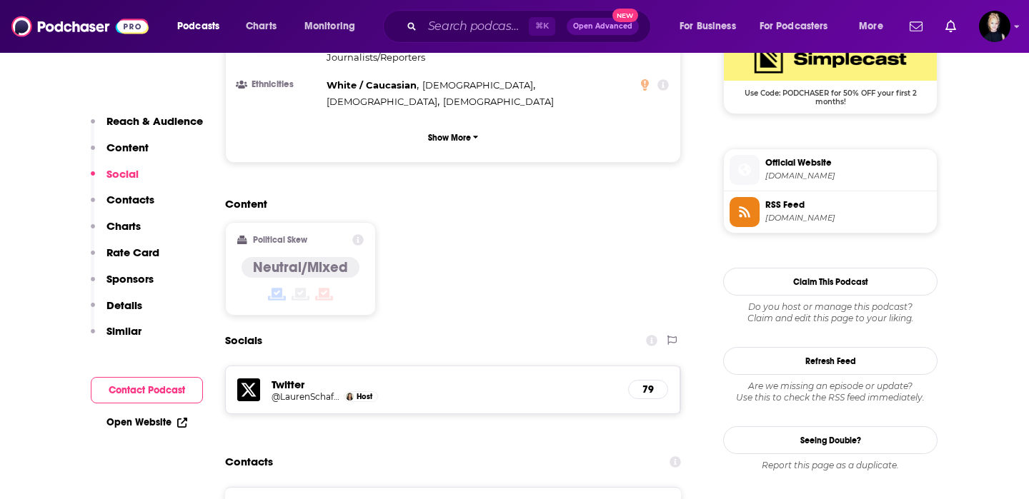
scroll to position [1106, 0]
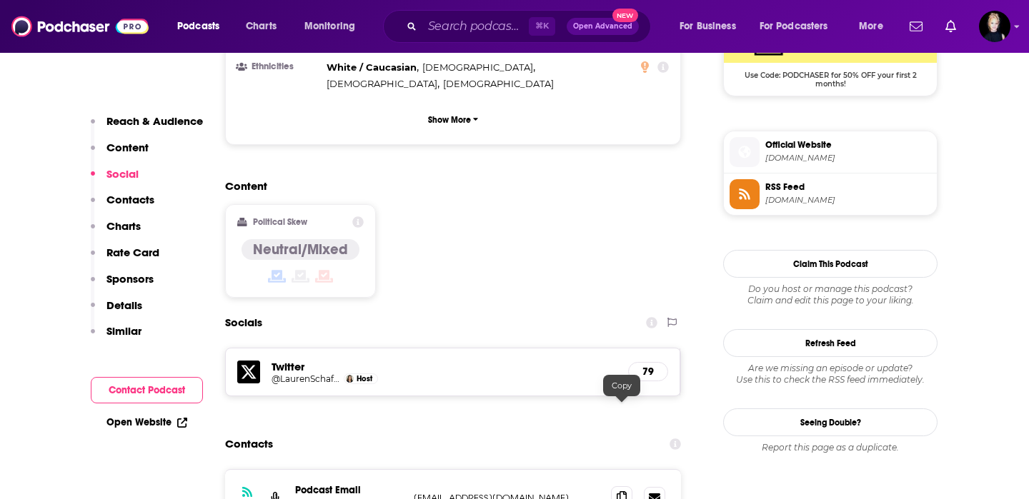
click at [621, 491] on icon at bounding box center [621, 496] width 10 height 11
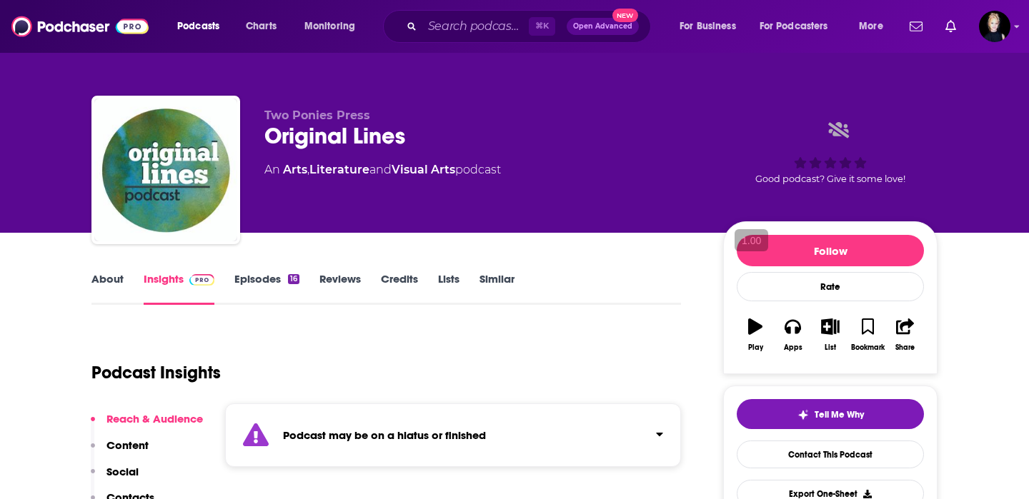
click at [114, 280] on link "About" at bounding box center [107, 288] width 32 height 33
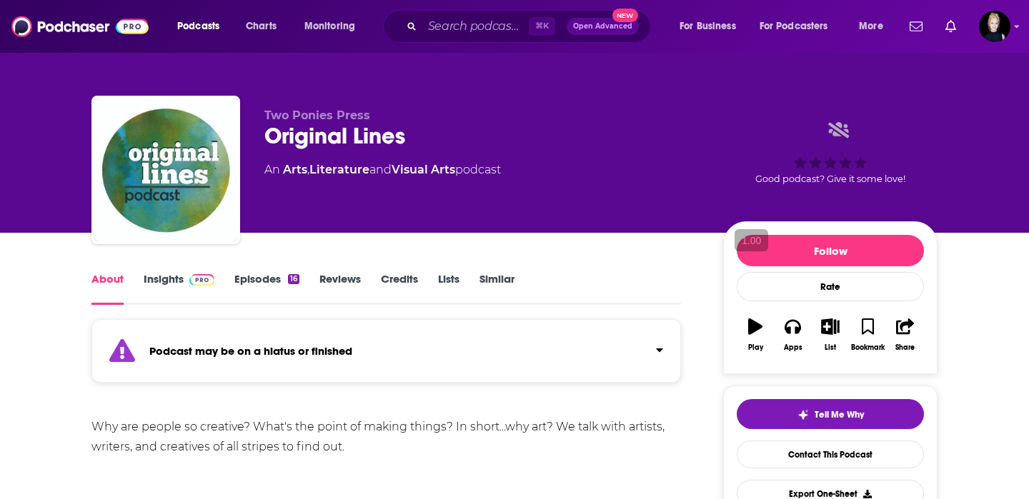
click at [170, 278] on link "Insights" at bounding box center [179, 288] width 71 height 33
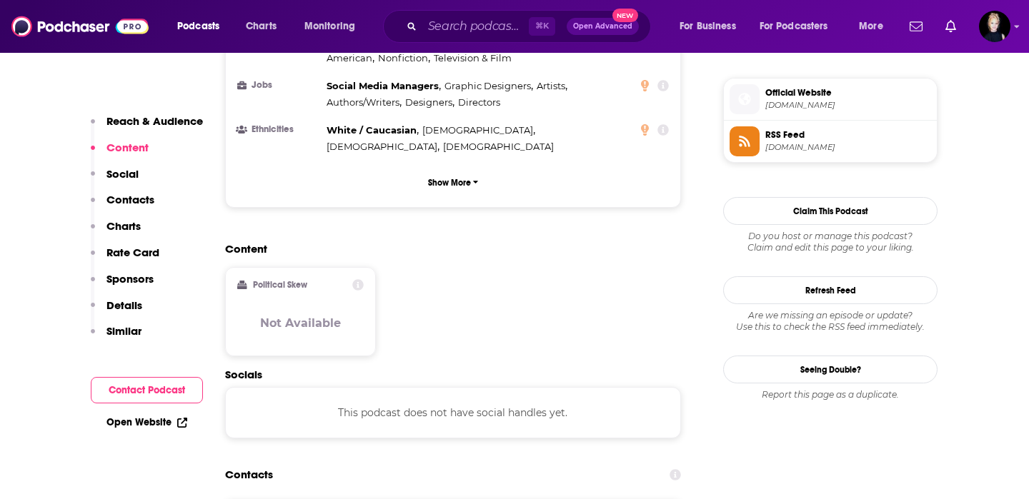
scroll to position [1059, 0]
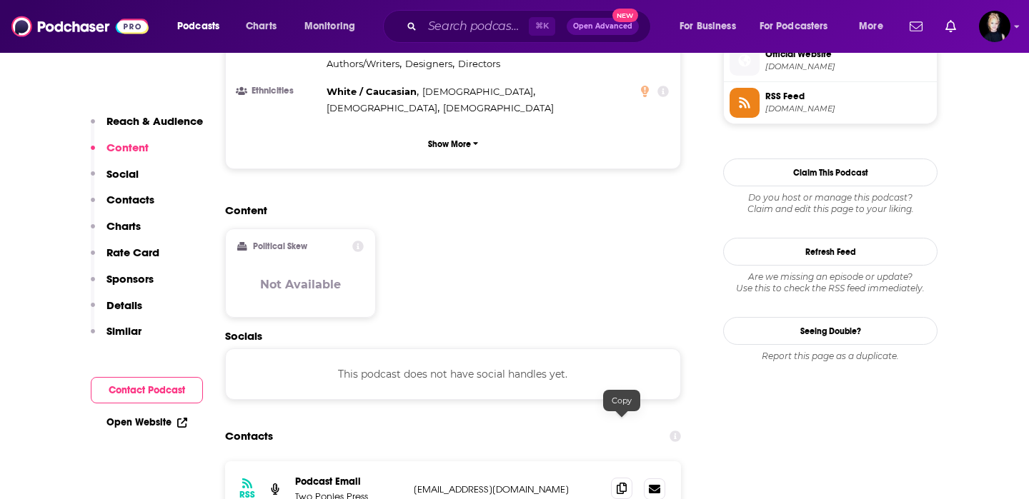
click at [624, 483] on icon at bounding box center [621, 488] width 10 height 11
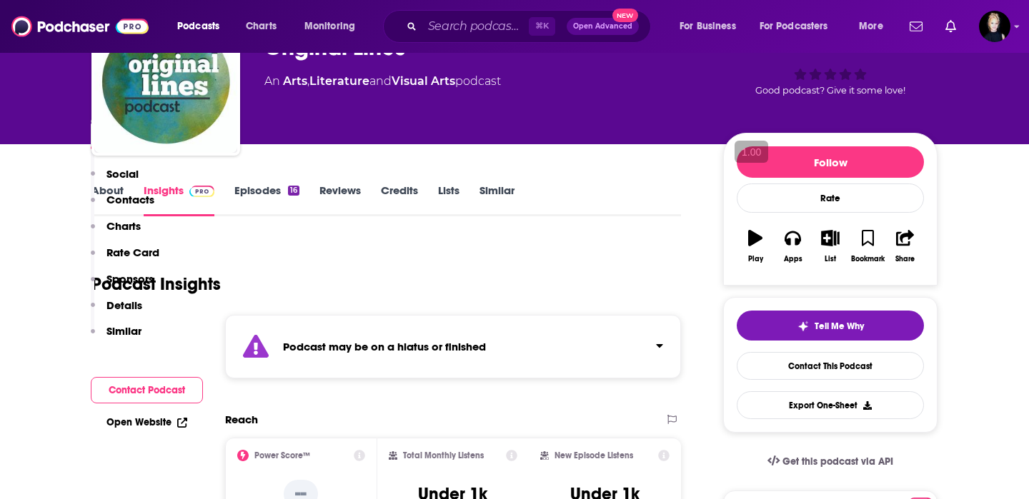
scroll to position [0, 0]
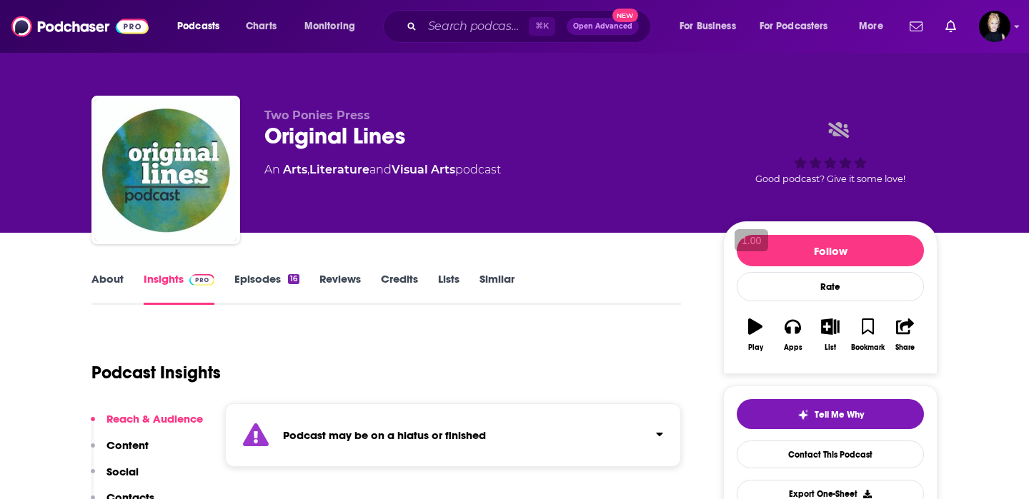
click at [103, 283] on link "About" at bounding box center [107, 288] width 32 height 33
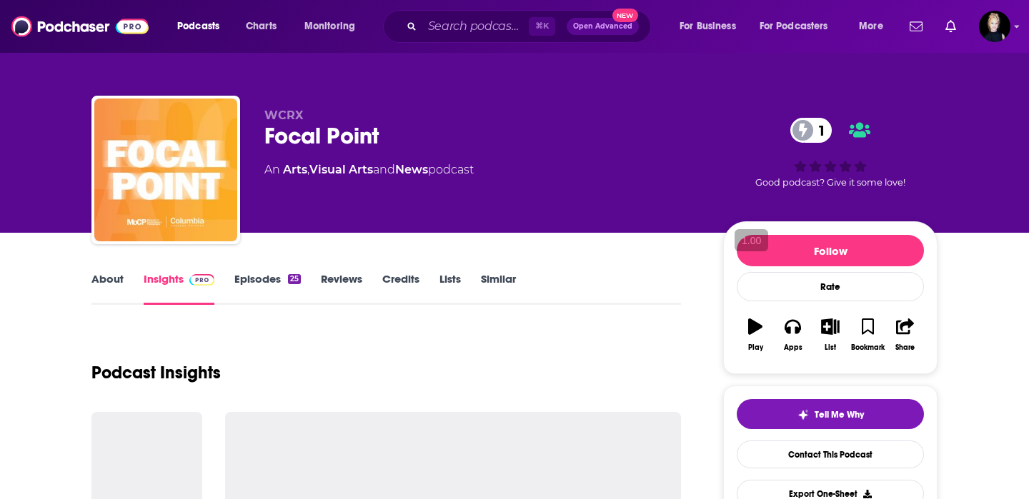
click at [111, 283] on link "About" at bounding box center [107, 288] width 32 height 33
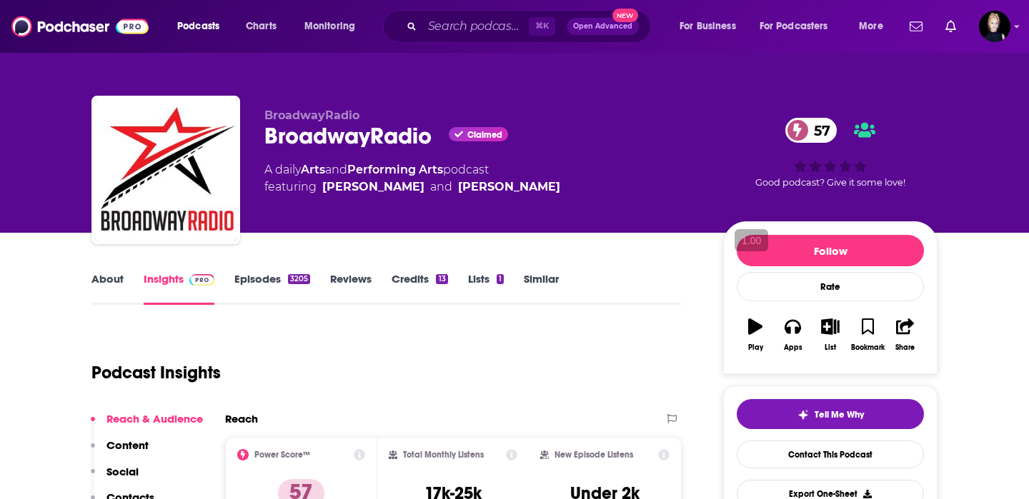
click at [111, 276] on link "About" at bounding box center [107, 288] width 32 height 33
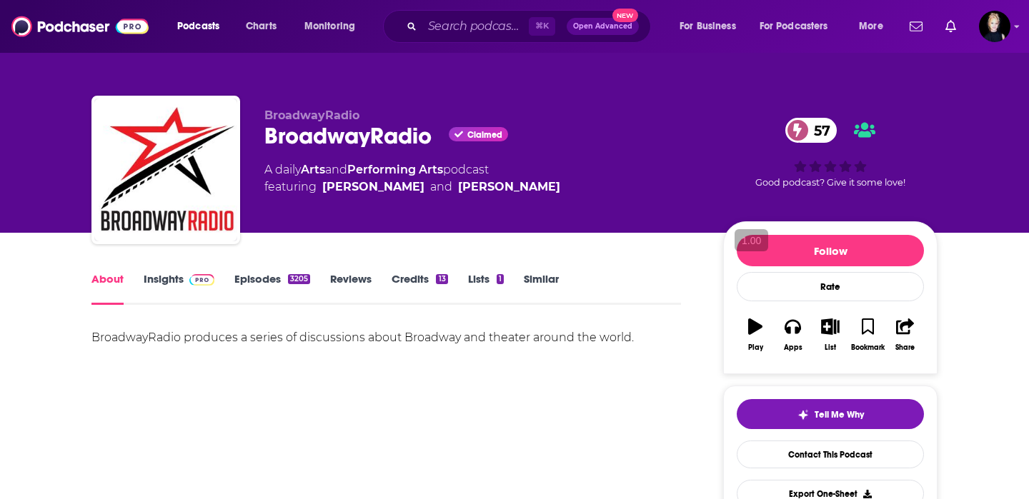
click at [169, 289] on link "Insights" at bounding box center [179, 288] width 71 height 33
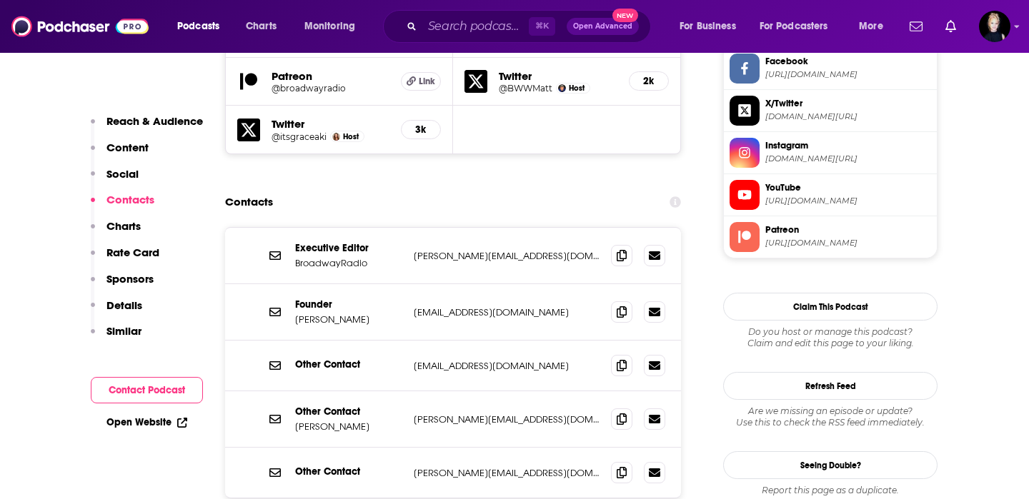
scroll to position [1396, 0]
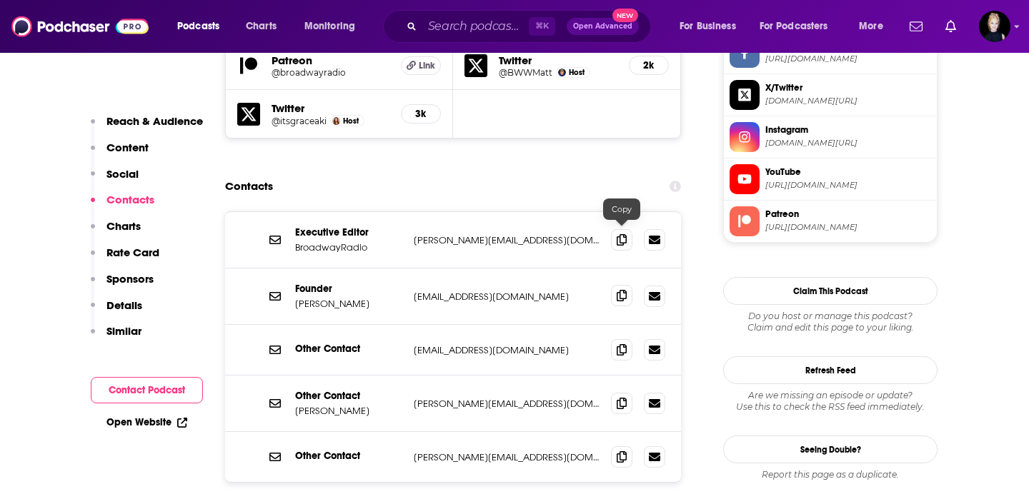
click at [619, 290] on icon at bounding box center [621, 295] width 10 height 11
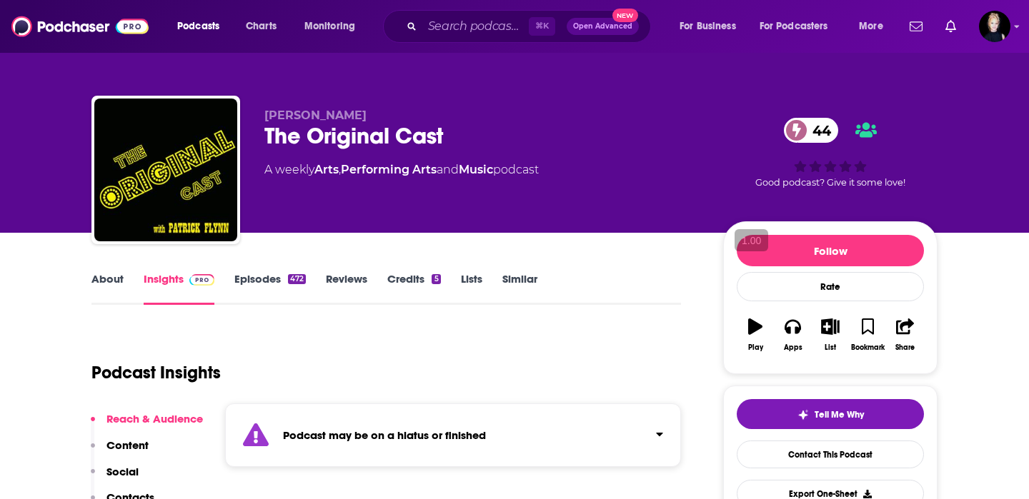
click at [106, 284] on link "About" at bounding box center [107, 288] width 32 height 33
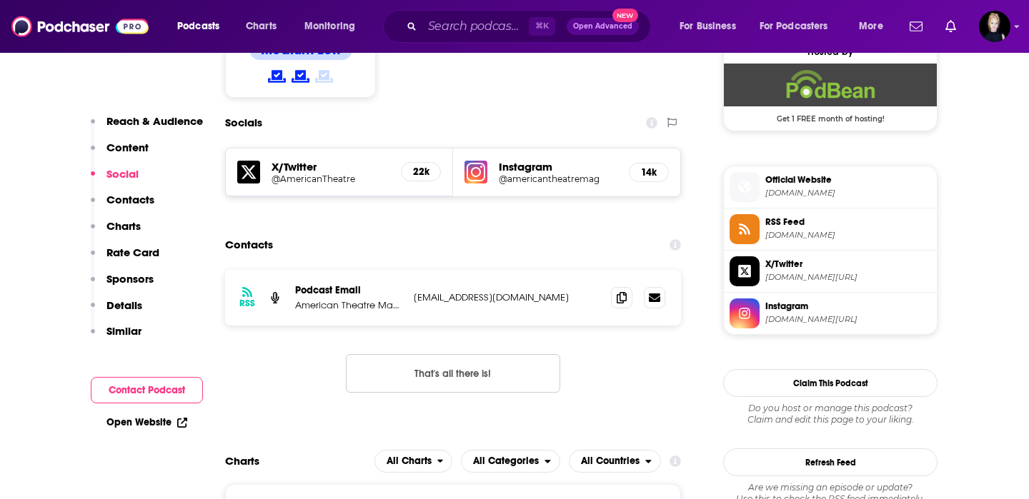
scroll to position [1285, 0]
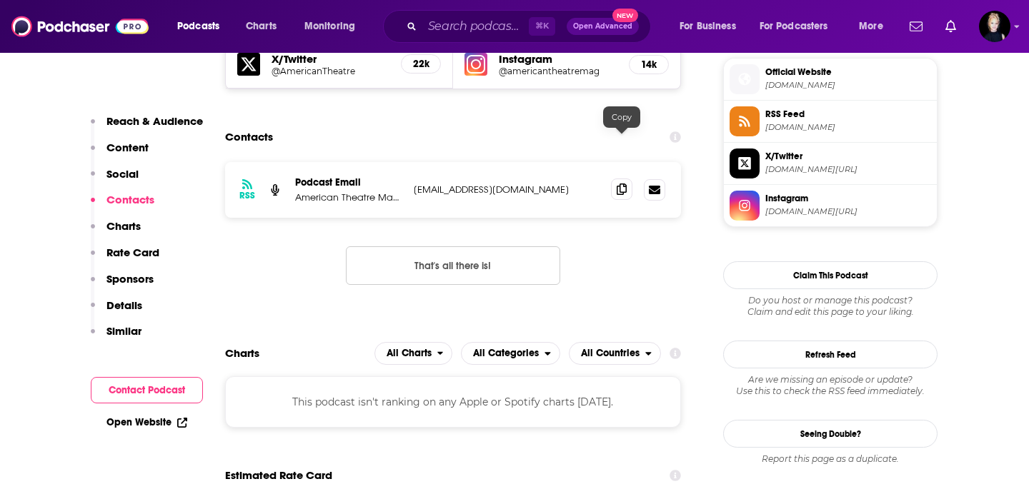
click at [616, 184] on icon at bounding box center [621, 189] width 10 height 11
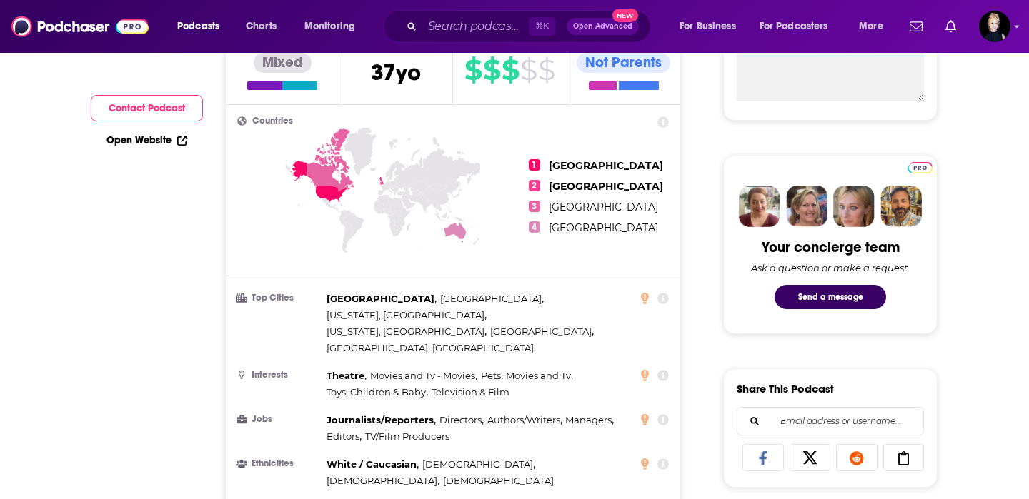
scroll to position [71, 0]
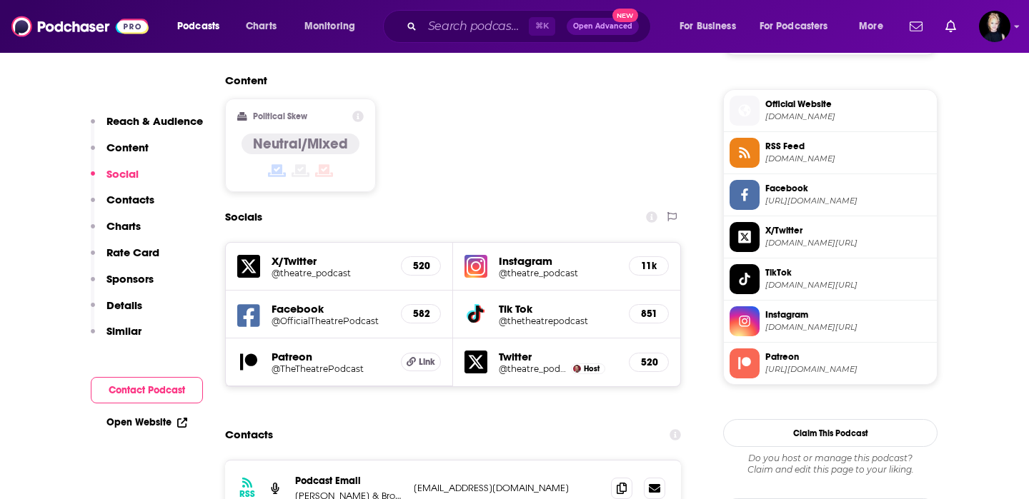
scroll to position [1185, 0]
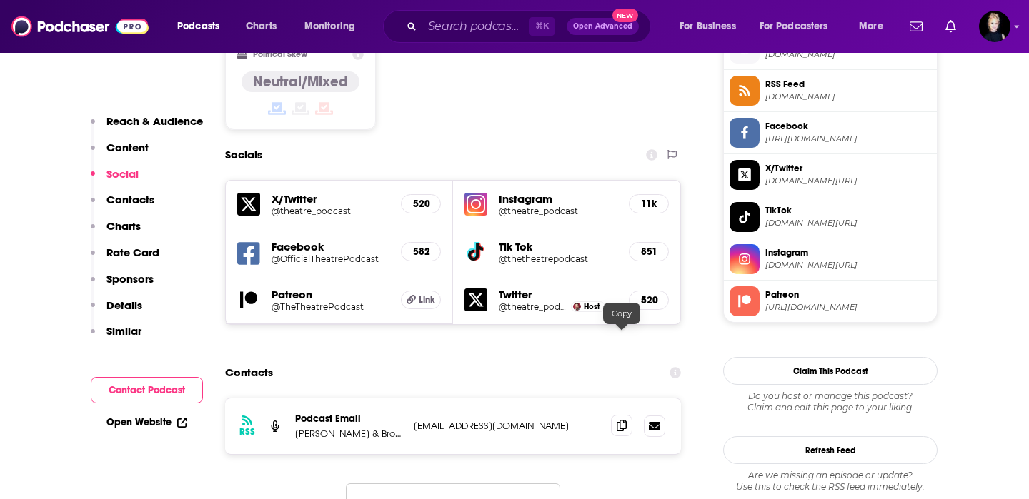
click at [624, 420] on icon at bounding box center [621, 425] width 10 height 11
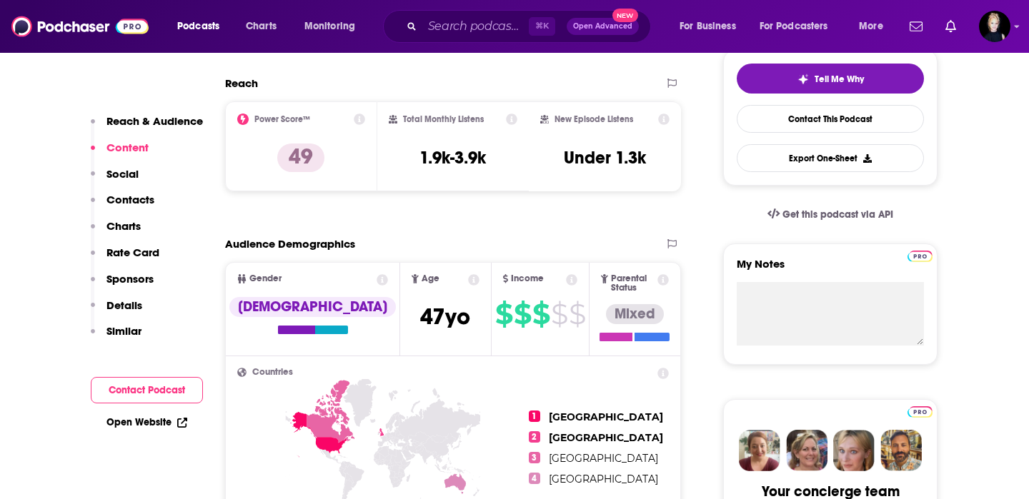
scroll to position [0, 0]
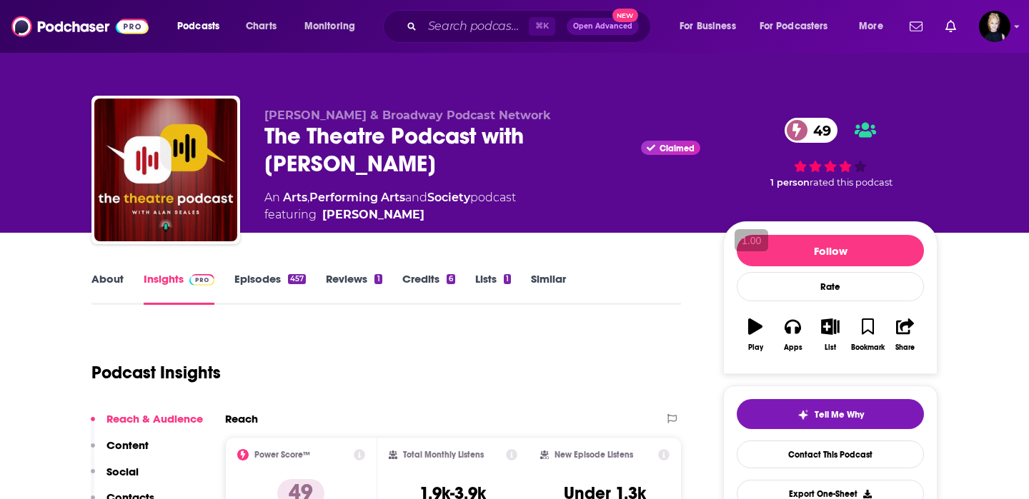
click at [119, 284] on link "About" at bounding box center [107, 288] width 32 height 33
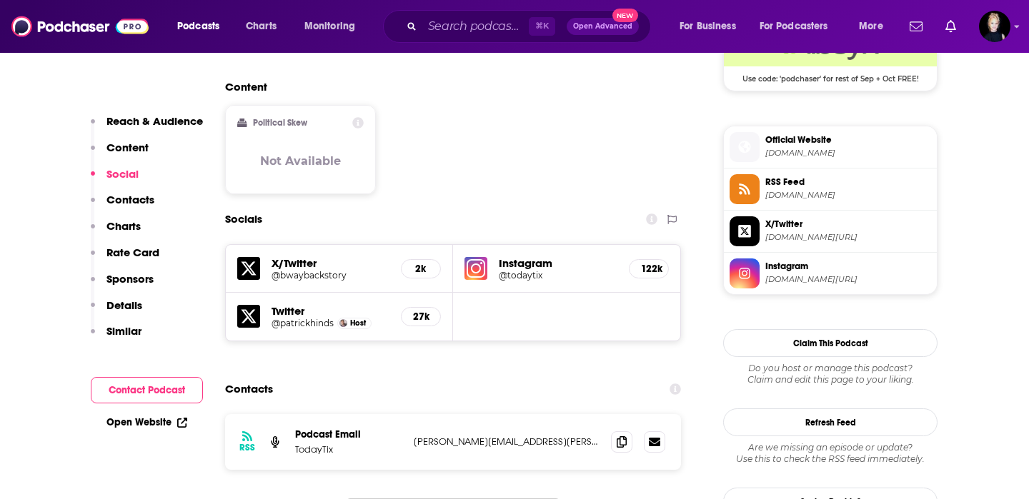
scroll to position [1221, 0]
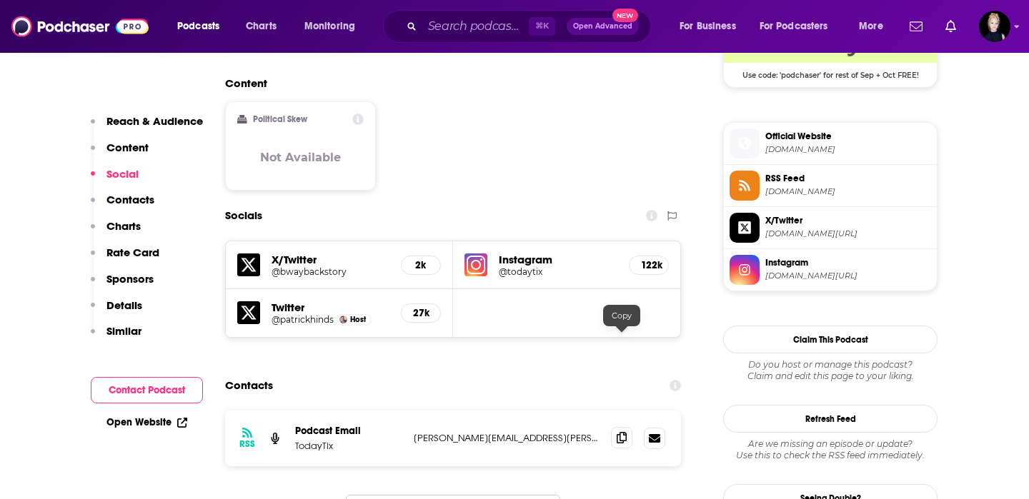
click at [621, 432] on icon at bounding box center [621, 437] width 10 height 11
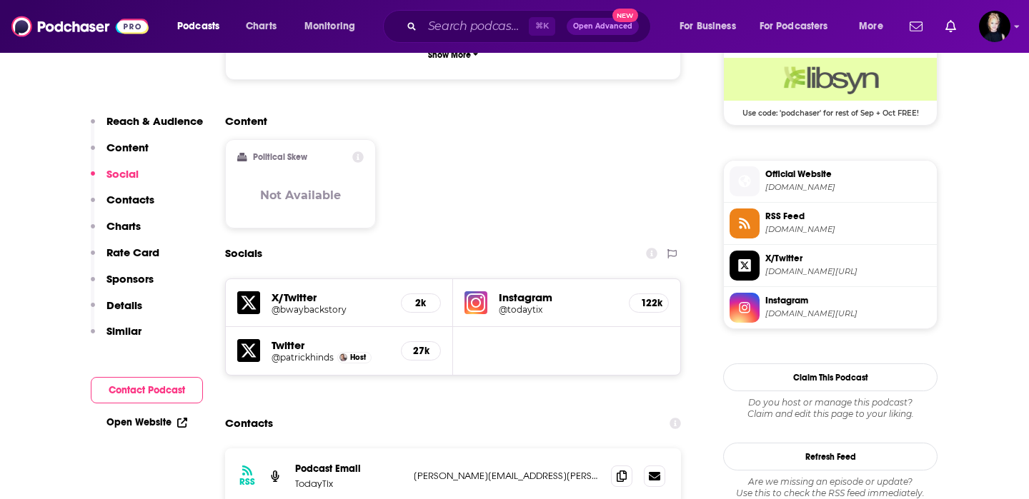
scroll to position [0, 0]
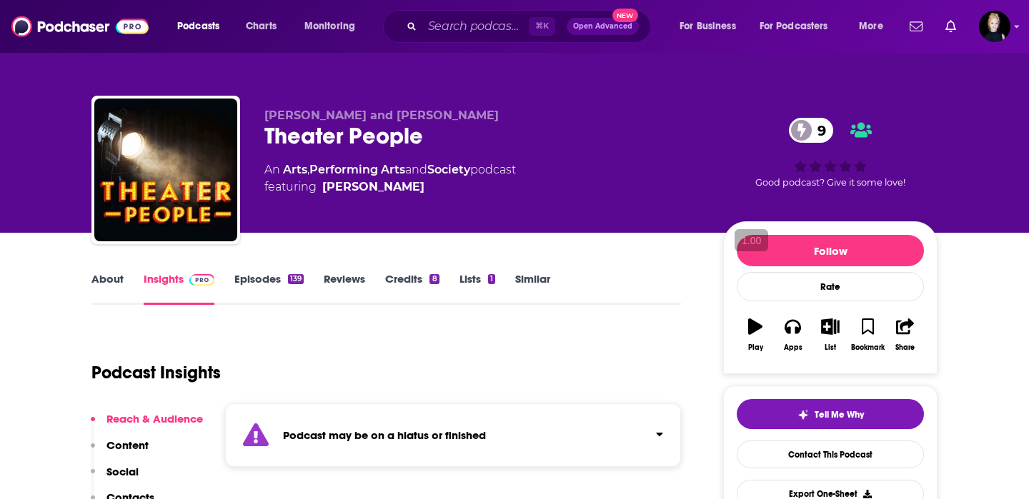
scroll to position [21, 0]
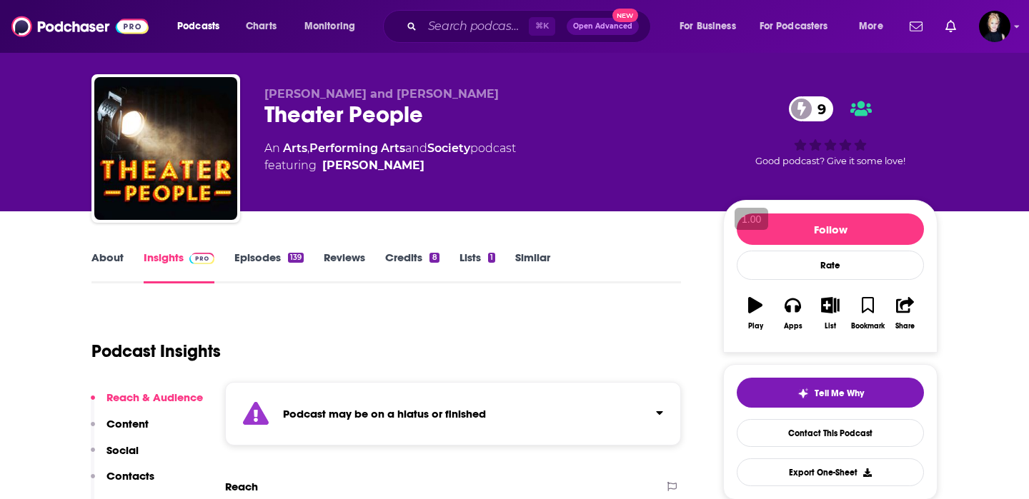
click at [104, 256] on link "About" at bounding box center [107, 267] width 32 height 33
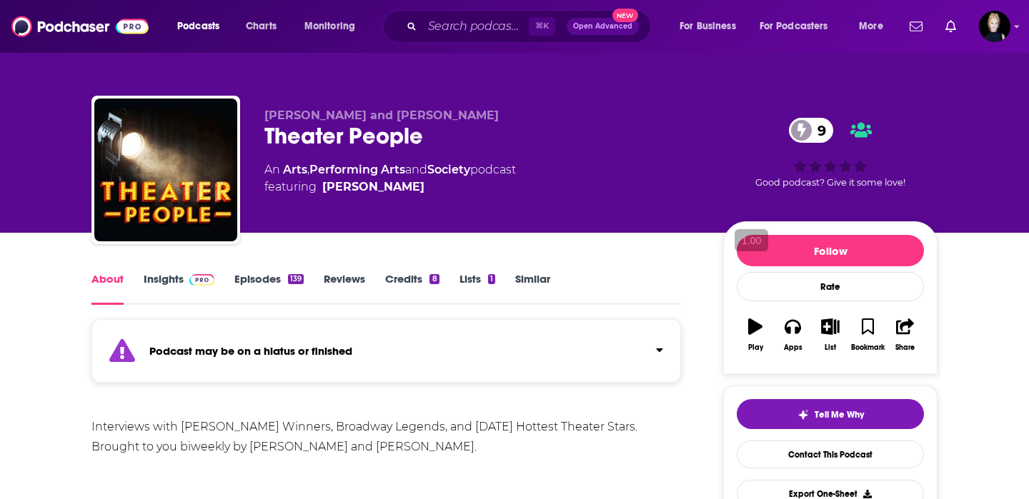
click at [173, 284] on link "Insights" at bounding box center [179, 288] width 71 height 33
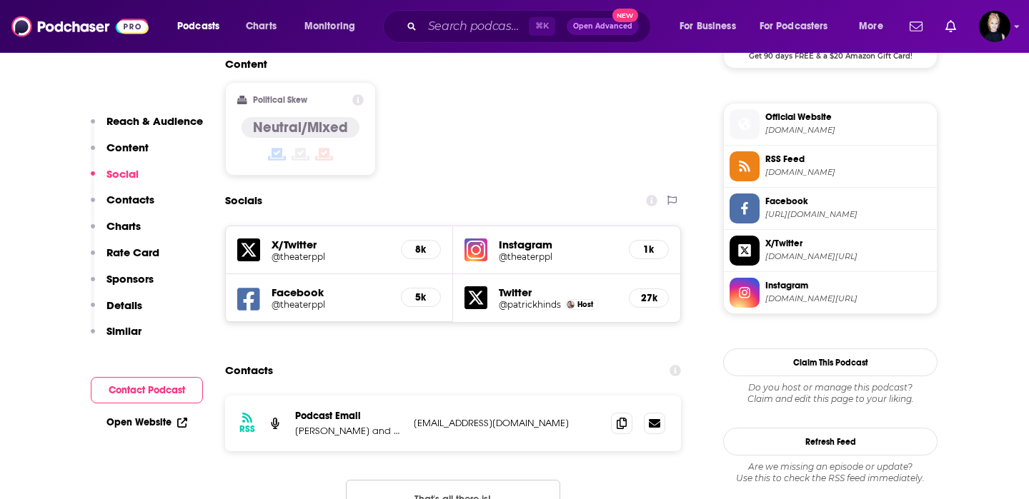
scroll to position [1252, 0]
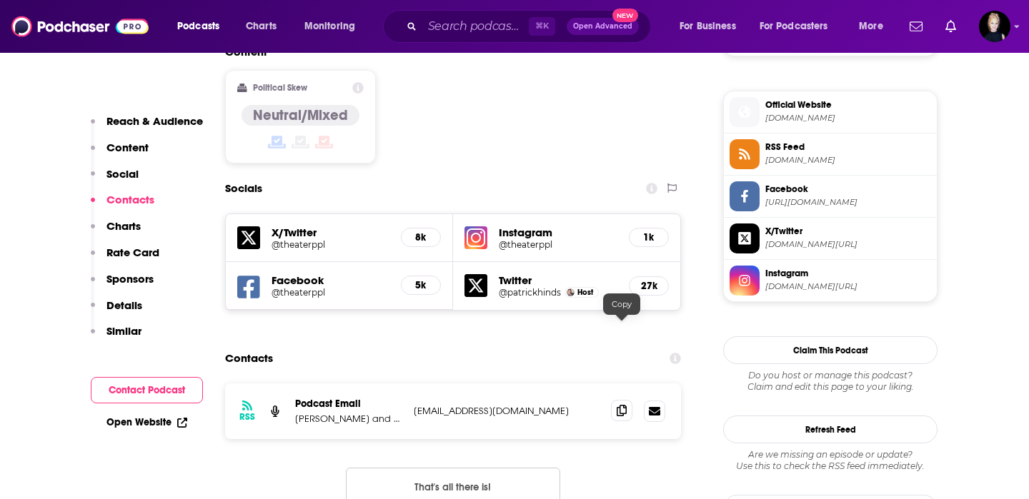
click at [619, 405] on icon at bounding box center [621, 410] width 10 height 11
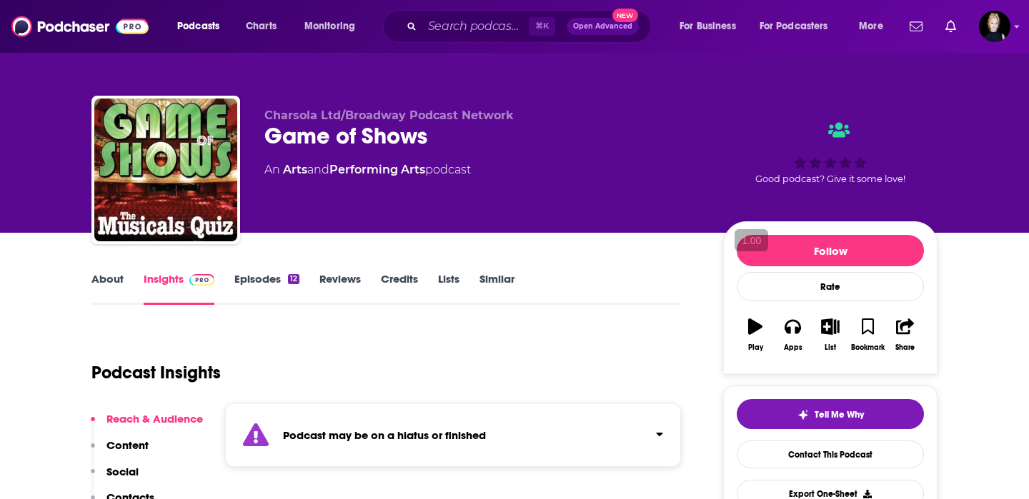
click at [111, 271] on div "About Insights Episodes 12 Reviews Credits Lists Similar" at bounding box center [385, 287] width 589 height 35
click at [109, 280] on link "About" at bounding box center [107, 288] width 32 height 33
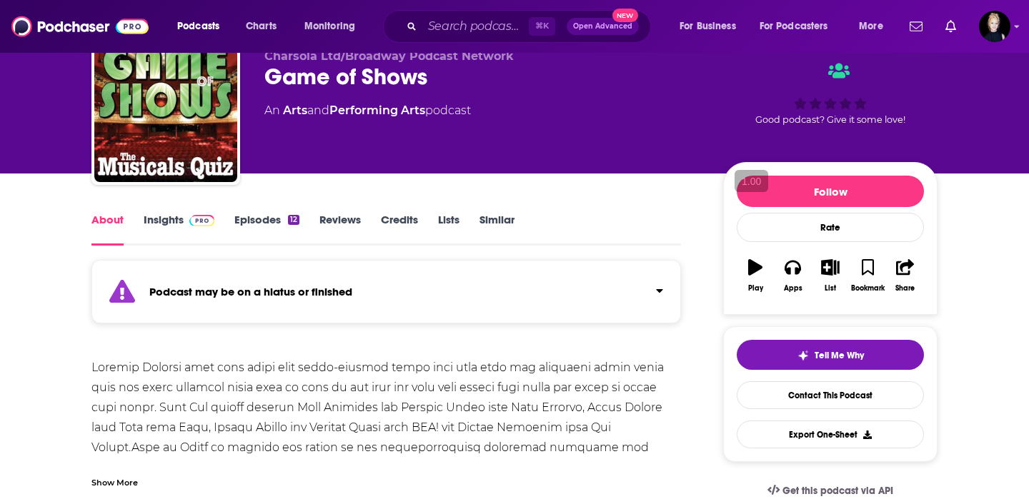
scroll to position [62, 0]
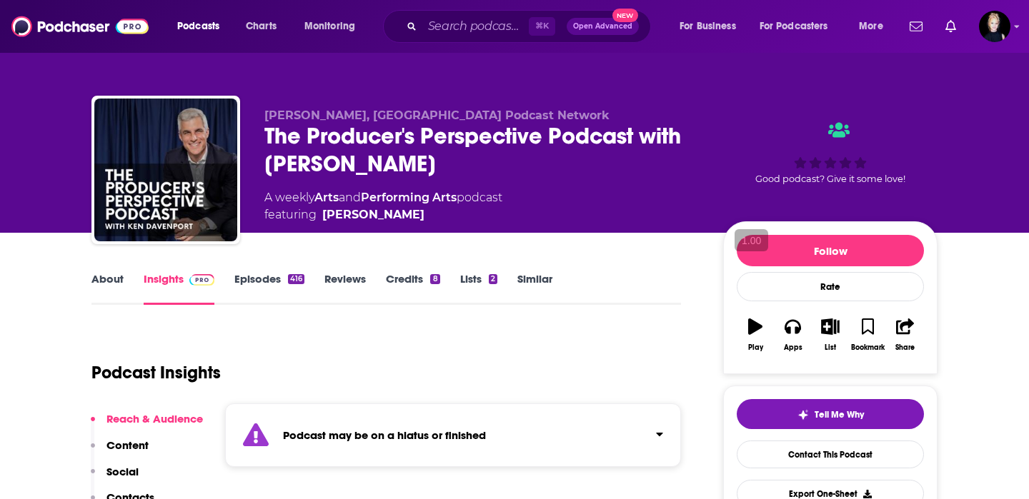
click at [119, 283] on link "About" at bounding box center [107, 288] width 32 height 33
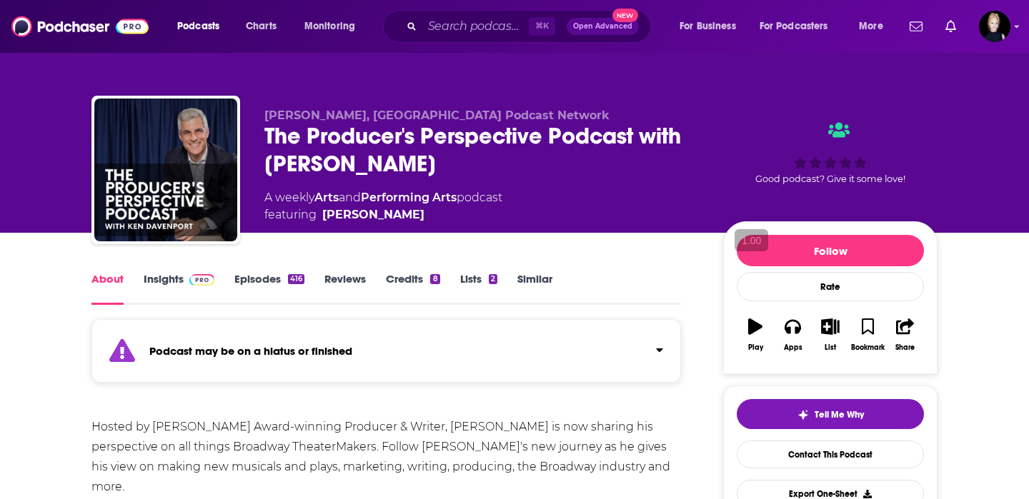
click at [191, 284] on img at bounding box center [201, 279] width 25 height 11
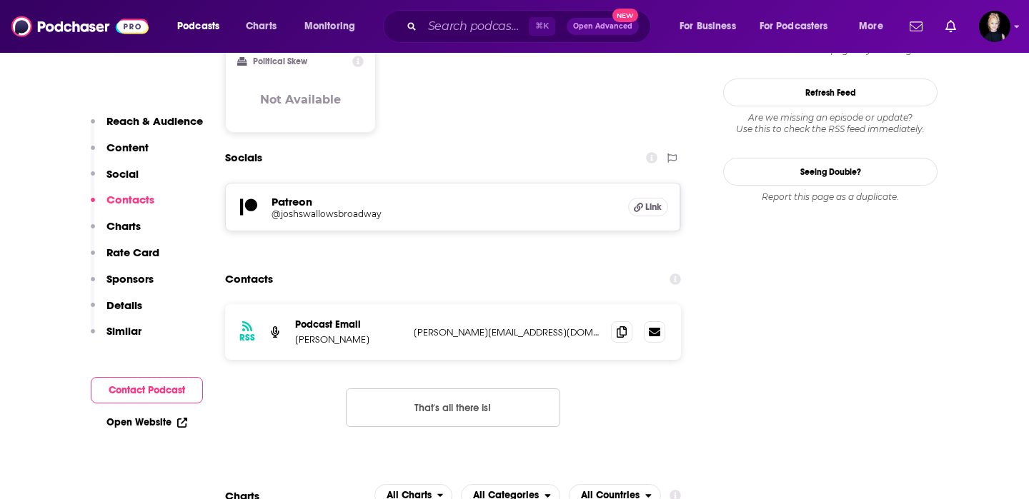
scroll to position [1262, 0]
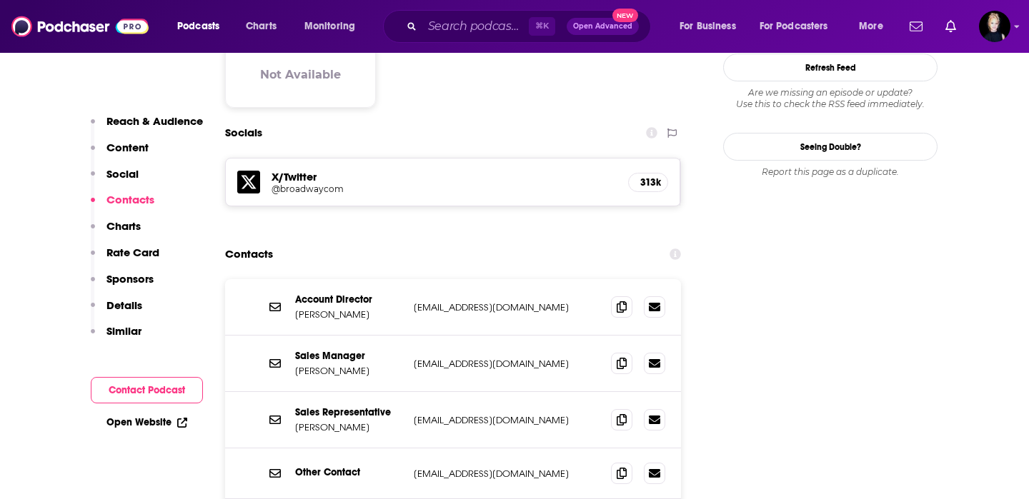
scroll to position [1286, 0]
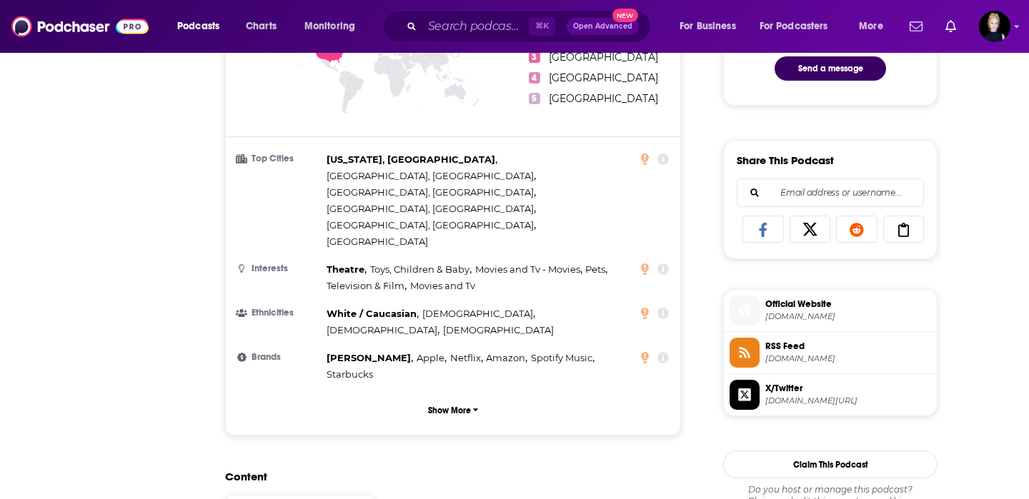
scroll to position [0, 0]
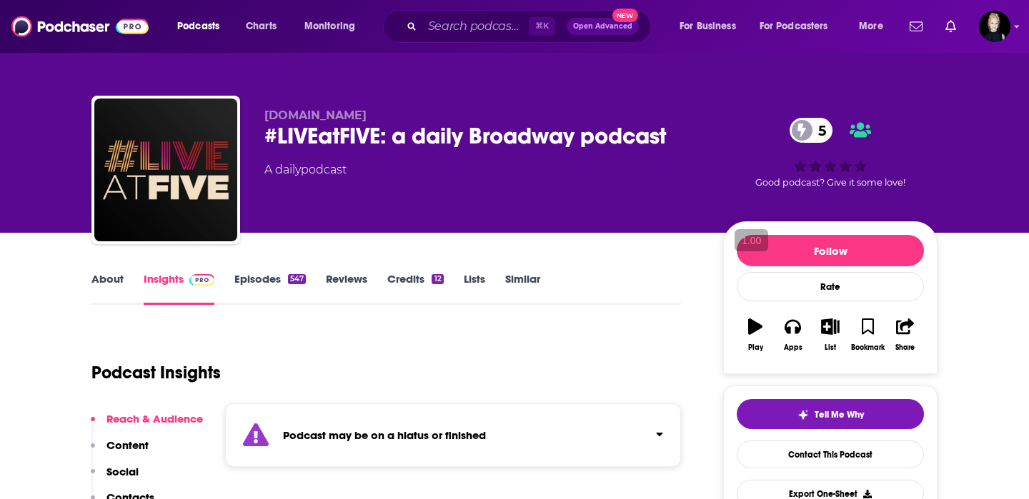
click at [122, 277] on link "About" at bounding box center [107, 288] width 32 height 33
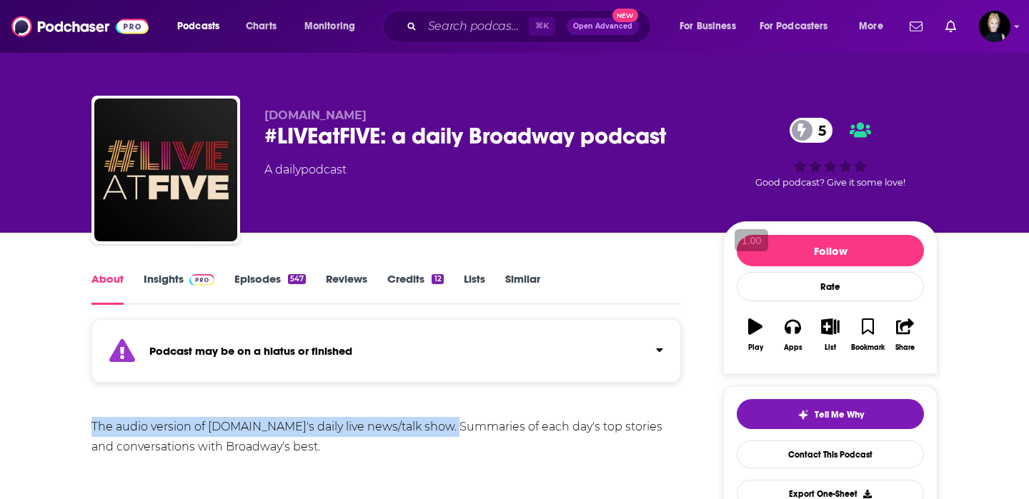
drag, startPoint x: 449, startPoint y: 426, endPoint x: 93, endPoint y: 419, distance: 355.8
click at [93, 419] on div "The audio version of Broadway.com's daily live news/talk show. Summaries of eac…" at bounding box center [385, 437] width 589 height 40
copy div "The audio version of Broadway.com's daily live news/talk show. S"
click at [261, 276] on link "Episodes 547" at bounding box center [269, 288] width 71 height 33
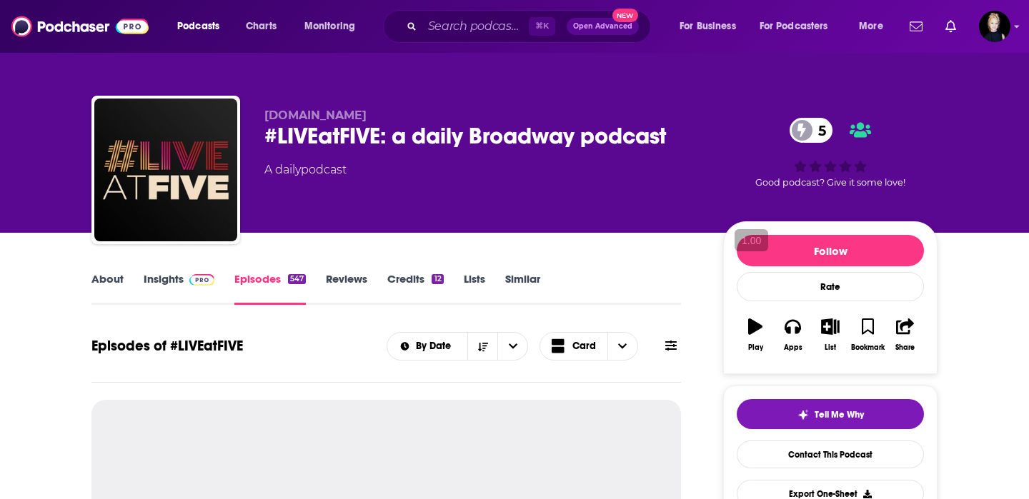
click at [174, 287] on link "Insights" at bounding box center [179, 288] width 71 height 33
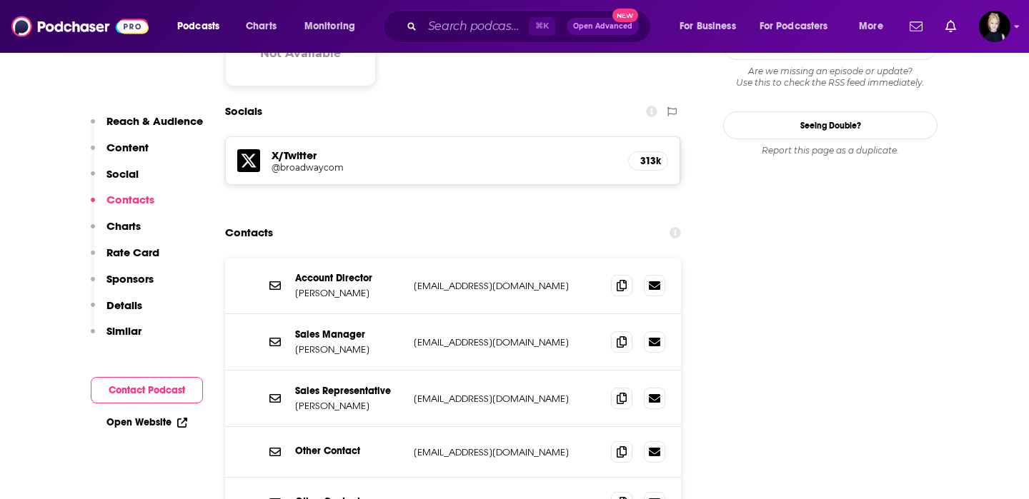
scroll to position [1304, 0]
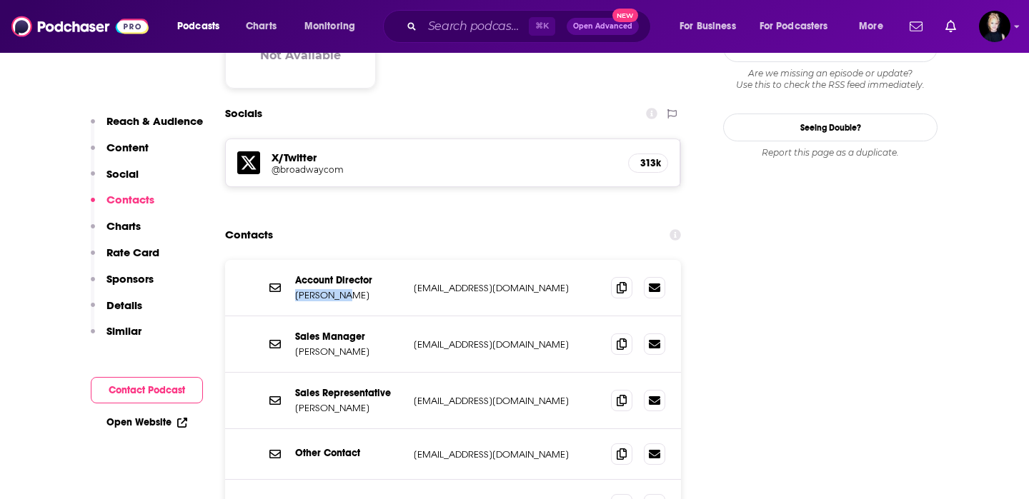
drag, startPoint x: 346, startPoint y: 201, endPoint x: 294, endPoint y: 201, distance: 51.4
click at [295, 289] on p "Jeanie Lum" at bounding box center [348, 295] width 107 height 12
copy p "Jeanie Lum"
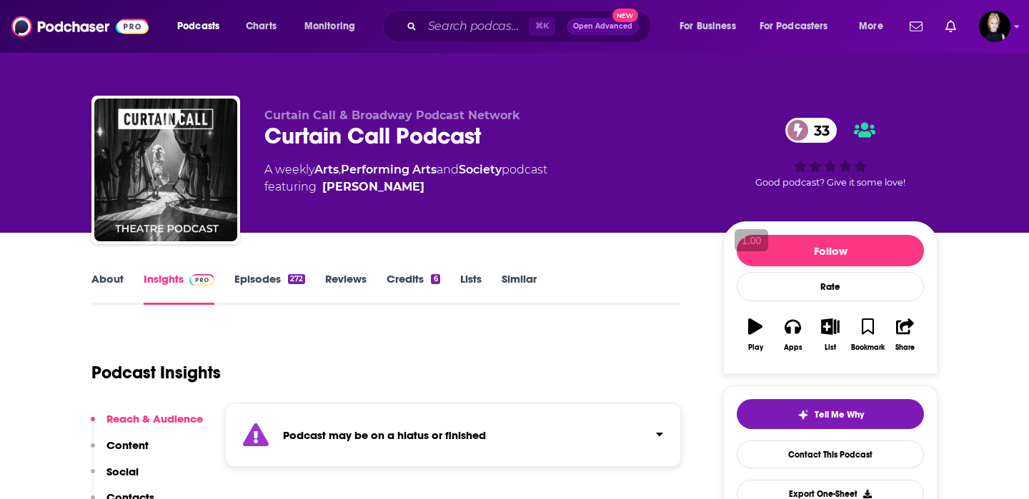
click at [95, 284] on link "About" at bounding box center [107, 288] width 32 height 33
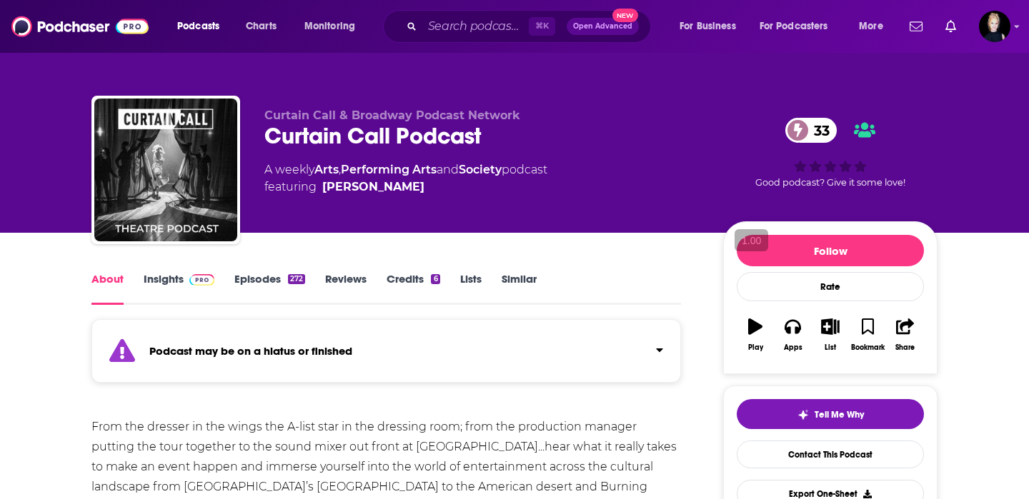
click at [184, 287] on link "Insights" at bounding box center [179, 288] width 71 height 33
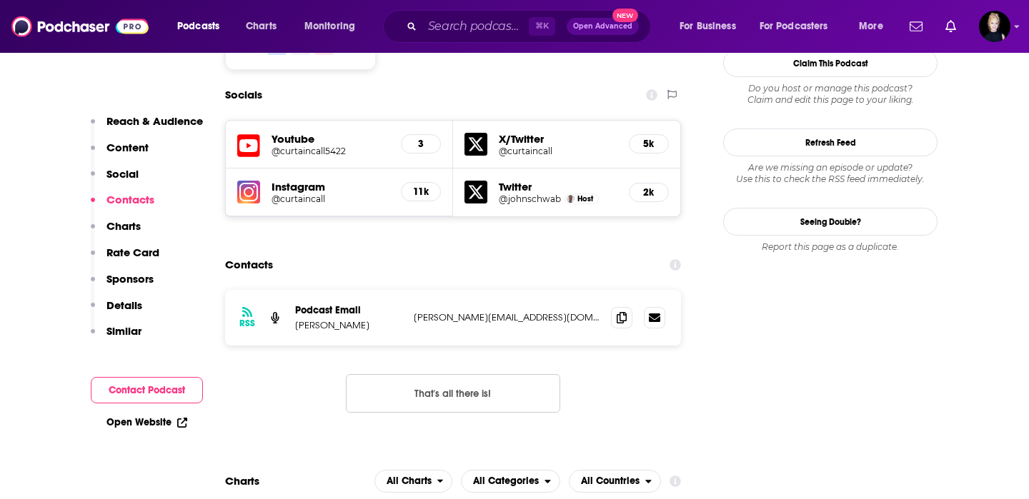
scroll to position [1310, 0]
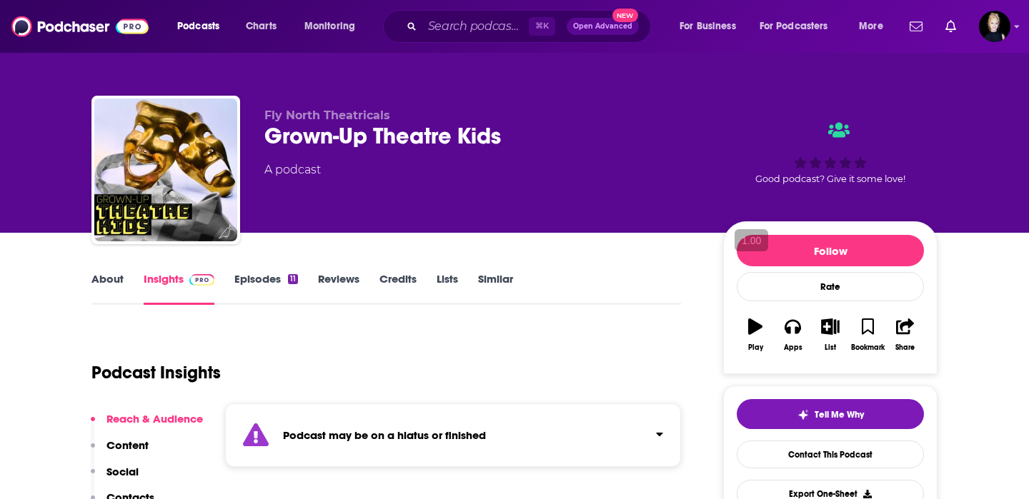
click at [244, 283] on link "Episodes 11" at bounding box center [266, 288] width 64 height 33
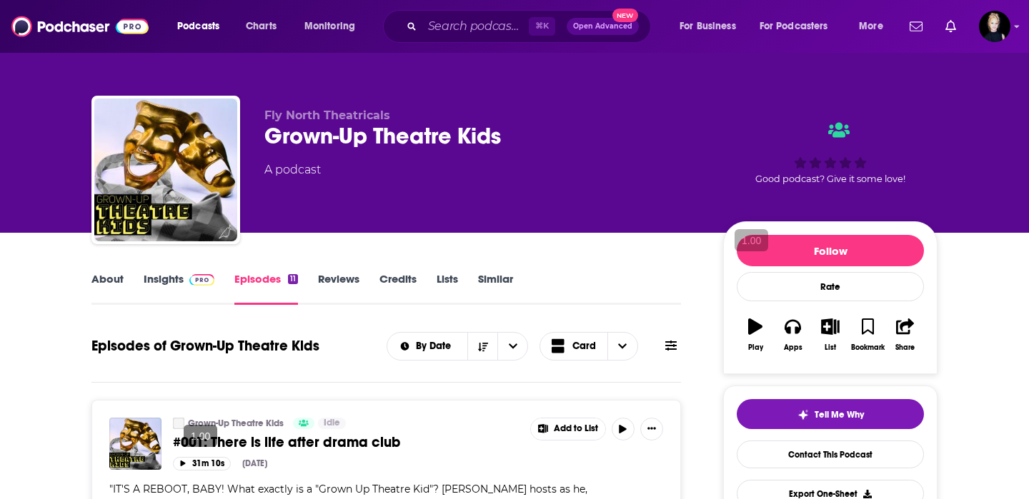
scroll to position [74, 0]
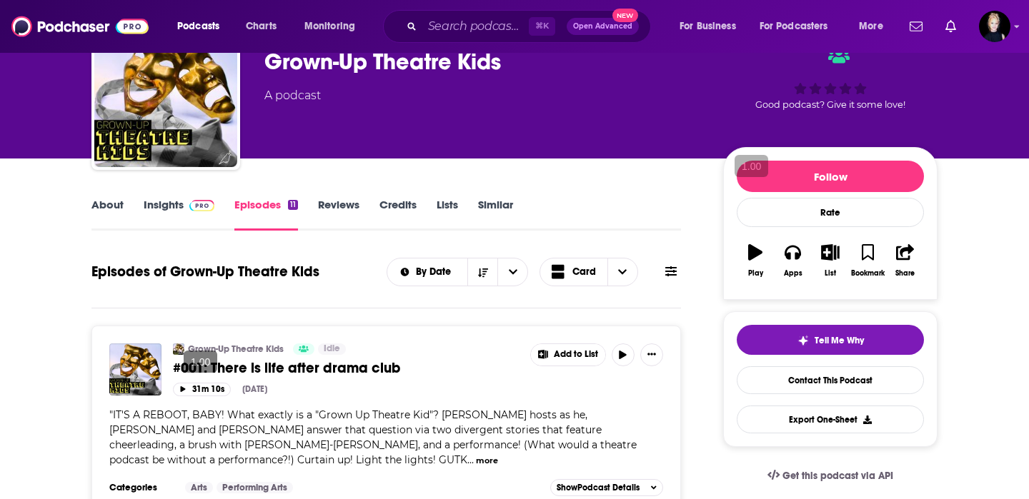
click at [161, 203] on link "Insights" at bounding box center [179, 214] width 71 height 33
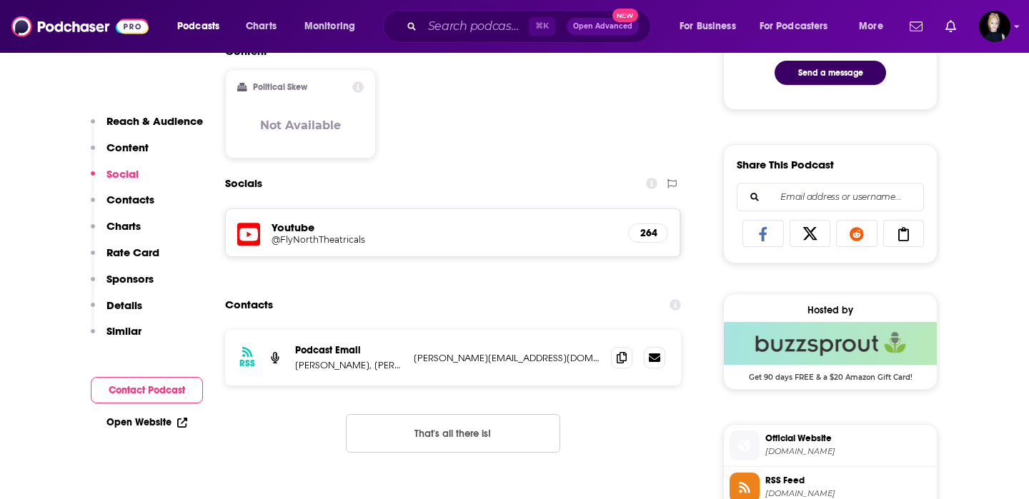
scroll to position [806, 0]
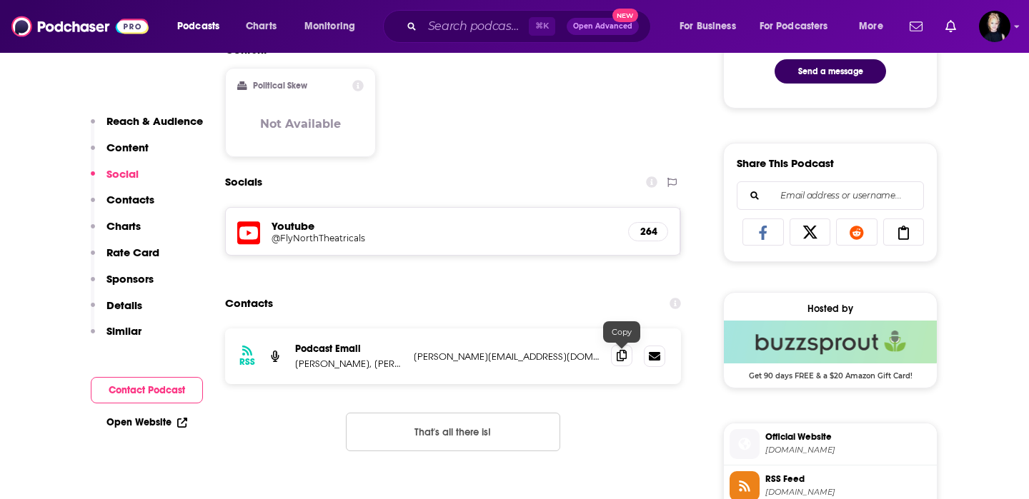
click at [615, 356] on span at bounding box center [621, 355] width 21 height 21
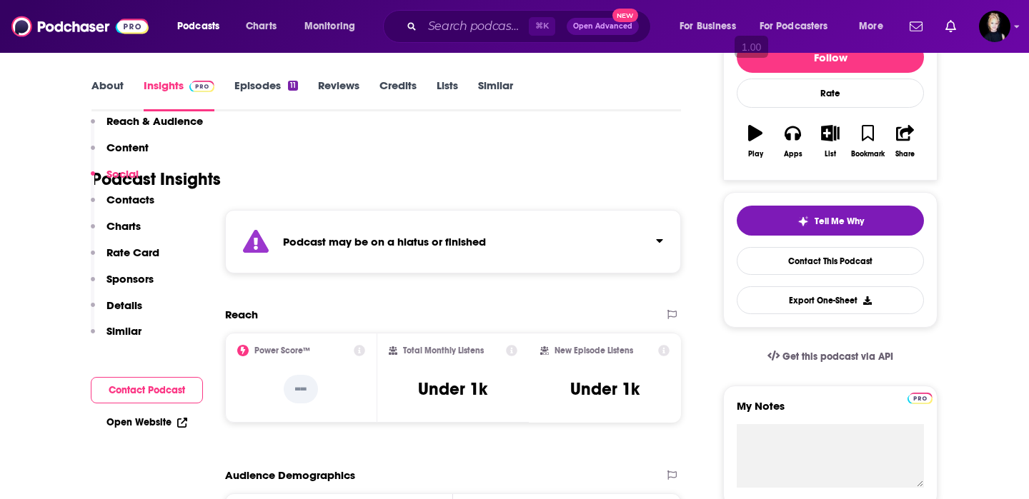
scroll to position [0, 0]
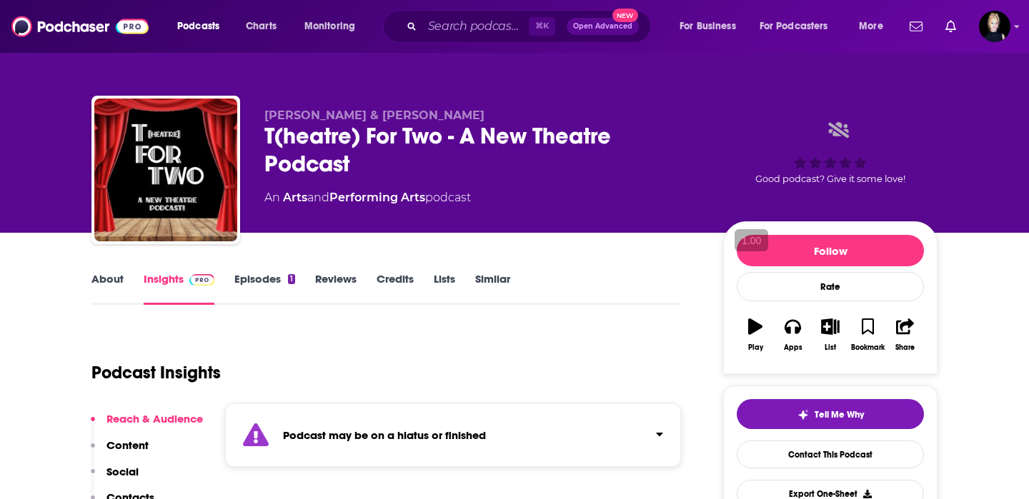
click at [101, 276] on link "About" at bounding box center [107, 288] width 32 height 33
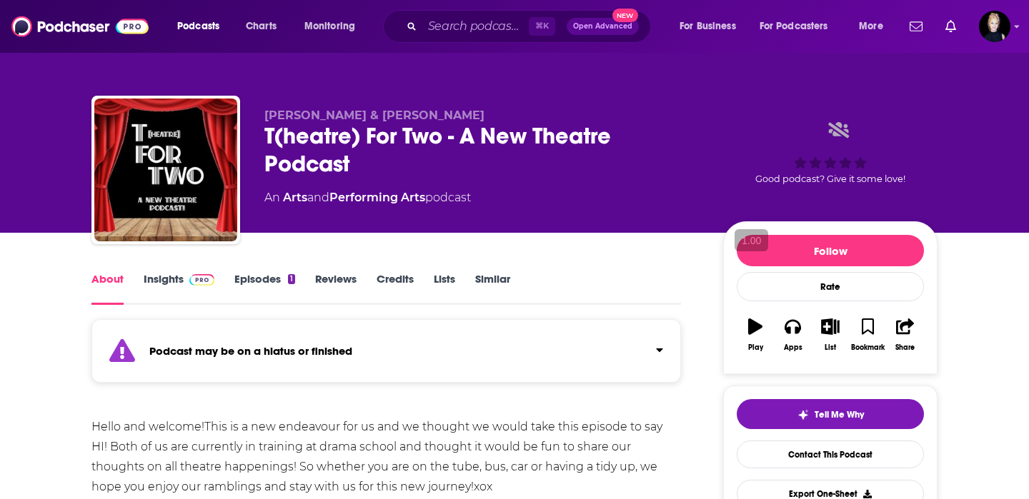
click at [263, 282] on link "Episodes 1" at bounding box center [264, 288] width 61 height 33
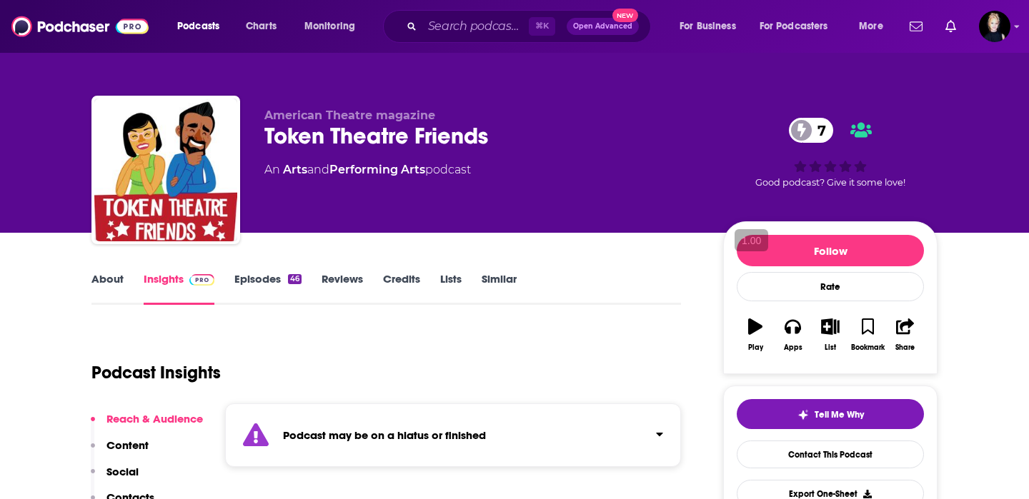
click at [91, 281] on link "About" at bounding box center [107, 288] width 32 height 33
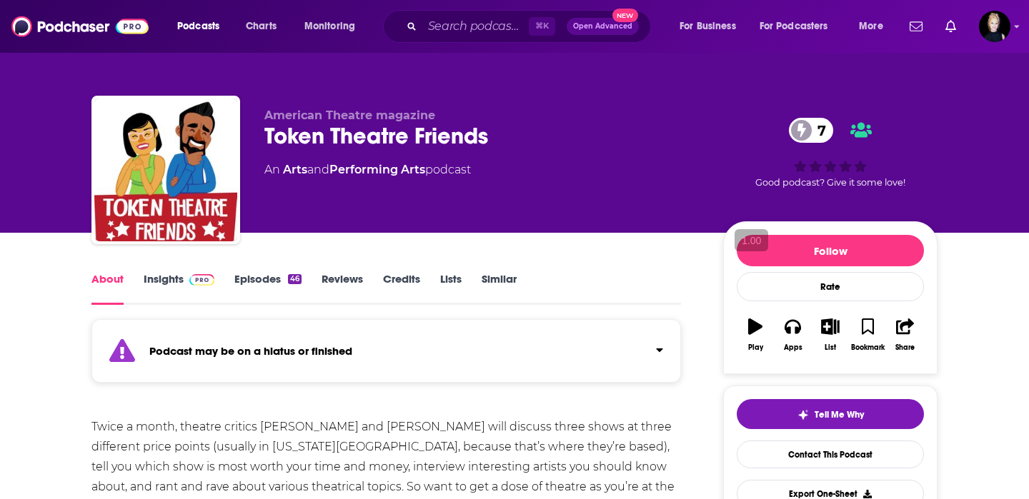
scroll to position [73, 0]
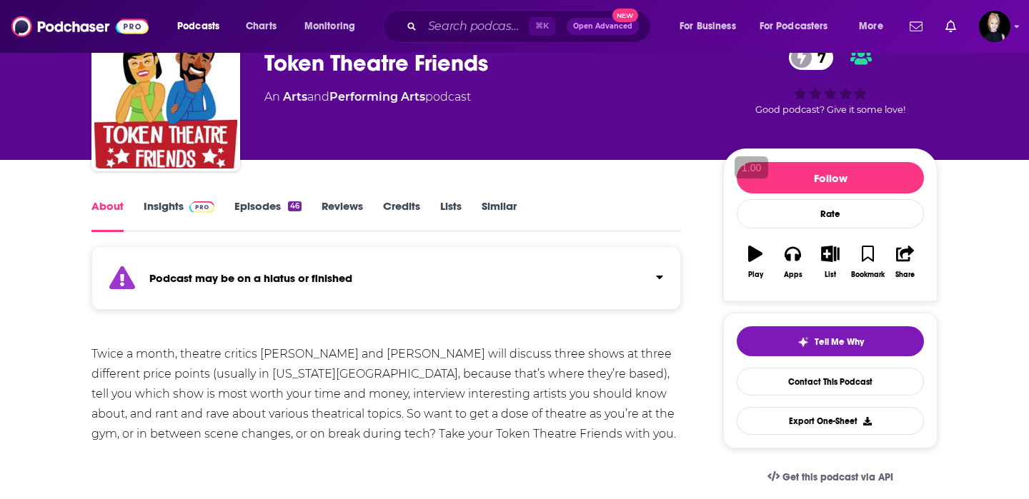
click at [190, 211] on img at bounding box center [201, 206] width 25 height 11
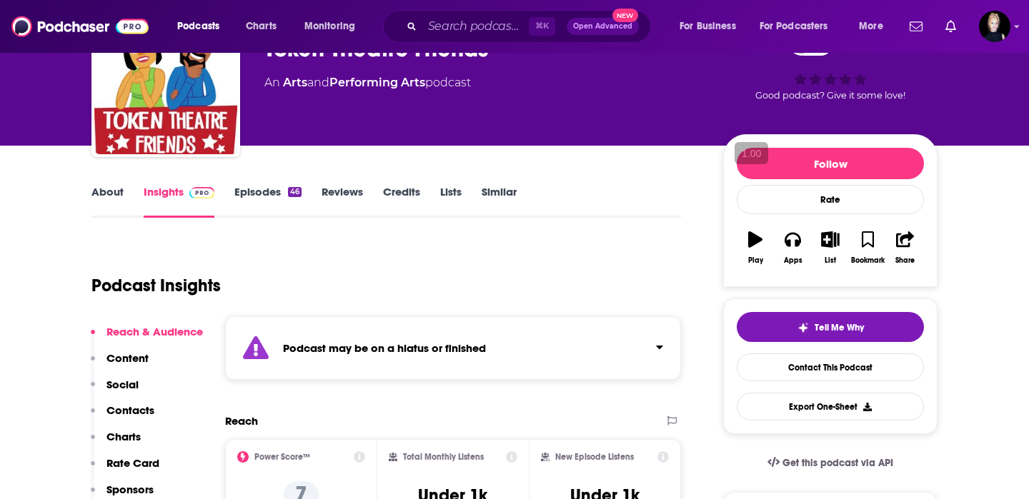
scroll to position [115, 0]
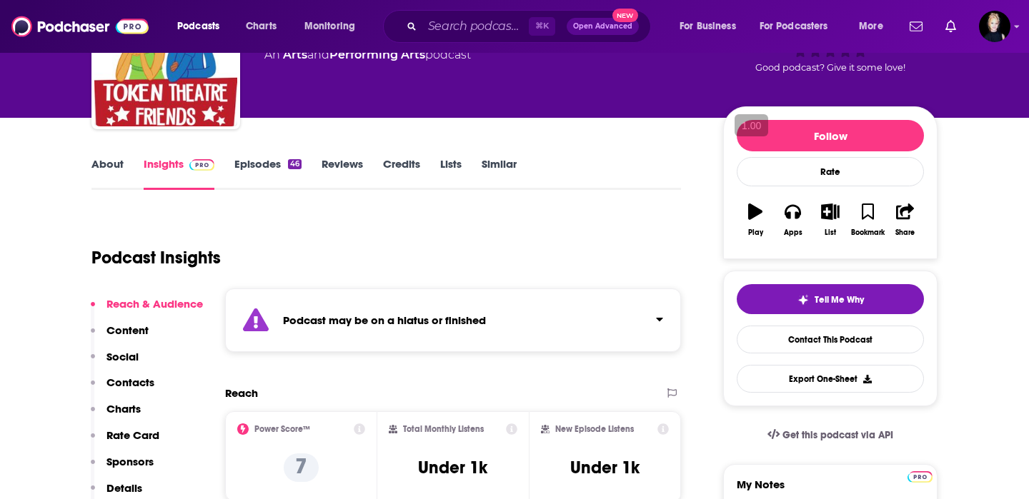
click at [501, 163] on link "Similar" at bounding box center [498, 173] width 35 height 33
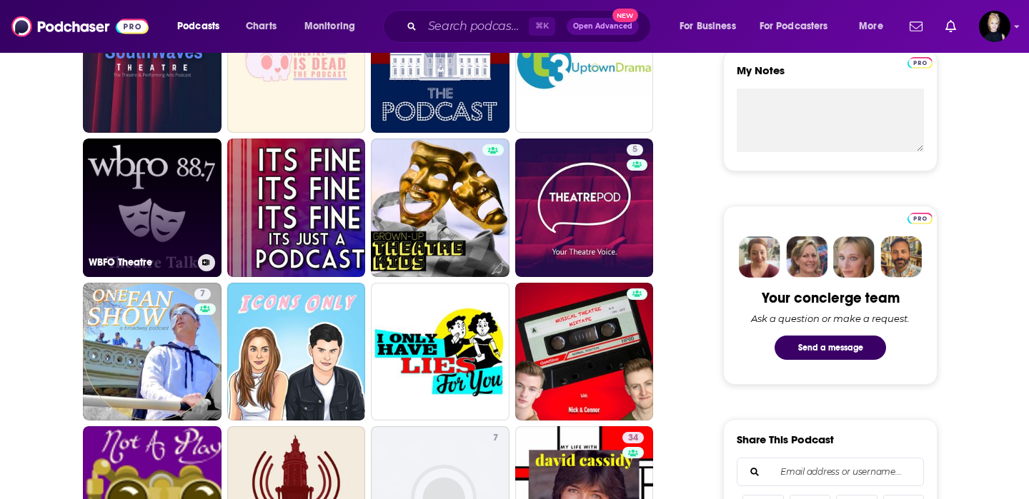
scroll to position [534, 0]
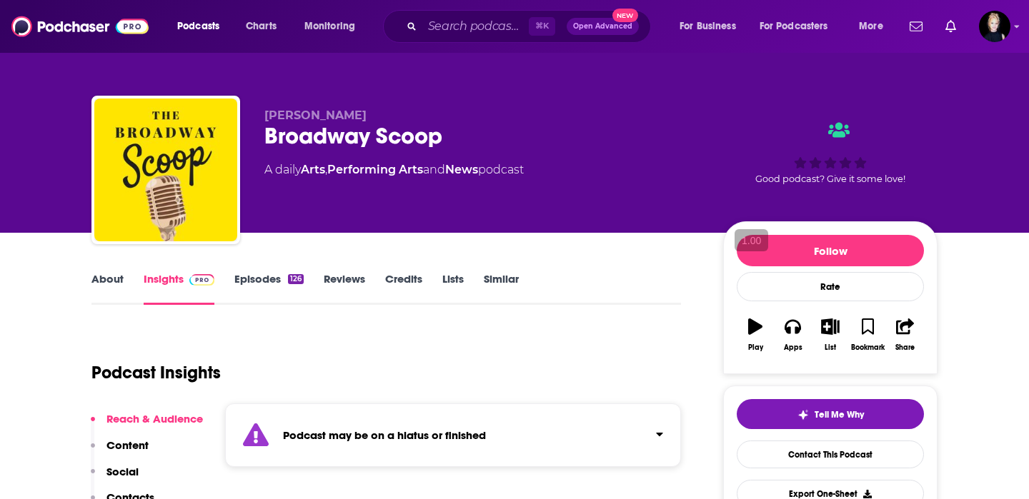
click at [110, 281] on link "About" at bounding box center [107, 288] width 32 height 33
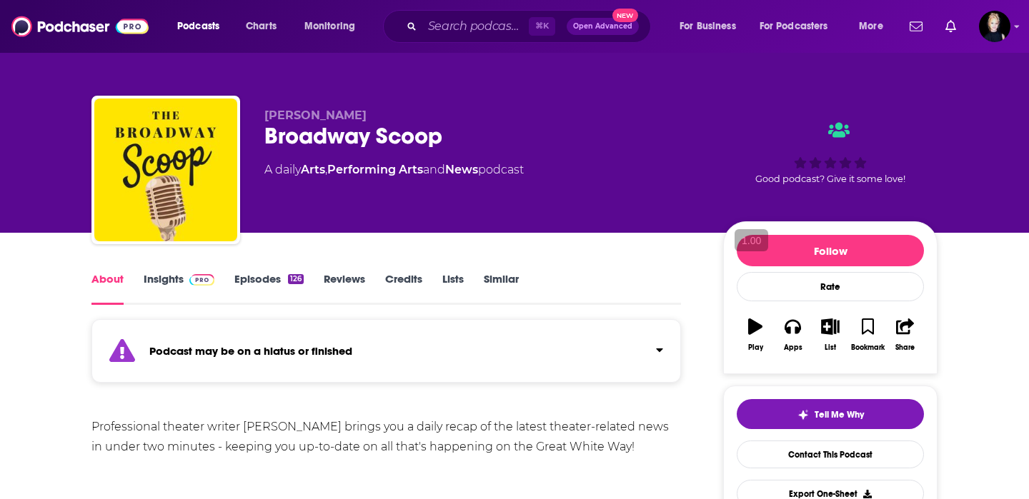
click at [184, 279] on span at bounding box center [199, 279] width 31 height 14
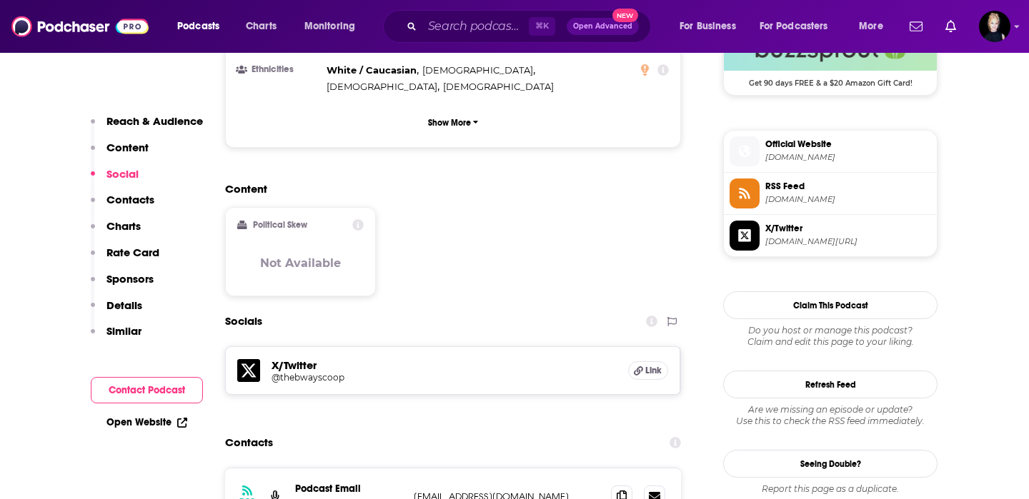
scroll to position [1100, 0]
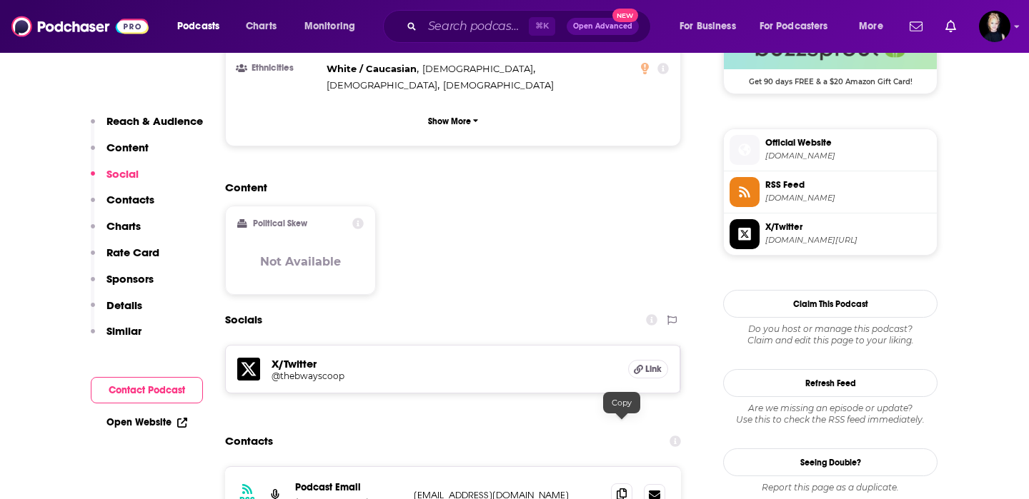
click at [623, 489] on icon at bounding box center [621, 494] width 10 height 11
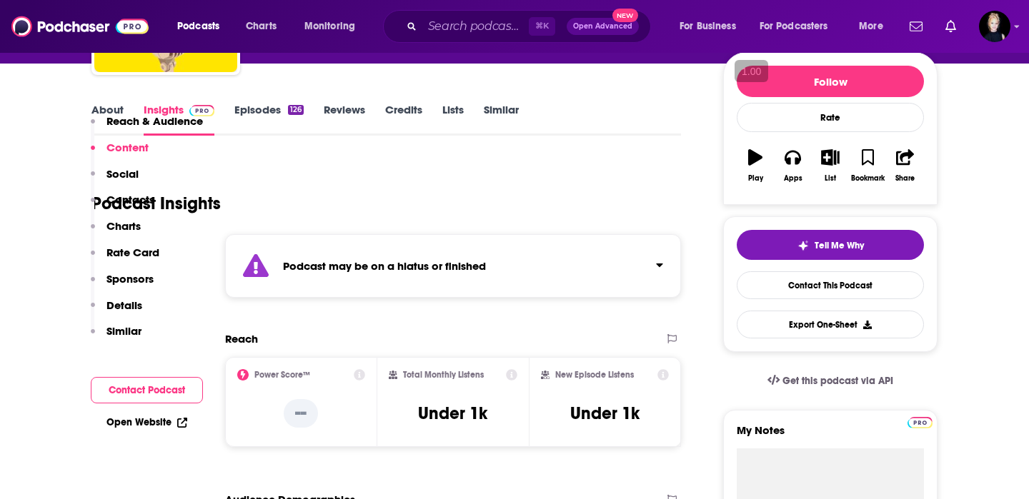
scroll to position [0, 0]
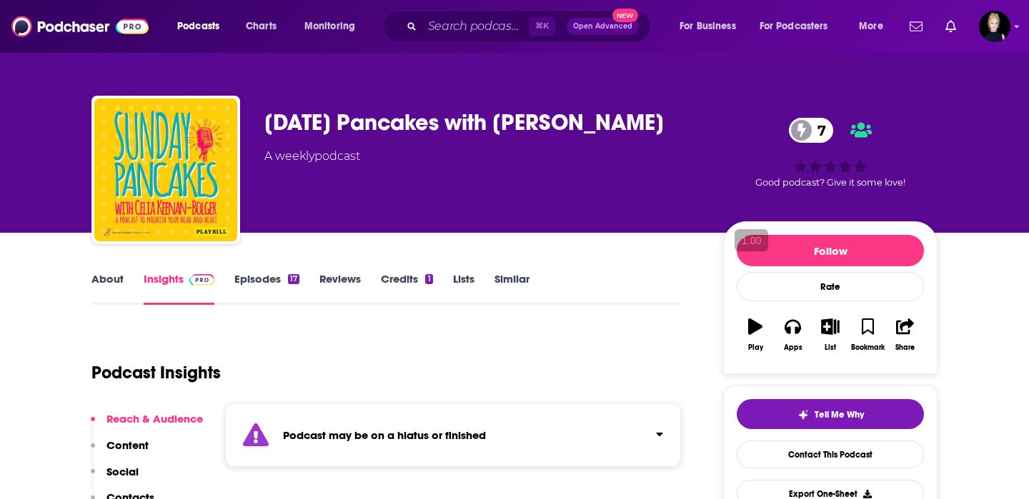
click at [110, 279] on link "About" at bounding box center [107, 288] width 32 height 33
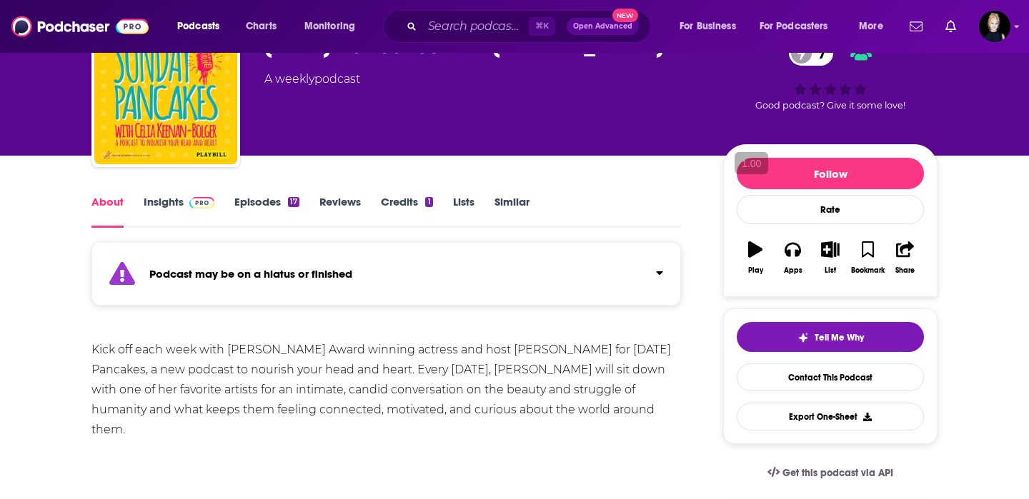
scroll to position [80, 0]
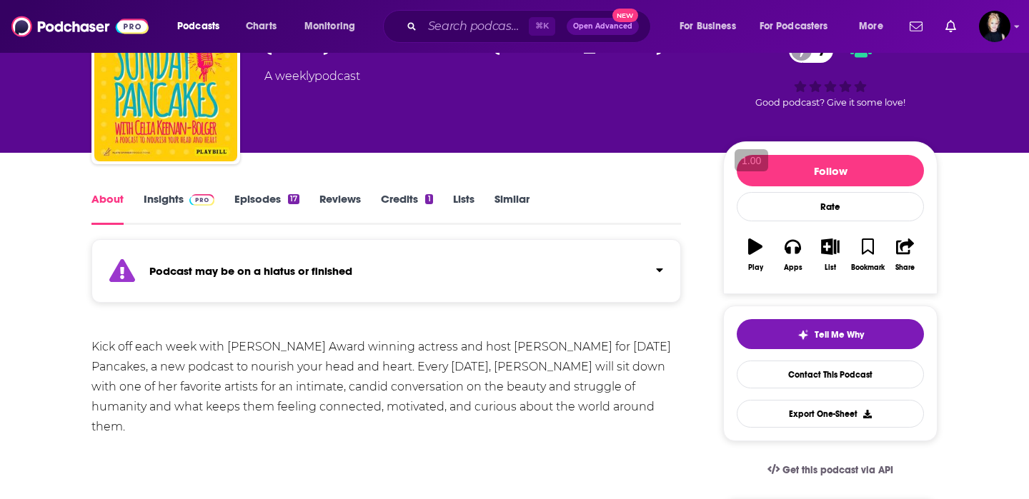
click at [166, 204] on link "Insights" at bounding box center [179, 208] width 71 height 33
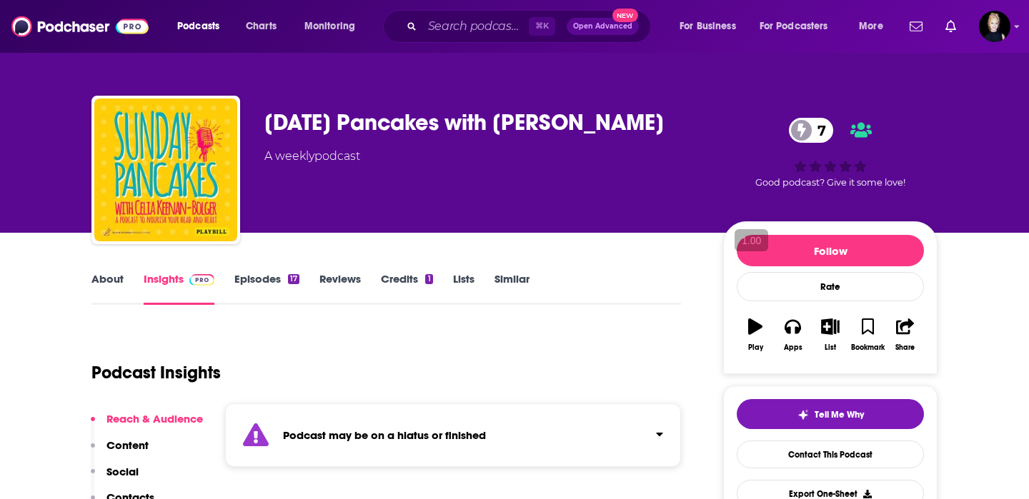
click at [269, 276] on link "Episodes 17" at bounding box center [266, 288] width 65 height 33
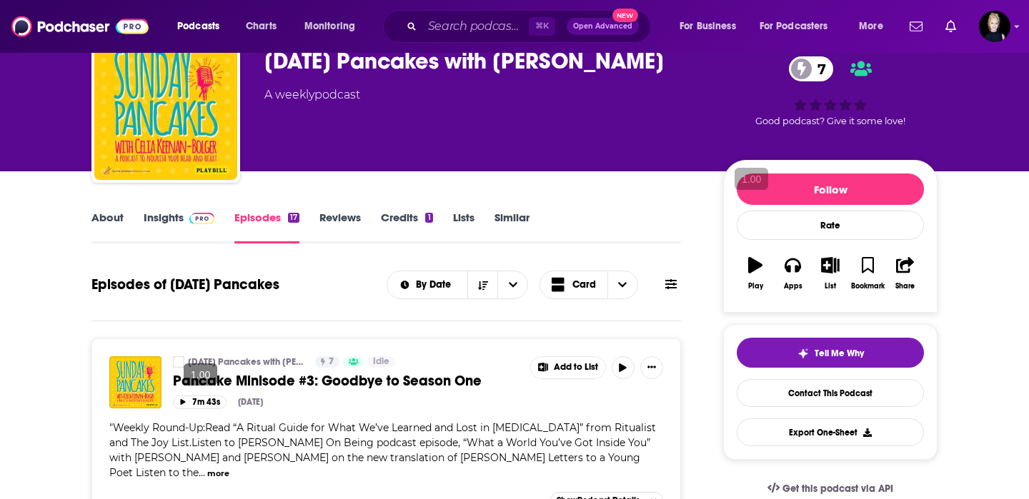
scroll to position [86, 0]
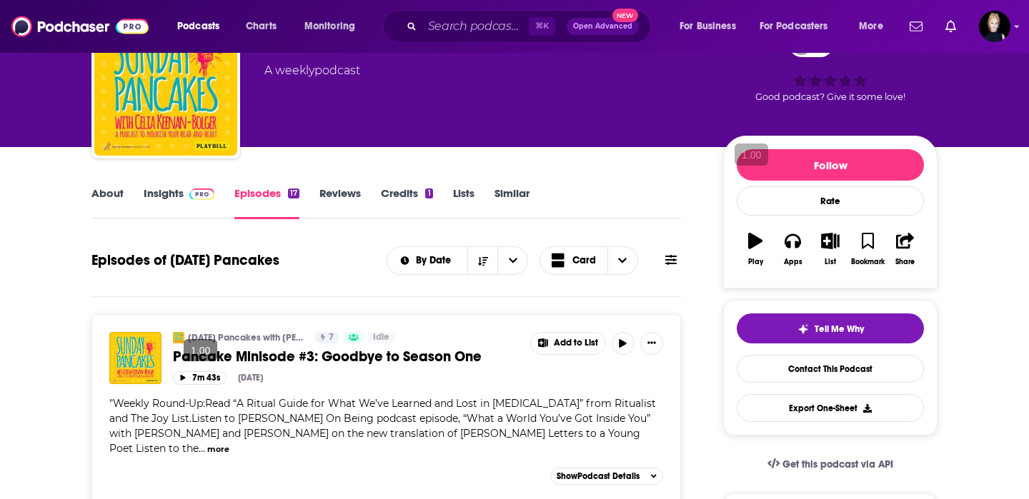
click at [184, 199] on span at bounding box center [199, 193] width 31 height 14
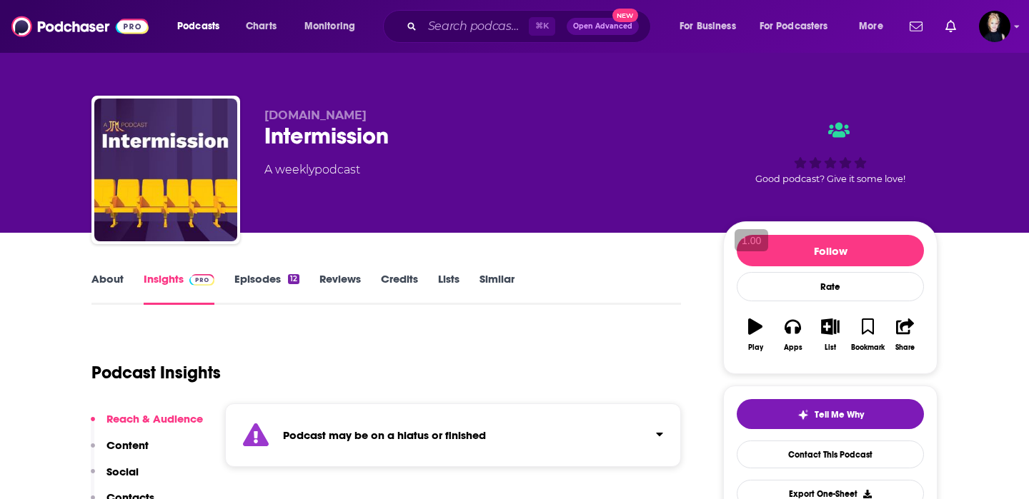
click at [111, 283] on link "About" at bounding box center [107, 288] width 32 height 33
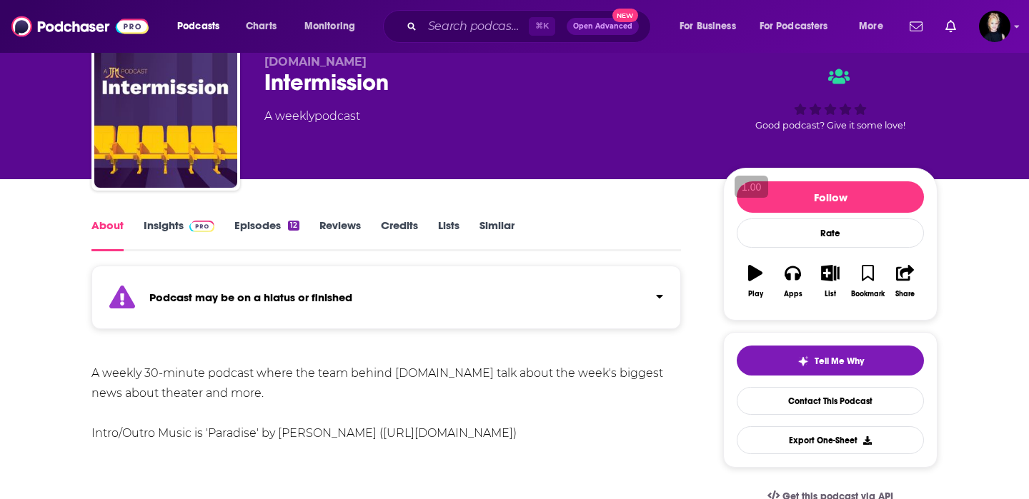
scroll to position [30, 0]
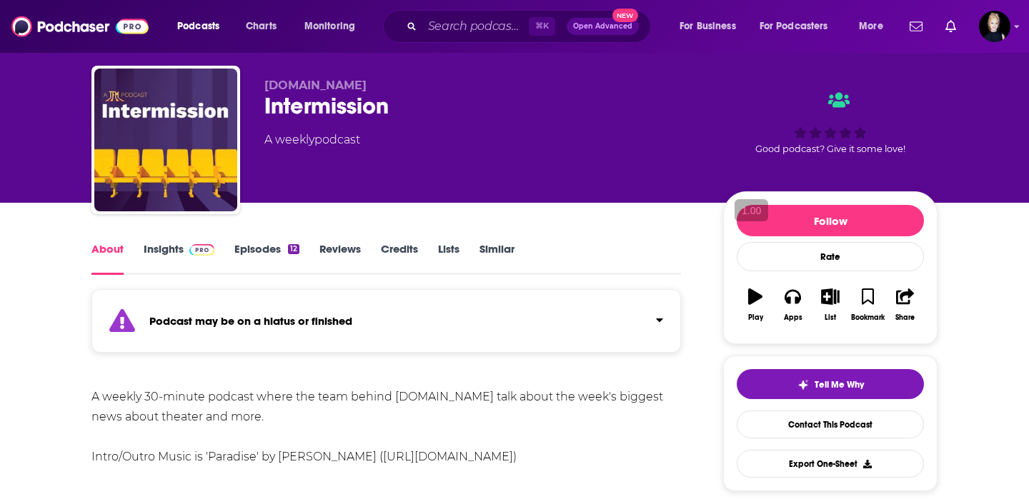
click at [169, 257] on link "Insights" at bounding box center [179, 258] width 71 height 33
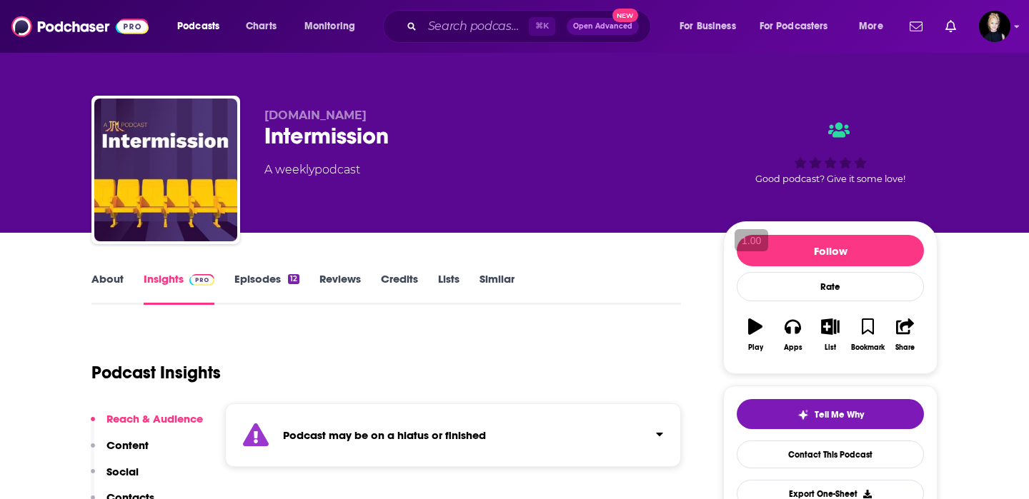
click at [280, 279] on link "Episodes 12" at bounding box center [266, 288] width 65 height 33
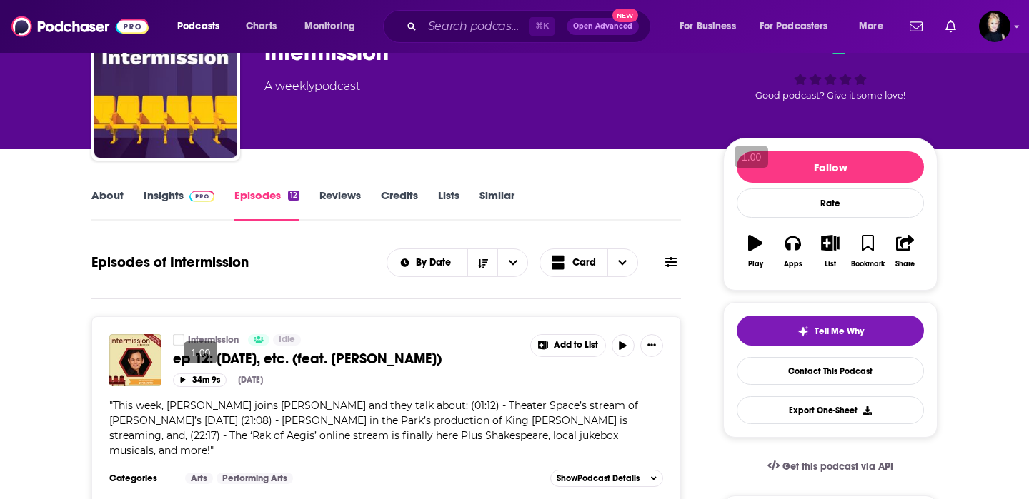
scroll to position [85, 0]
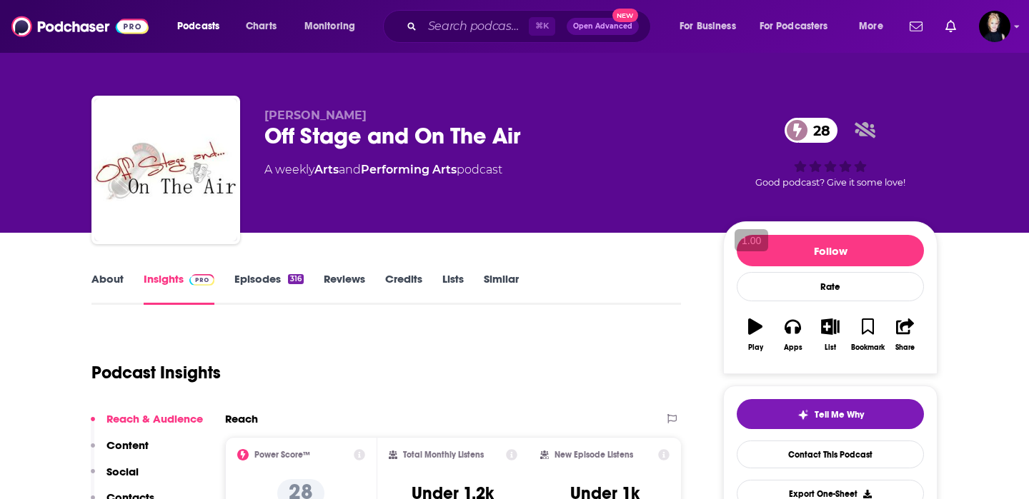
click at [107, 279] on link "About" at bounding box center [107, 288] width 32 height 33
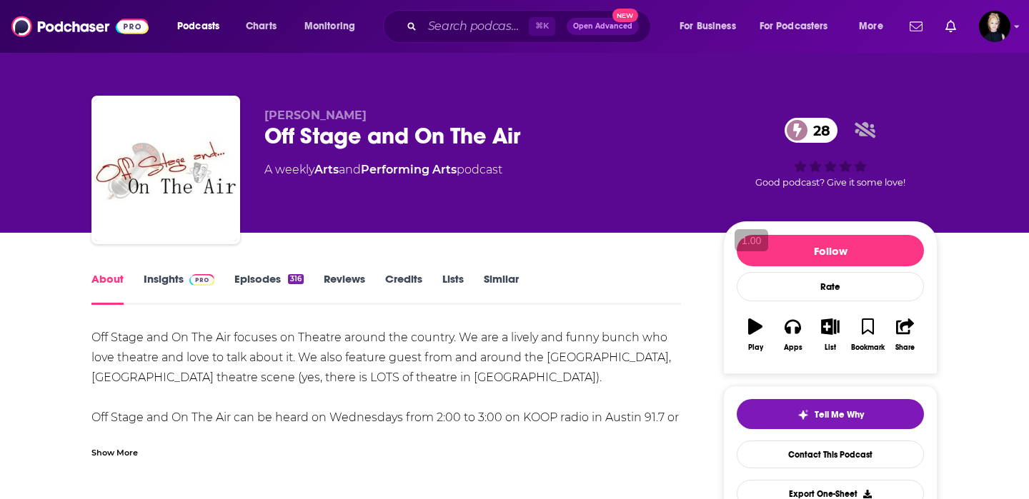
click at [171, 282] on link "Insights" at bounding box center [179, 288] width 71 height 33
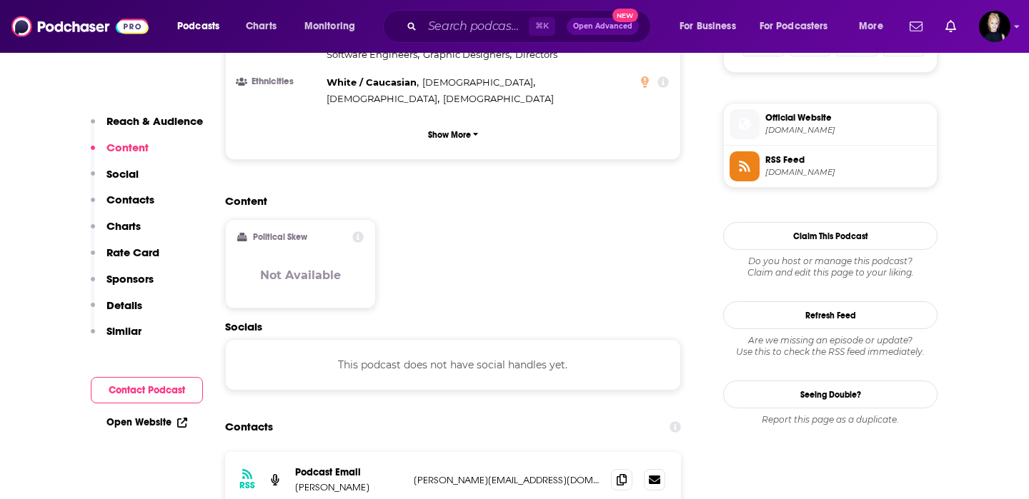
scroll to position [1021, 0]
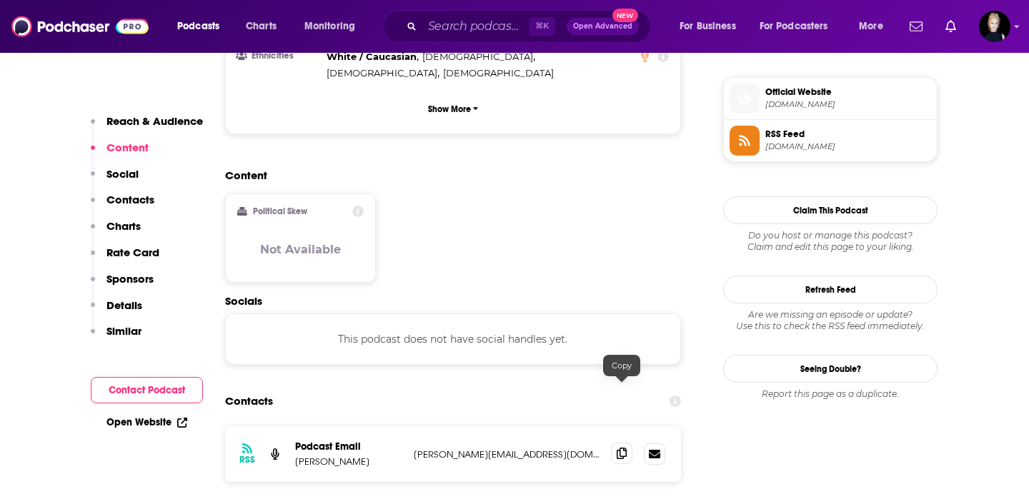
click at [621, 448] on icon at bounding box center [621, 453] width 10 height 11
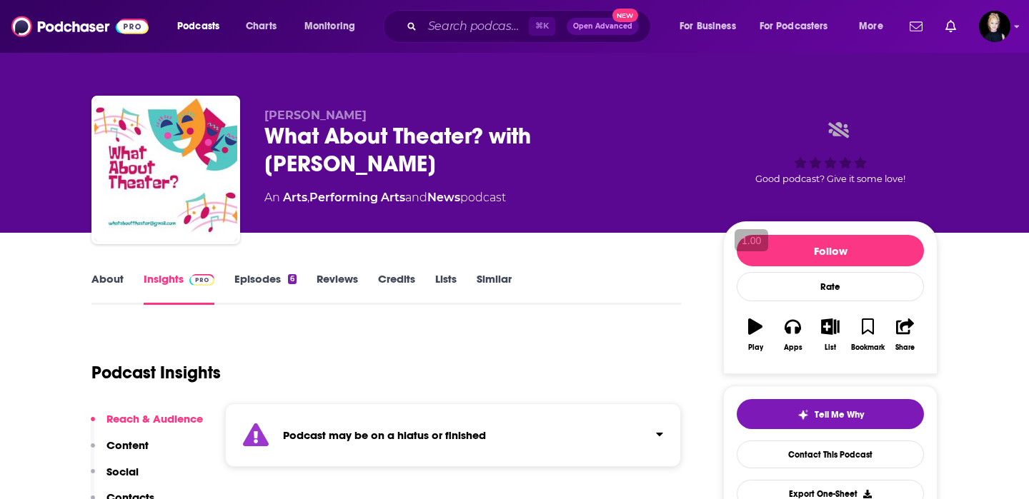
click at [113, 273] on link "About" at bounding box center [107, 288] width 32 height 33
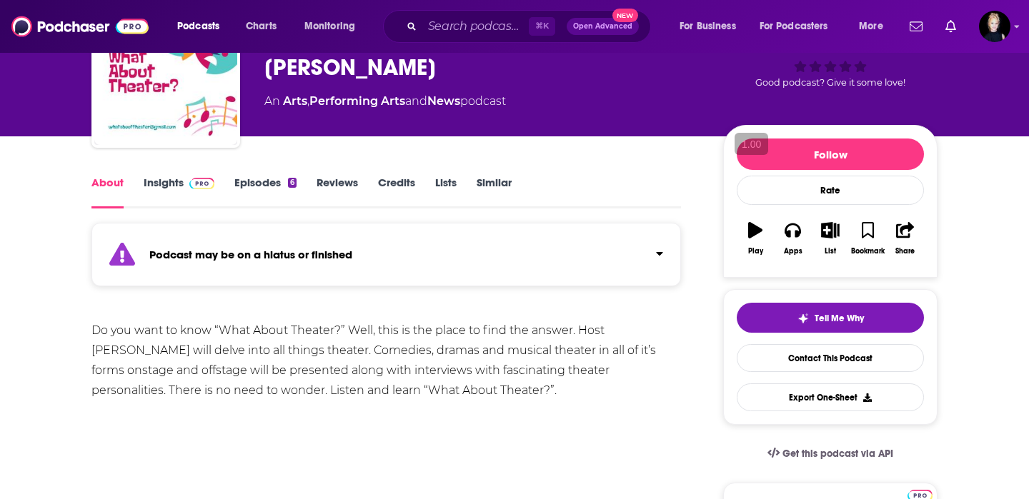
scroll to position [97, 0]
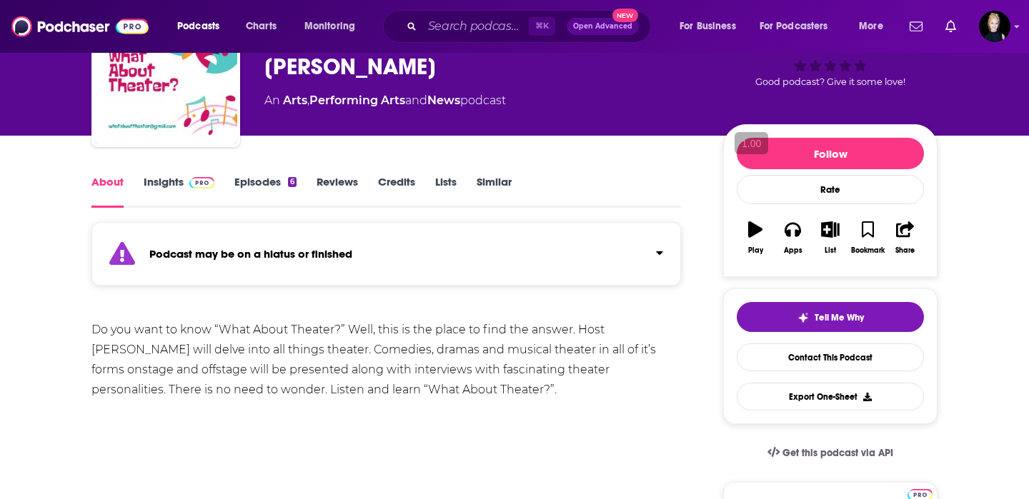
click at [166, 180] on link "Insights" at bounding box center [179, 191] width 71 height 33
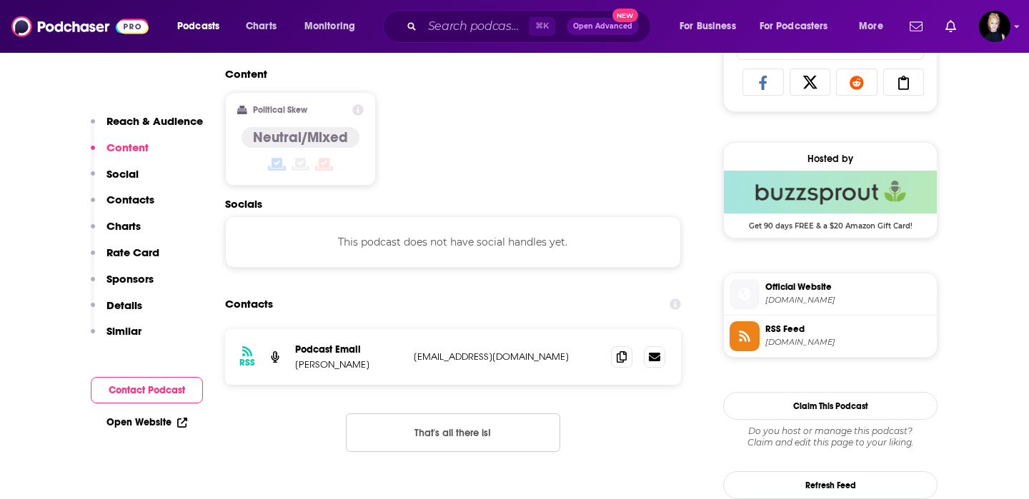
scroll to position [992, 0]
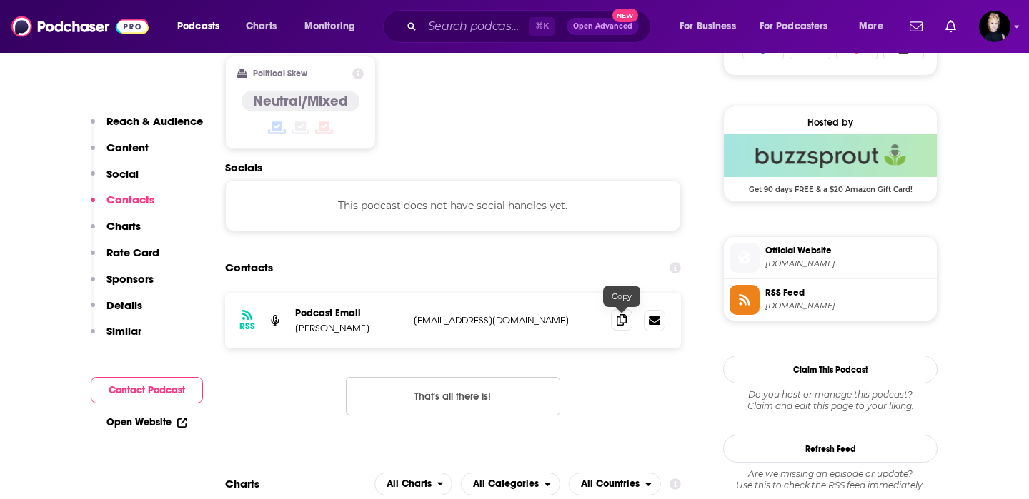
click at [615, 324] on span at bounding box center [621, 319] width 21 height 21
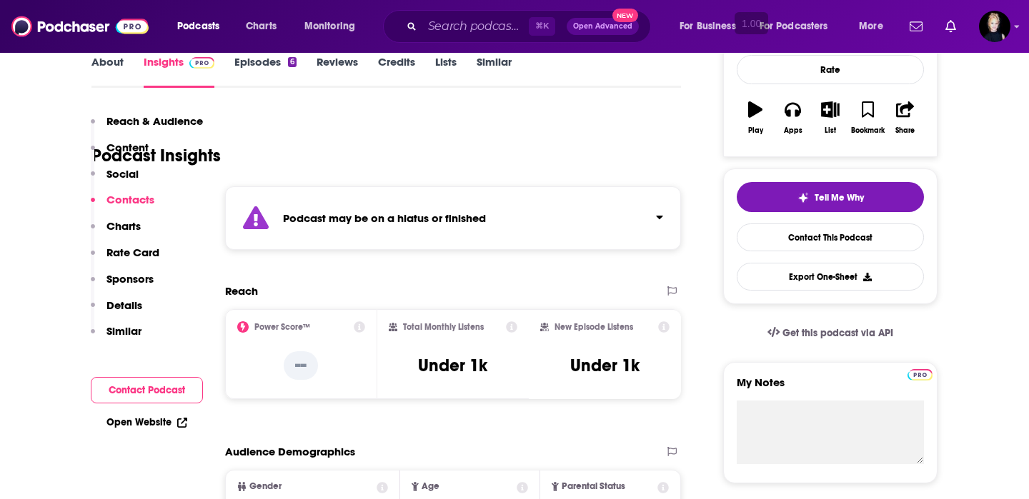
scroll to position [0, 0]
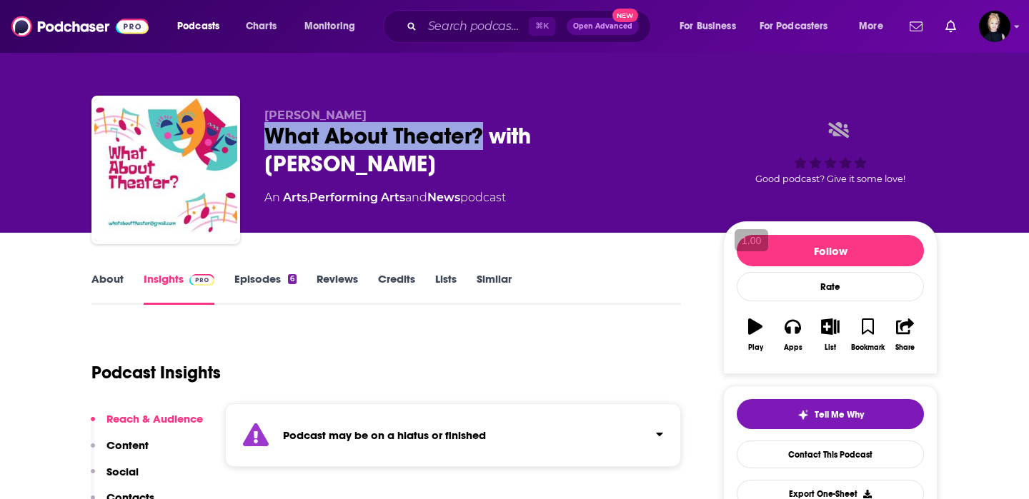
drag, startPoint x: 482, startPoint y: 136, endPoint x: 272, endPoint y: 139, distance: 210.0
click at [272, 139] on div "What About Theater? with Daryl Taylor-Hazel" at bounding box center [482, 150] width 436 height 56
copy h2 "What About Theater?"
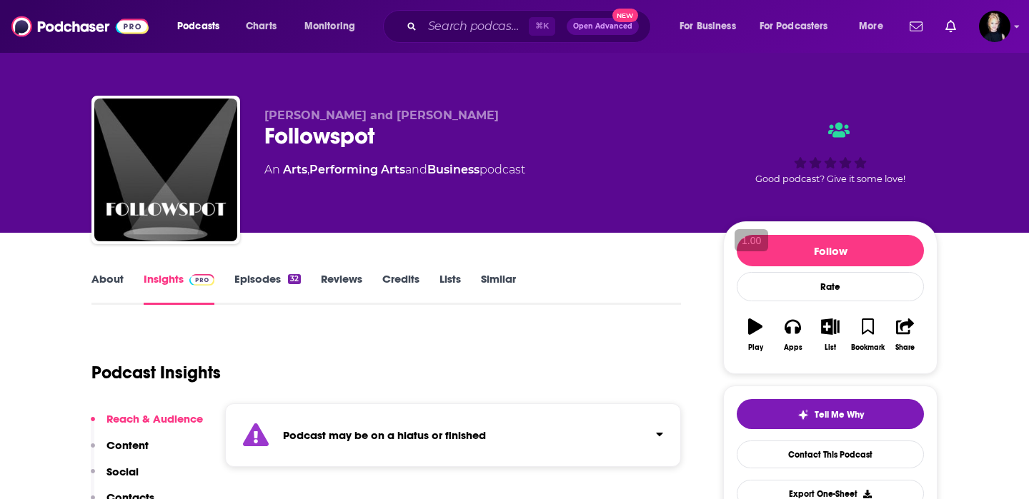
click at [103, 276] on link "About" at bounding box center [107, 288] width 32 height 33
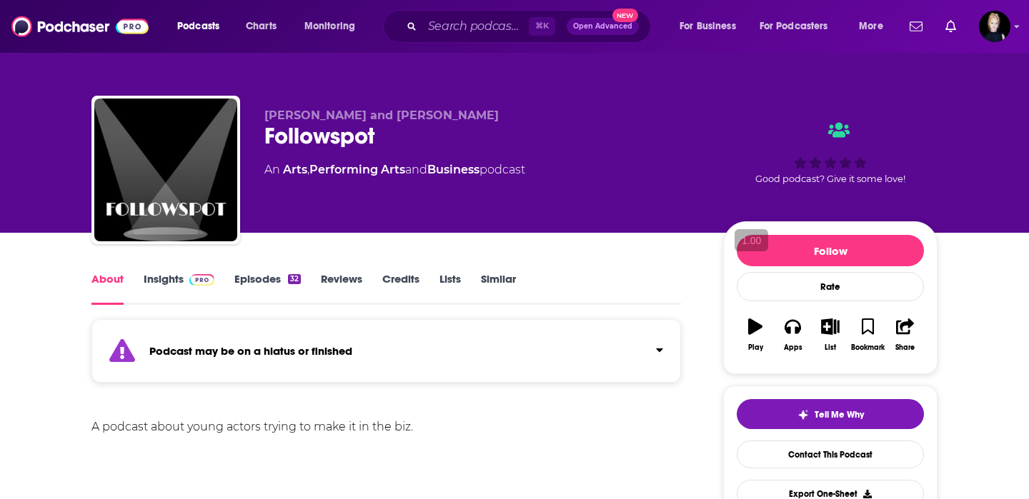
click at [174, 279] on link "Insights" at bounding box center [179, 288] width 71 height 33
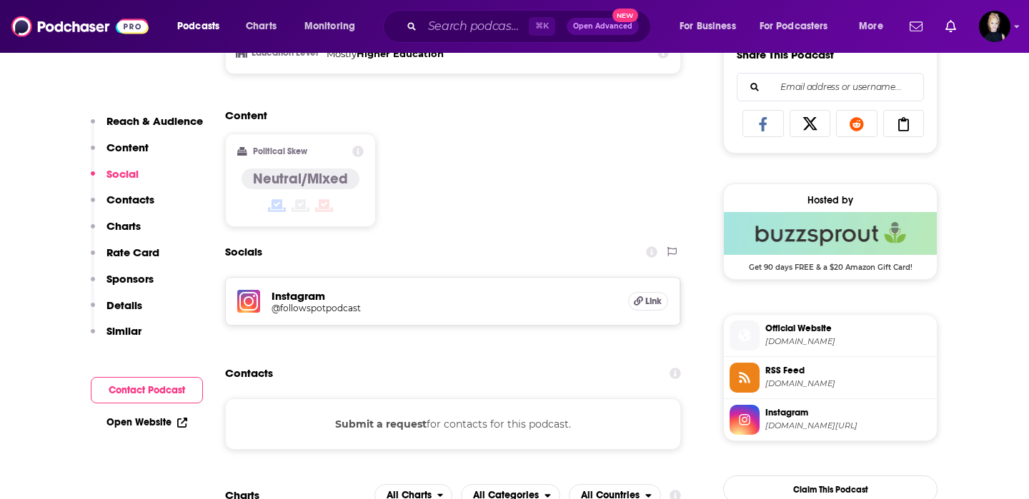
scroll to position [921, 0]
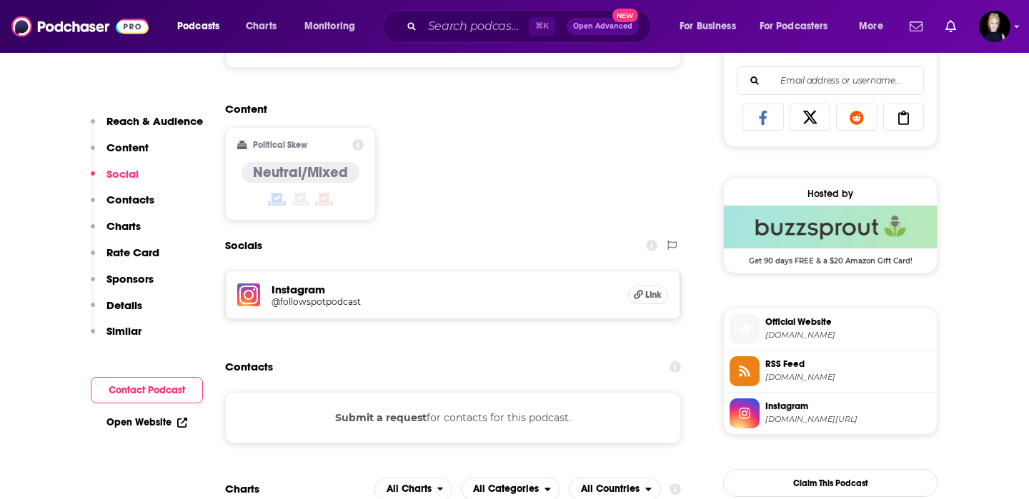
click at [304, 292] on h5 "Instagram" at bounding box center [443, 290] width 345 height 14
click at [312, 304] on h5 "@followspotpodcast" at bounding box center [385, 301] width 229 height 11
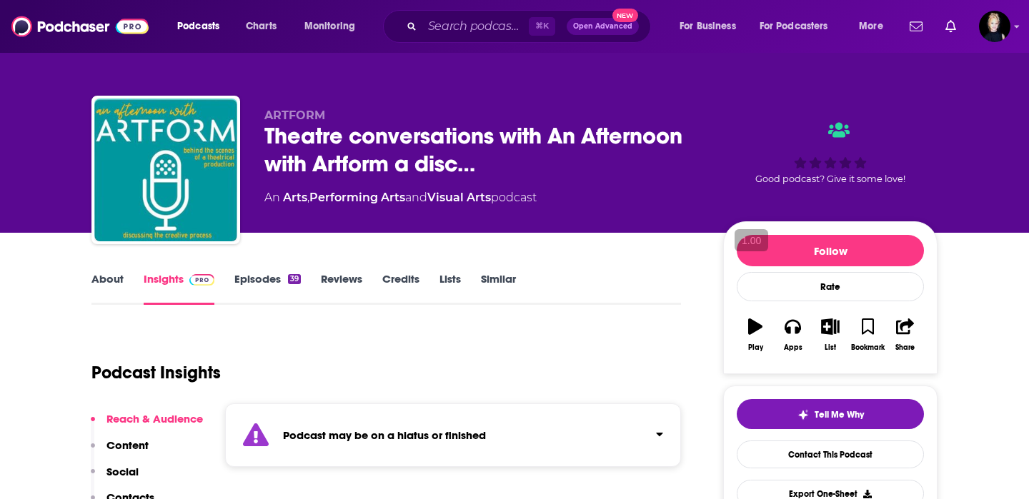
click at [114, 271] on div "About Insights Episodes 39 Reviews Credits Lists Similar" at bounding box center [385, 287] width 589 height 35
click at [114, 278] on link "About" at bounding box center [107, 288] width 32 height 33
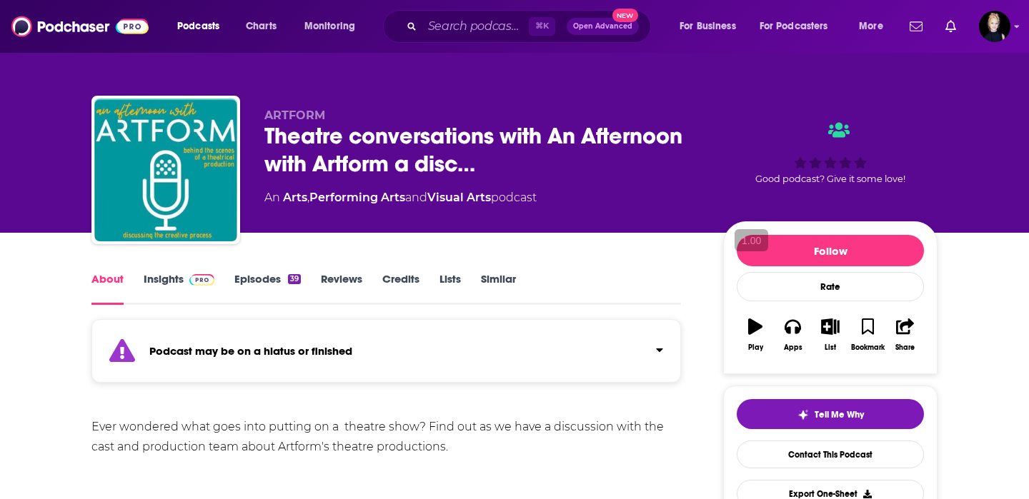
click at [175, 283] on link "Insights" at bounding box center [179, 288] width 71 height 33
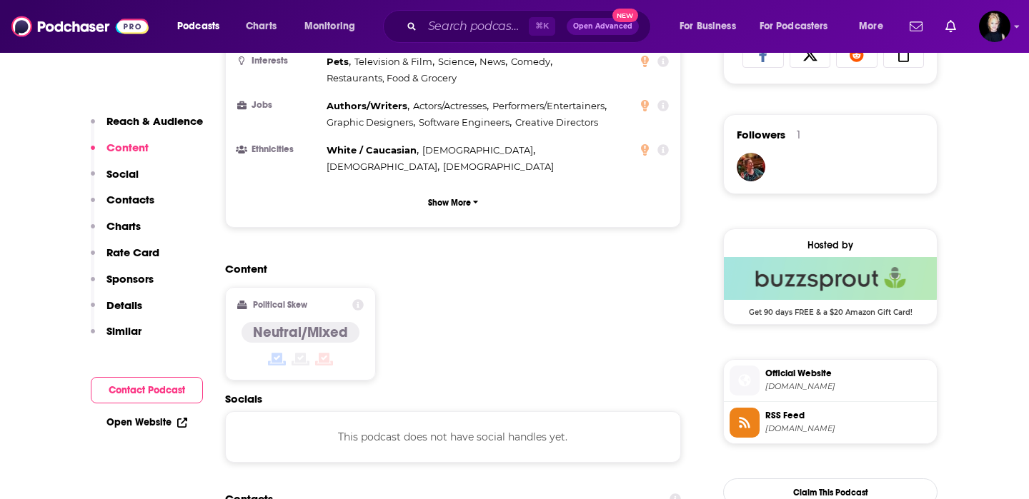
scroll to position [984, 0]
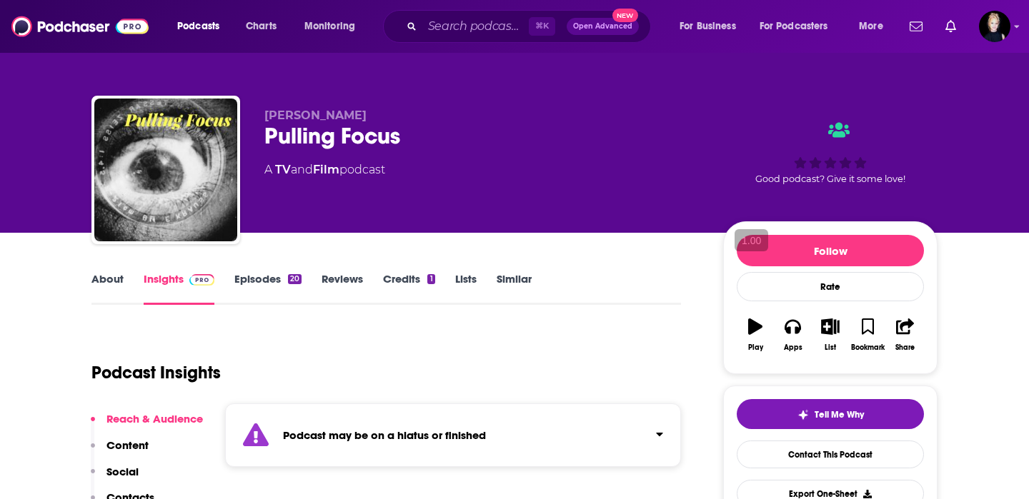
click at [103, 285] on link "About" at bounding box center [107, 288] width 32 height 33
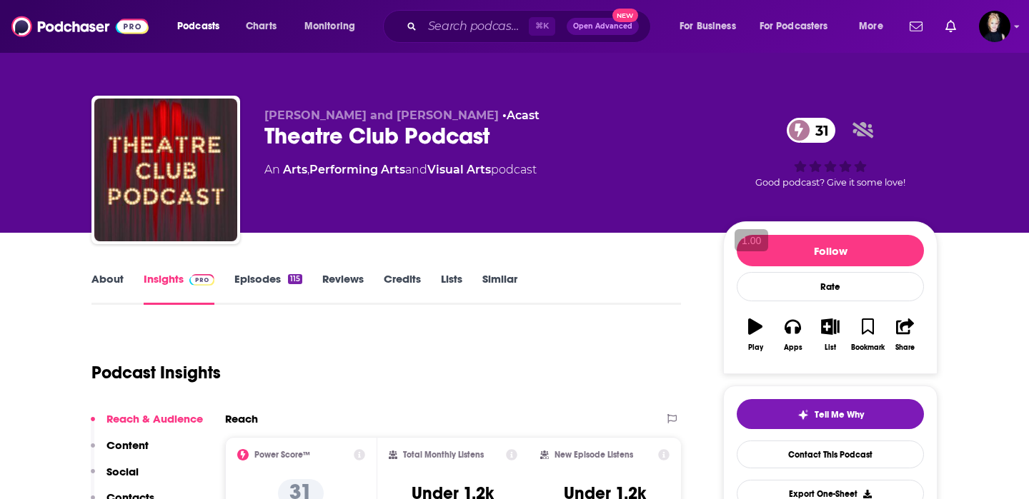
click at [103, 291] on link "About" at bounding box center [107, 288] width 32 height 33
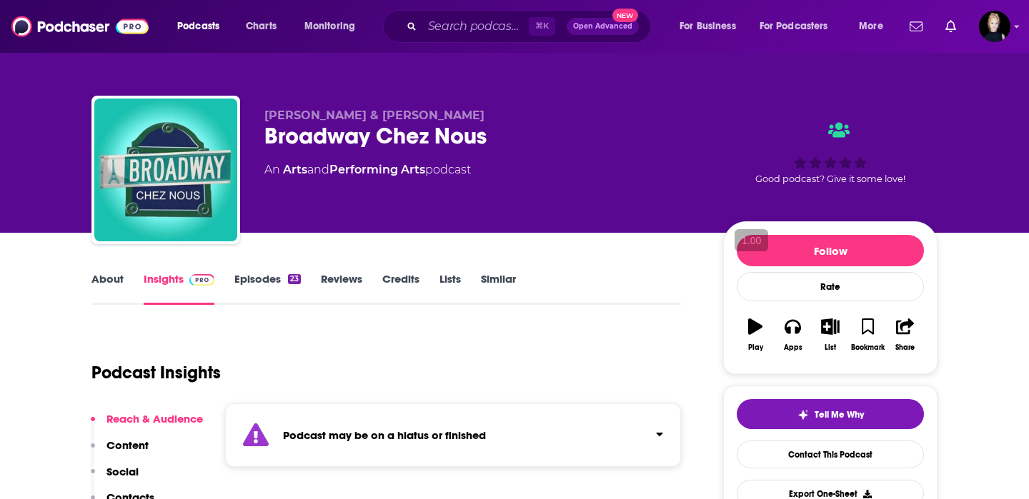
scroll to position [63, 0]
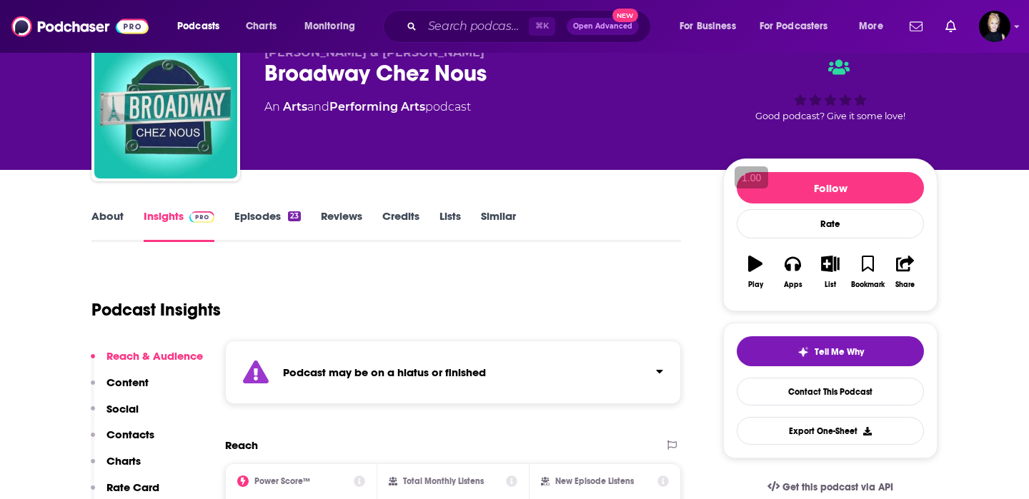
click at [101, 221] on link "About" at bounding box center [107, 225] width 32 height 33
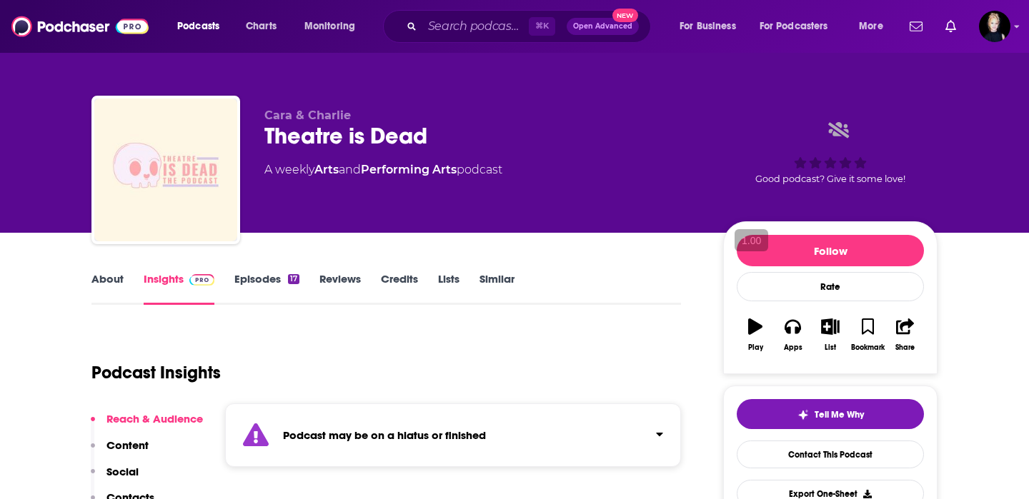
click at [113, 283] on link "About" at bounding box center [107, 288] width 32 height 33
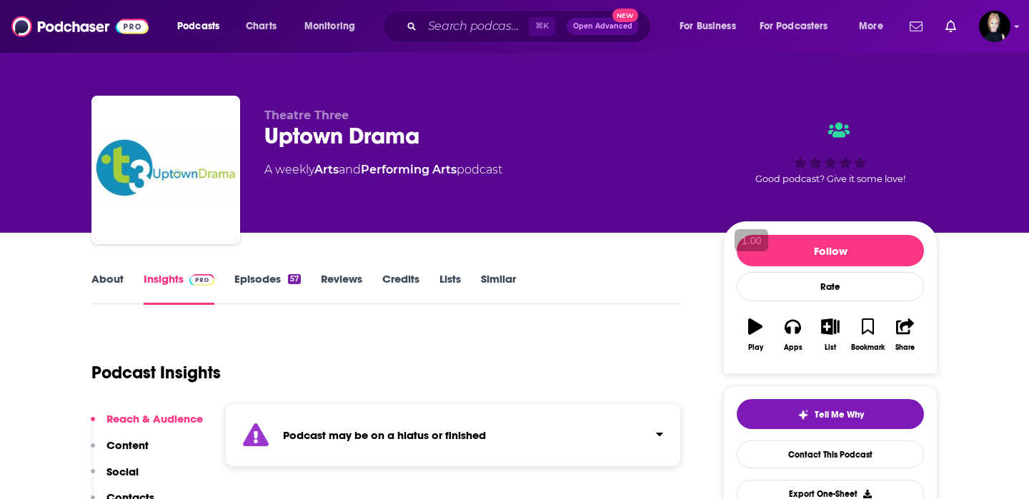
click at [116, 281] on link "About" at bounding box center [107, 288] width 32 height 33
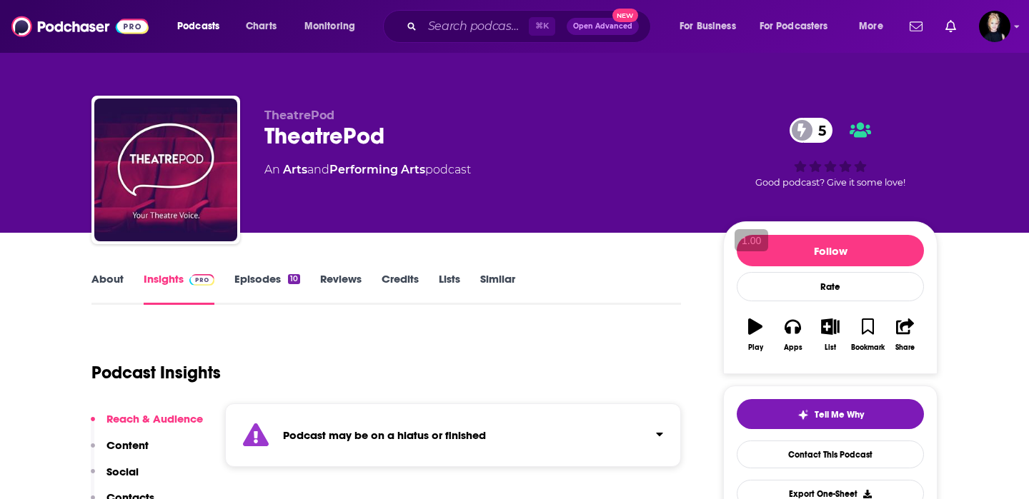
click at [115, 279] on link "About" at bounding box center [107, 288] width 32 height 33
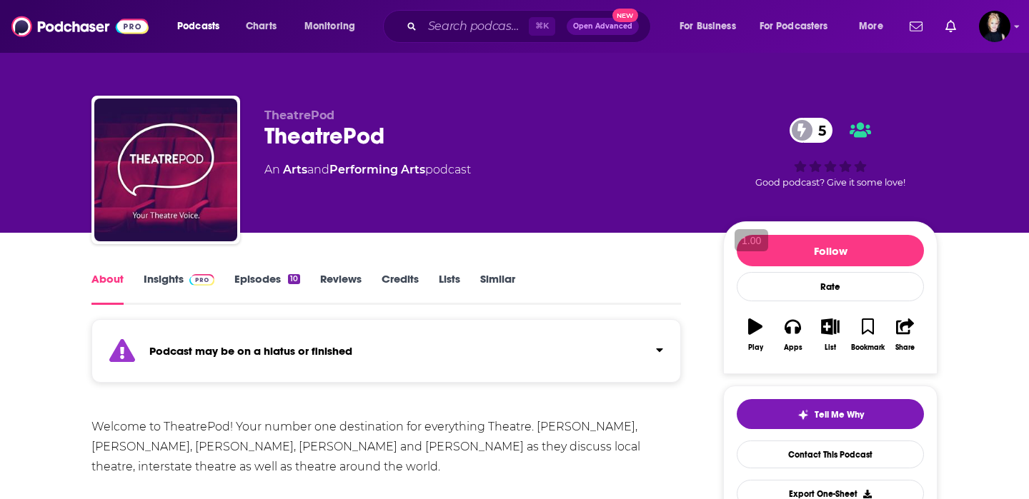
click at [172, 287] on link "Insights" at bounding box center [179, 288] width 71 height 33
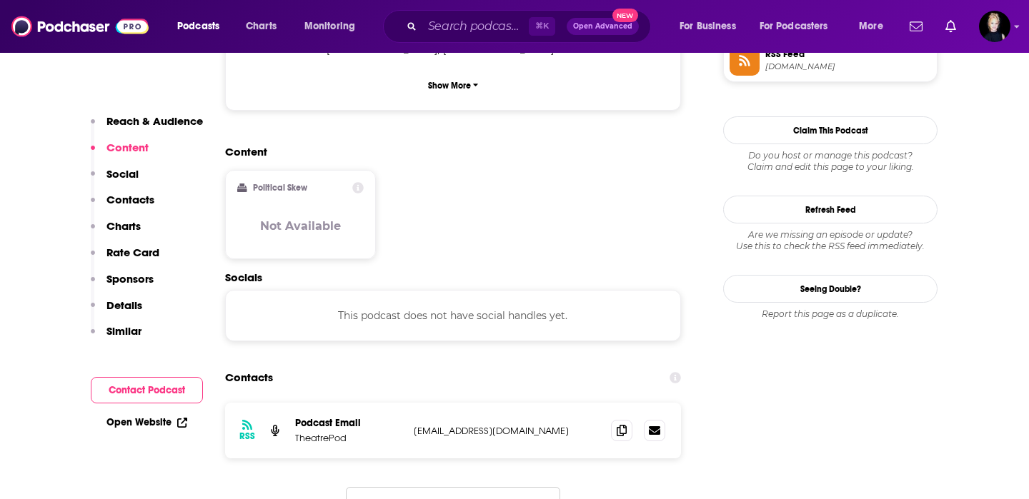
scroll to position [1111, 0]
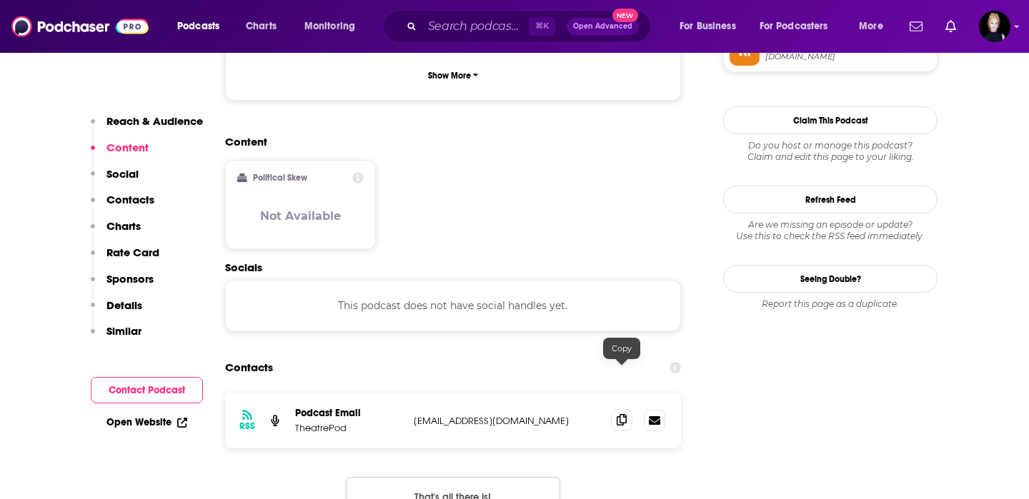
click at [616, 409] on span at bounding box center [621, 419] width 21 height 21
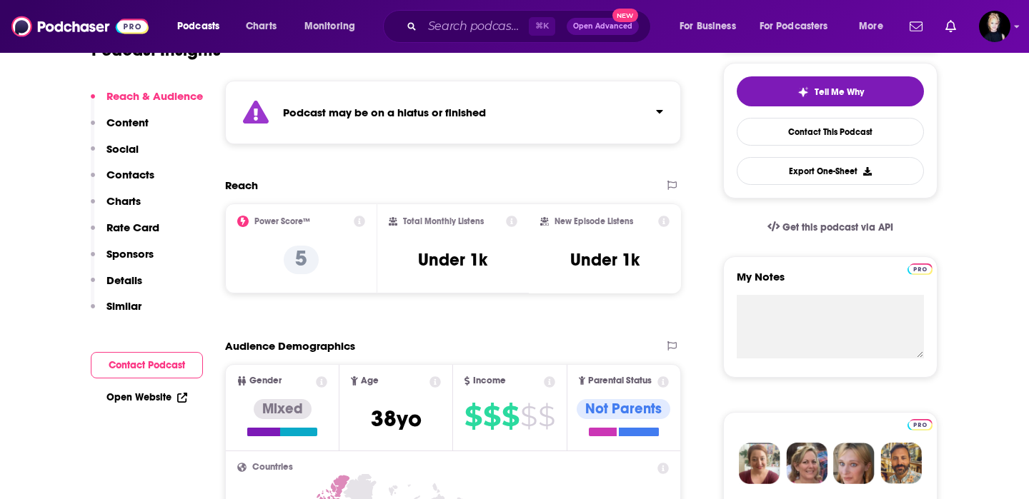
scroll to position [0, 0]
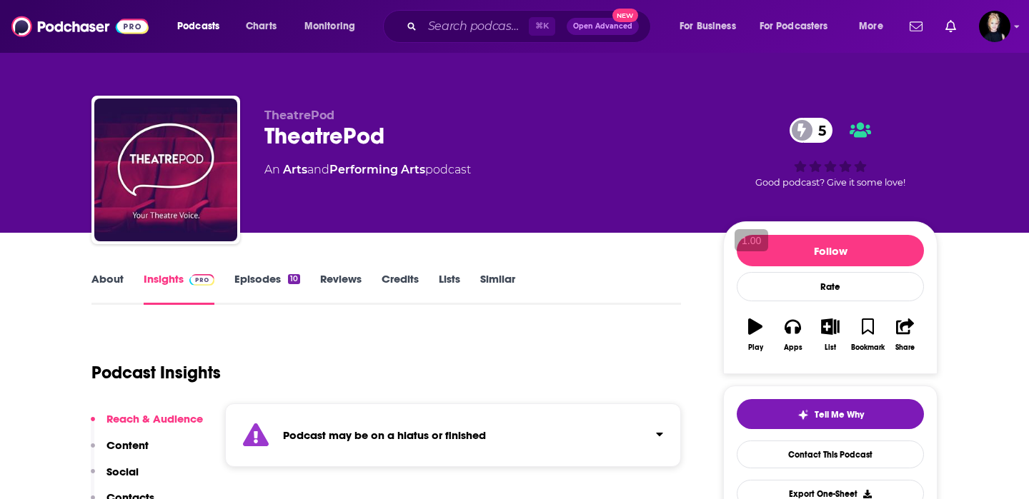
click at [110, 282] on link "About" at bounding box center [107, 288] width 32 height 33
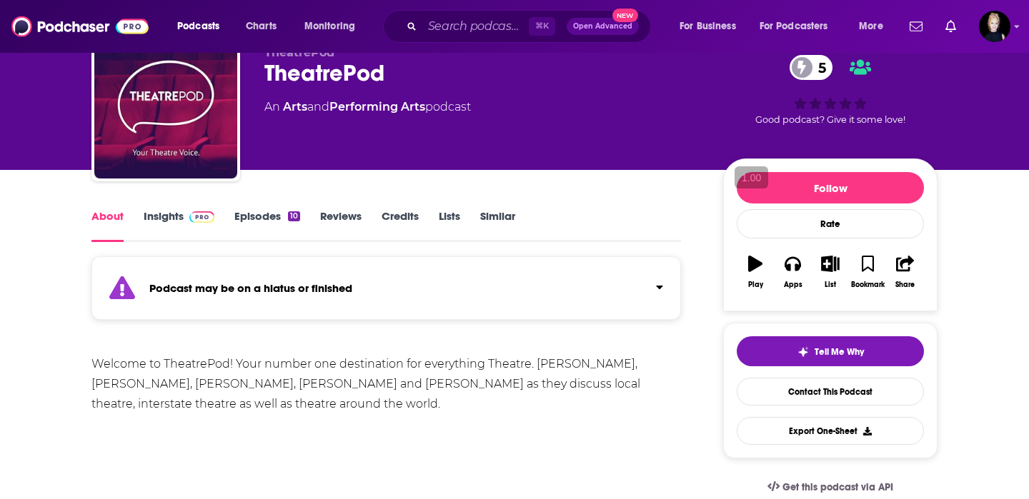
scroll to position [70, 0]
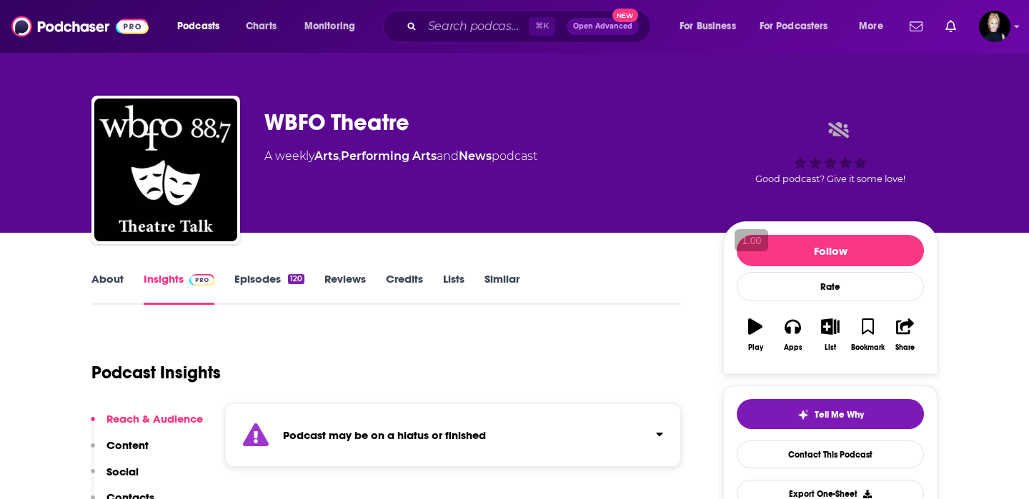
click at [111, 289] on link "About" at bounding box center [107, 288] width 32 height 33
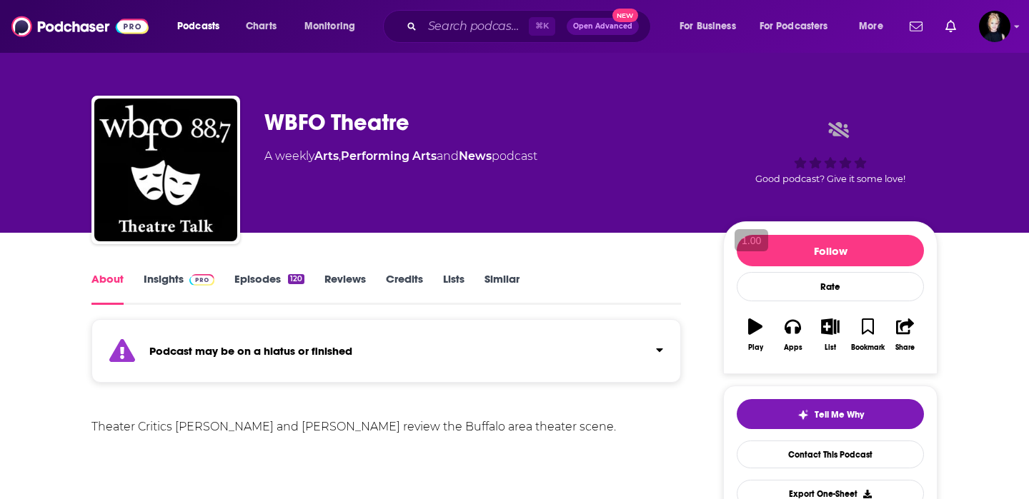
click at [159, 291] on link "Insights" at bounding box center [179, 288] width 71 height 33
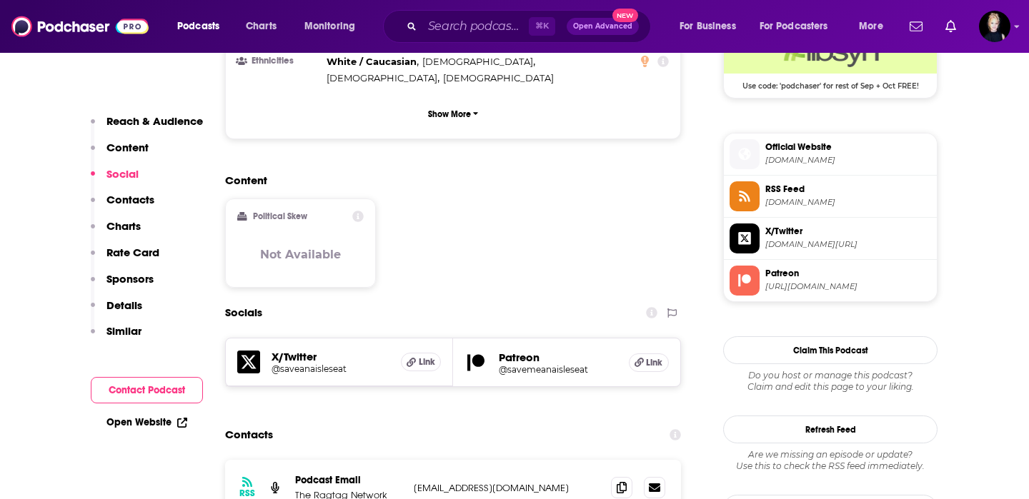
scroll to position [1111, 0]
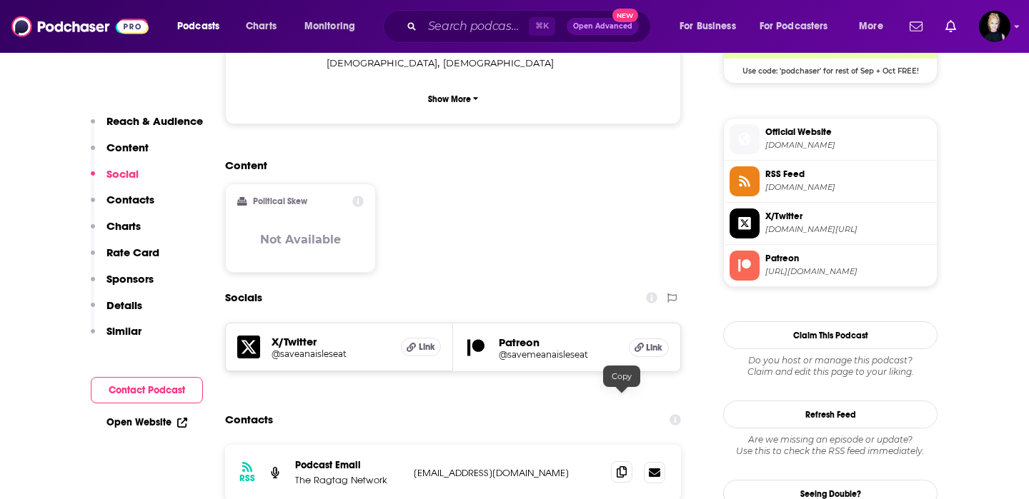
click at [617, 466] on icon at bounding box center [621, 471] width 10 height 11
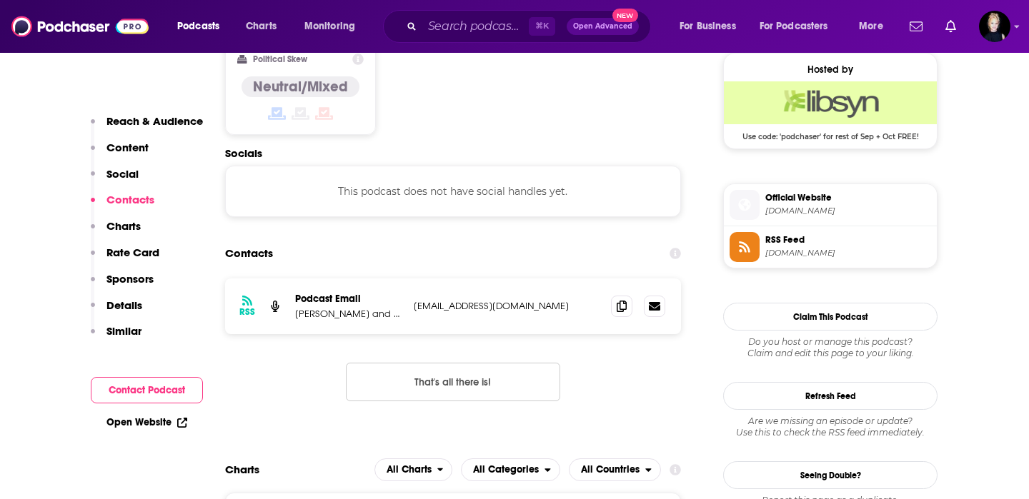
scroll to position [1049, 0]
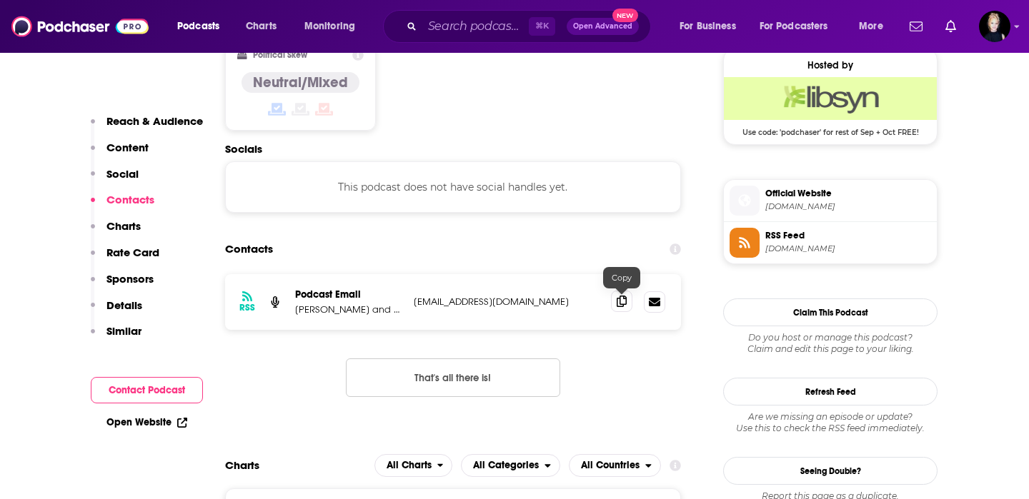
click at [618, 307] on icon at bounding box center [621, 301] width 10 height 11
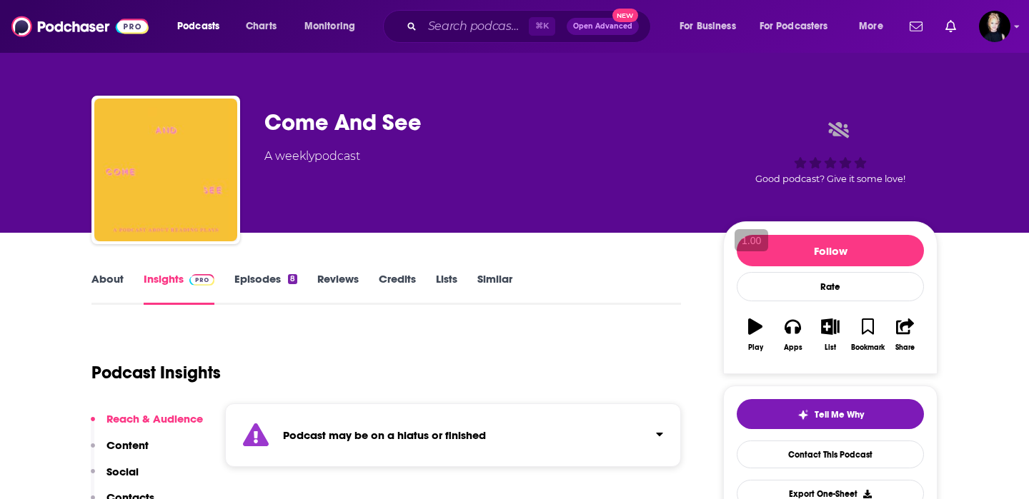
click at [114, 285] on link "About" at bounding box center [107, 288] width 32 height 33
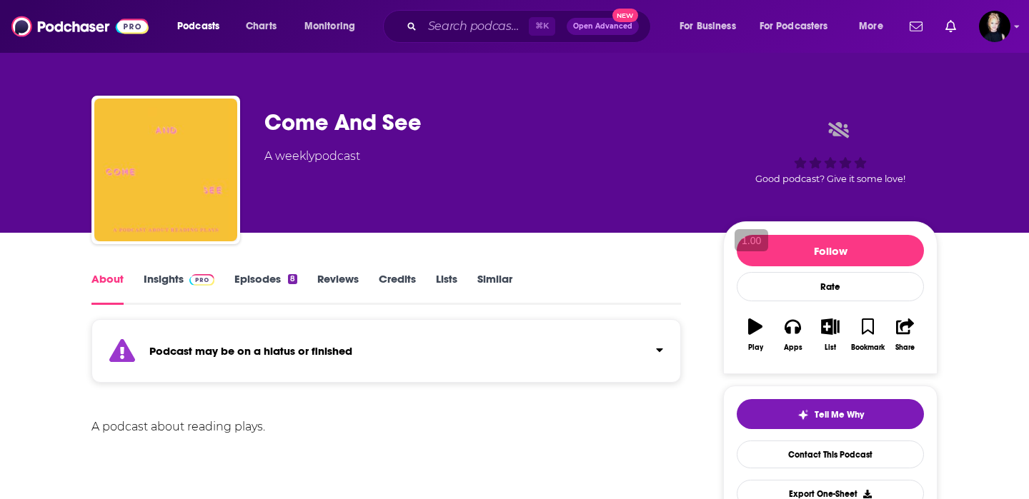
click at [166, 287] on link "Insights" at bounding box center [179, 288] width 71 height 33
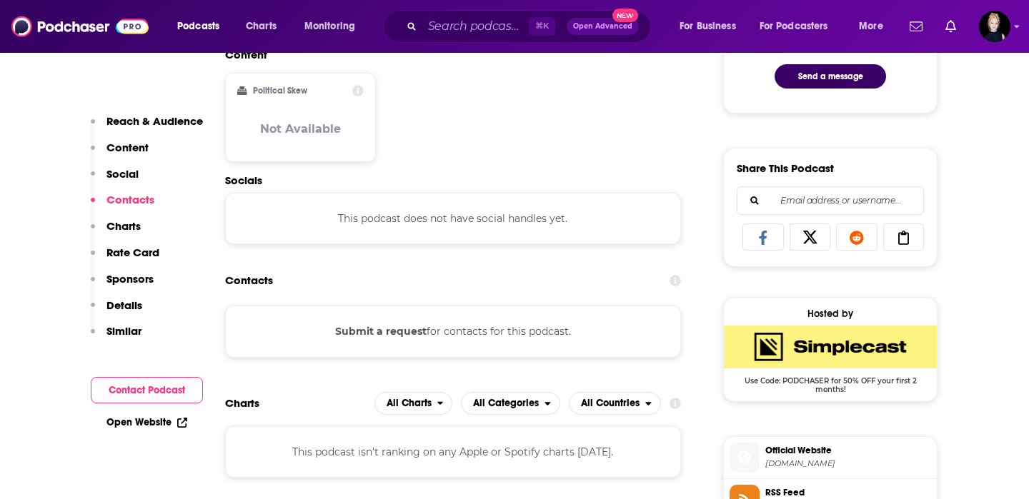
scroll to position [813, 0]
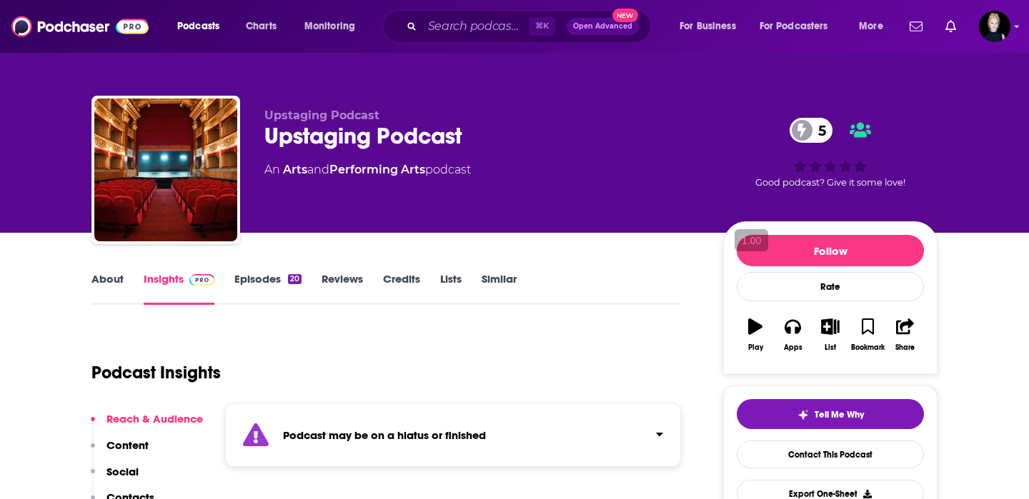
click at [106, 279] on link "About" at bounding box center [107, 288] width 32 height 33
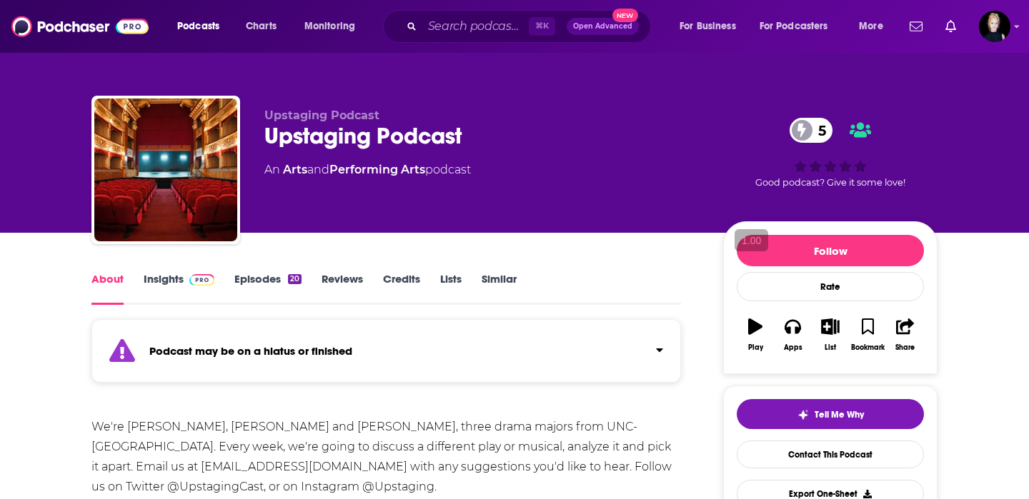
scroll to position [81, 0]
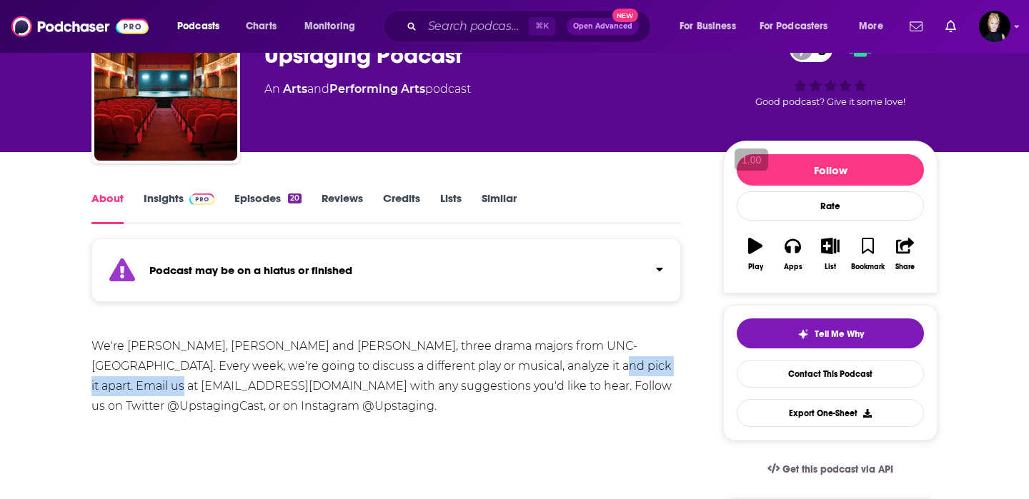
drag, startPoint x: 266, startPoint y: 386, endPoint x: 90, endPoint y: 385, distance: 176.4
copy div "upstagingpodcast@gmail.com"
click at [178, 208] on link "Insights" at bounding box center [179, 207] width 71 height 33
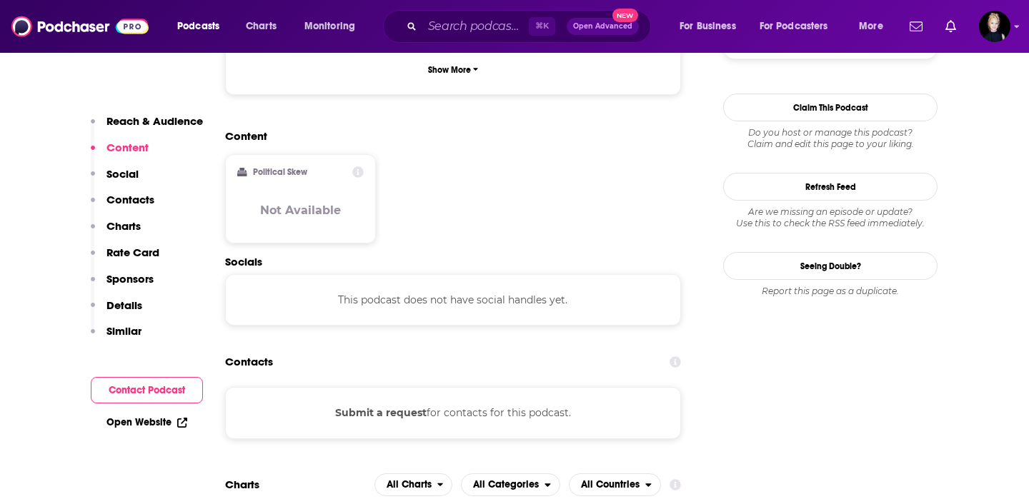
scroll to position [1125, 0]
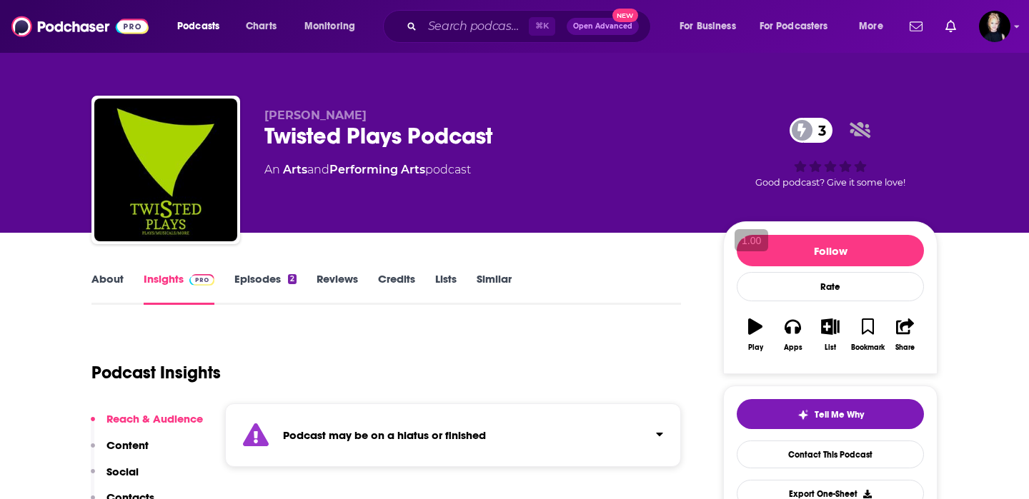
click at [112, 282] on link "About" at bounding box center [107, 288] width 32 height 33
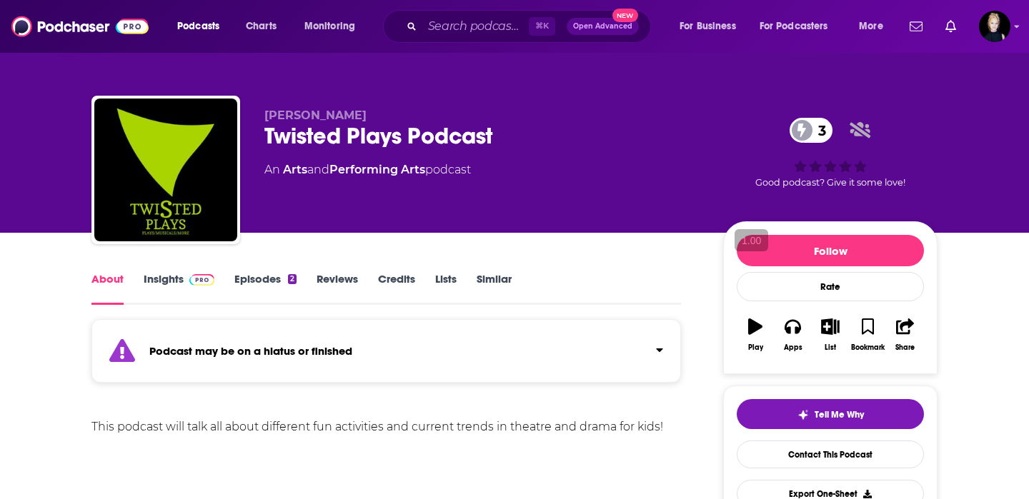
click at [154, 284] on link "Insights" at bounding box center [179, 288] width 71 height 33
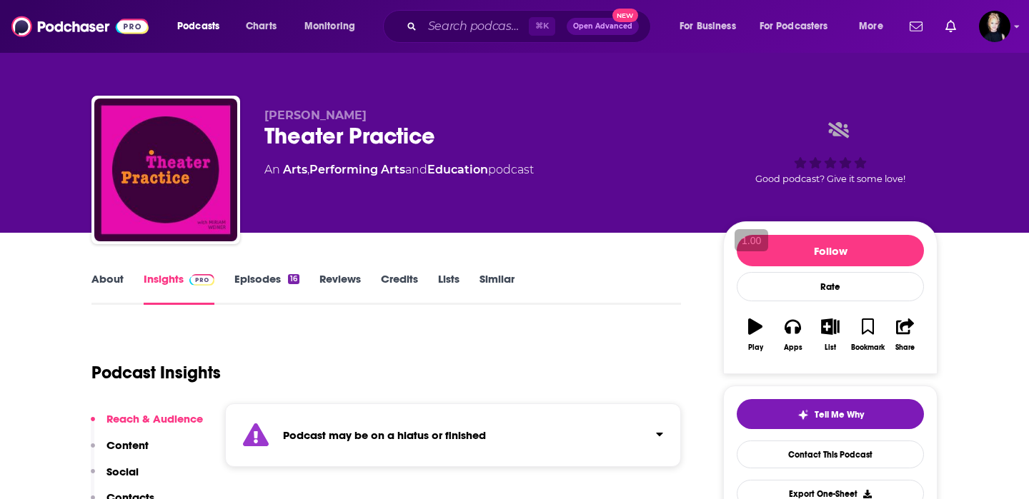
click at [102, 285] on link "About" at bounding box center [107, 288] width 32 height 33
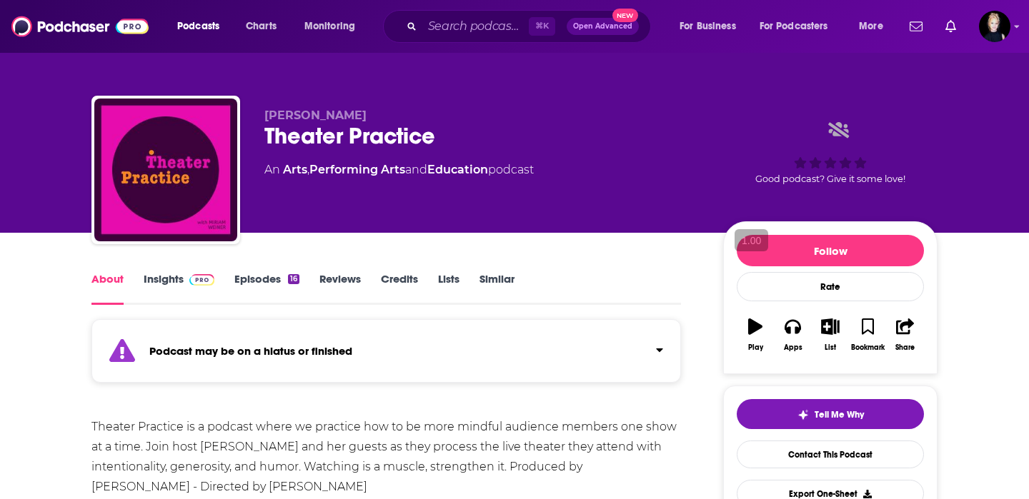
click at [161, 283] on link "Insights" at bounding box center [179, 288] width 71 height 33
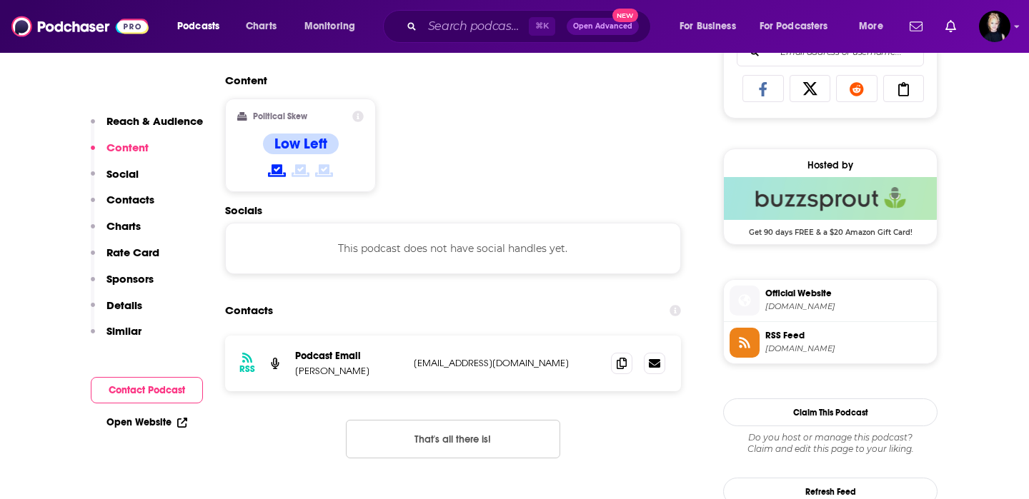
scroll to position [954, 0]
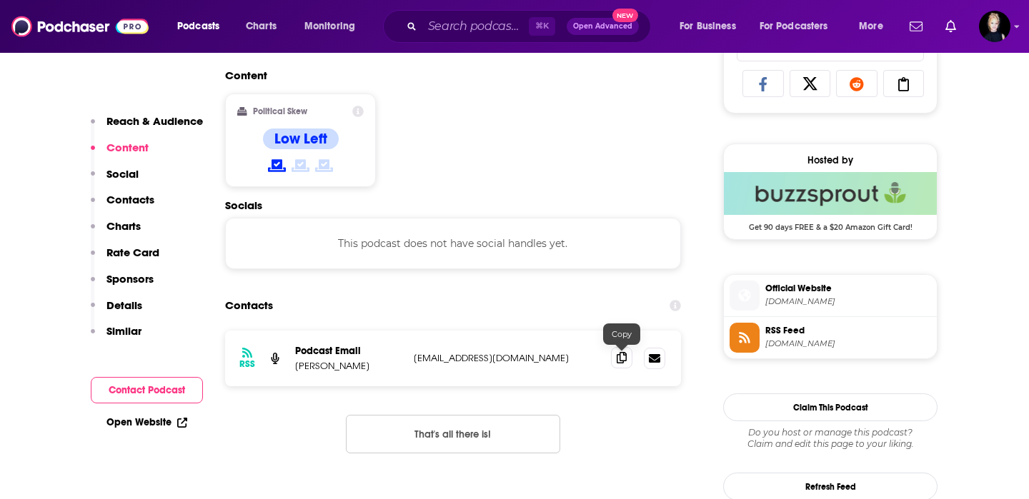
click at [621, 364] on icon at bounding box center [621, 357] width 10 height 11
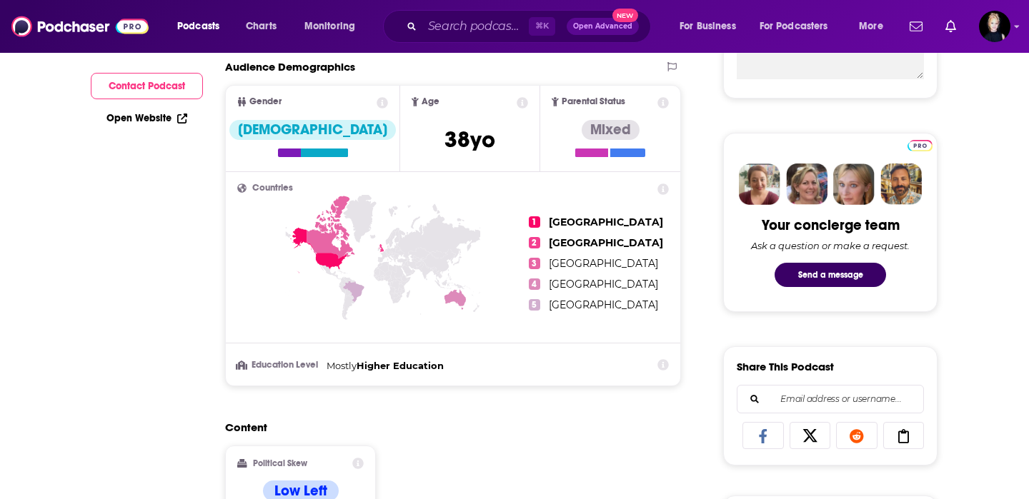
scroll to position [0, 0]
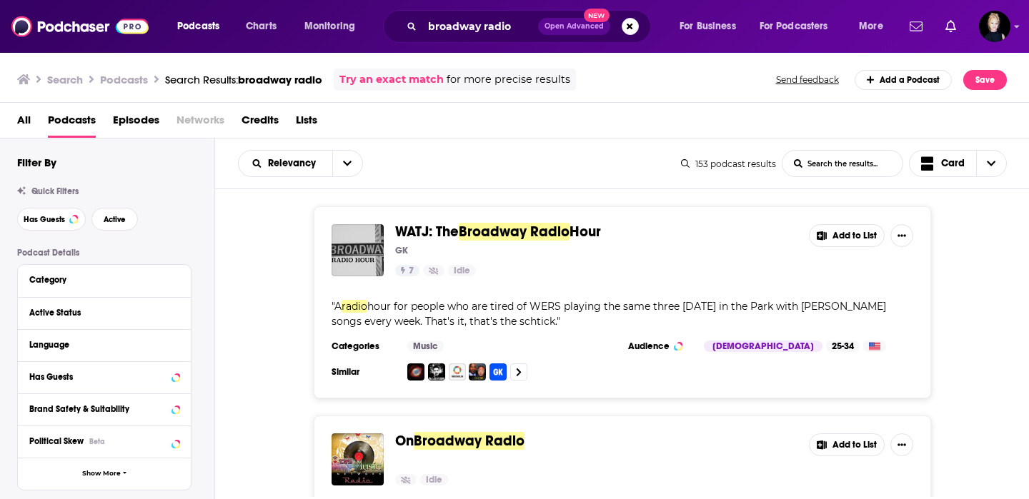
scroll to position [8942, 0]
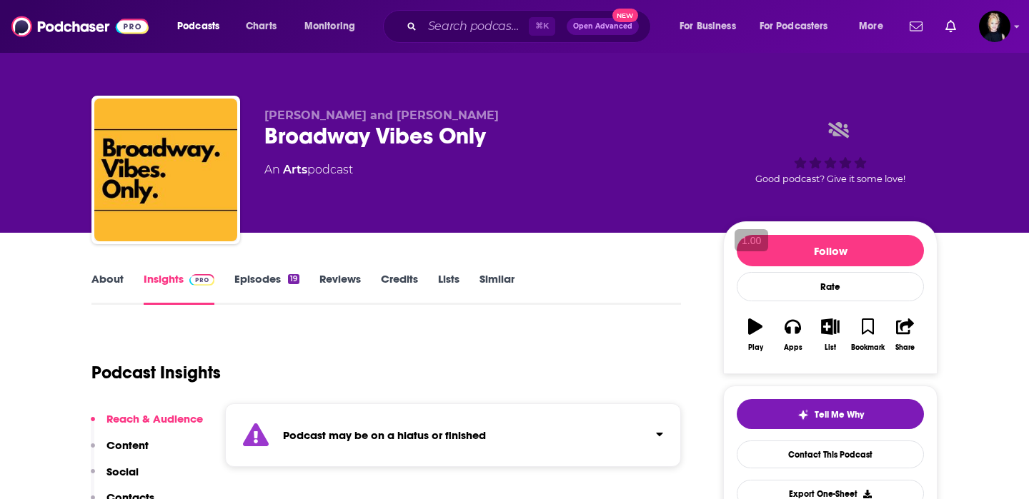
click at [117, 277] on link "About" at bounding box center [107, 288] width 32 height 33
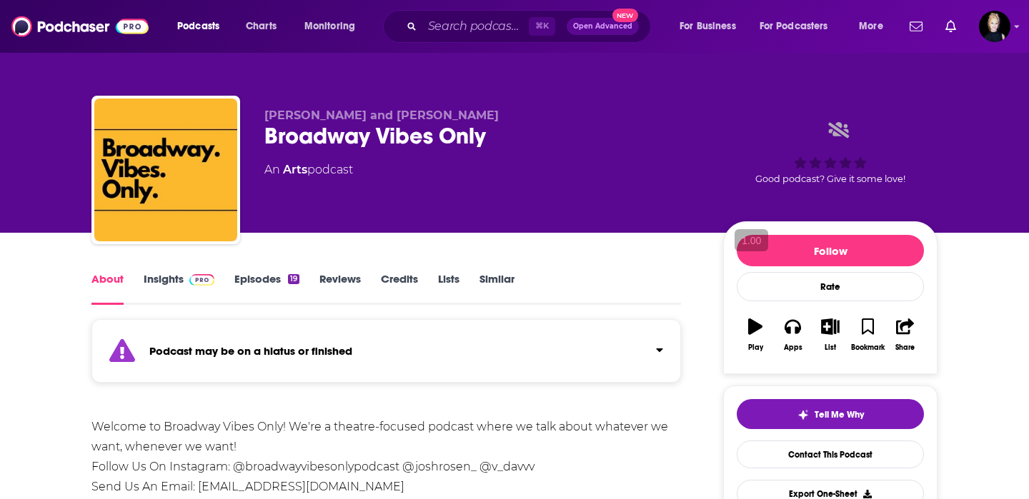
click at [148, 279] on link "Insights" at bounding box center [179, 288] width 71 height 33
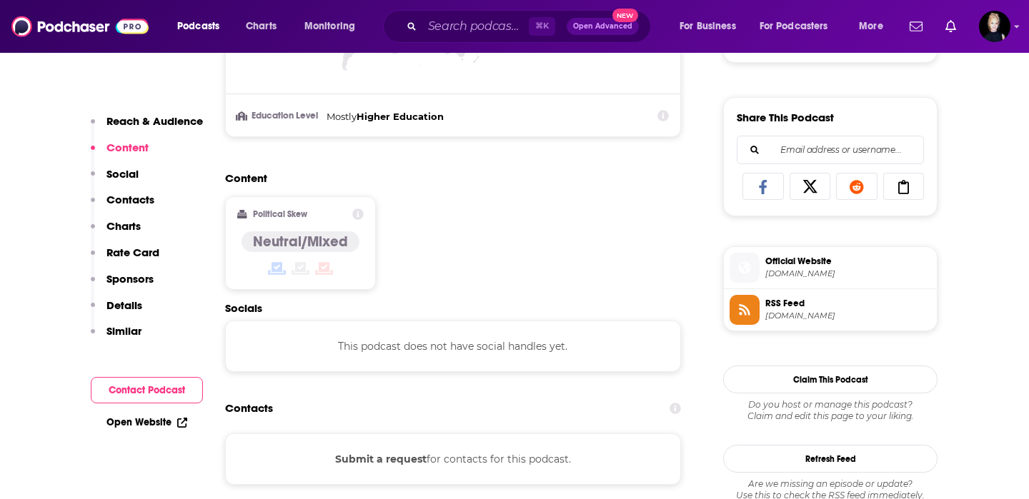
scroll to position [931, 0]
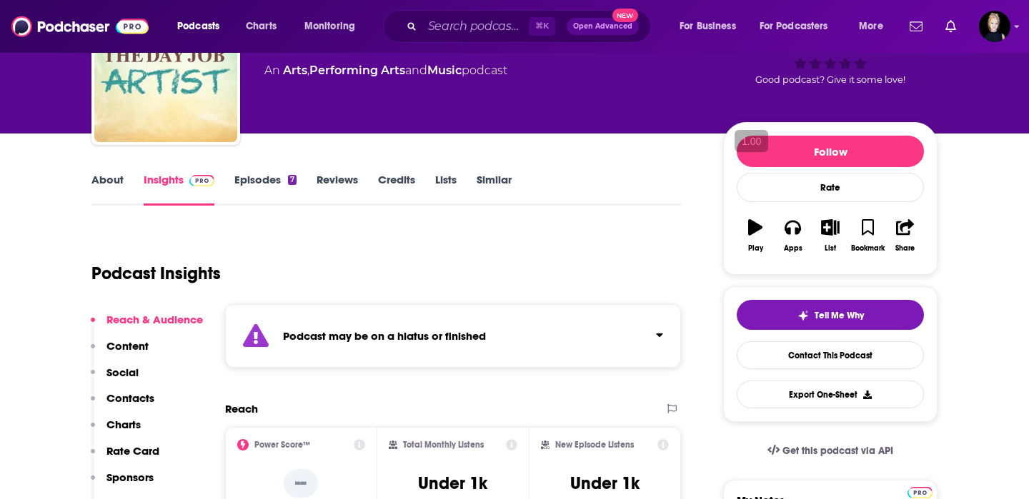
scroll to position [106, 0]
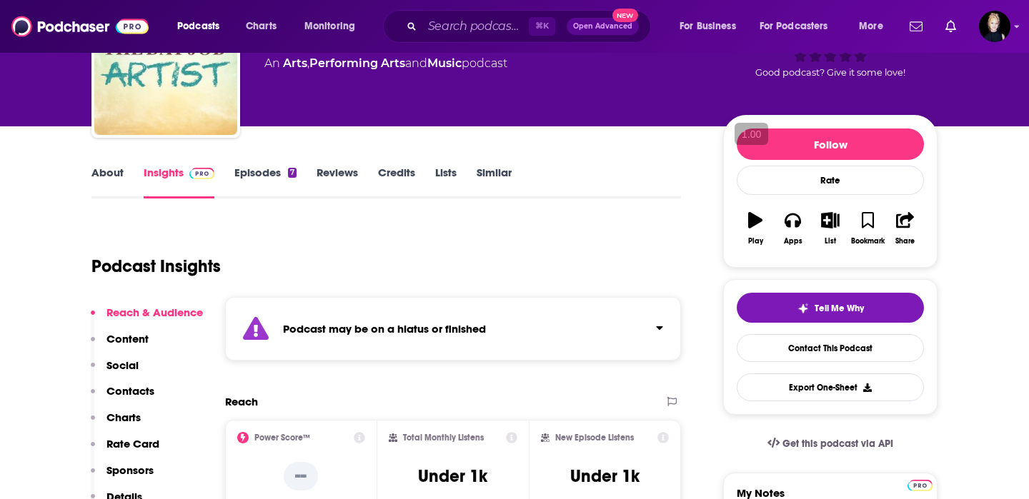
click at [274, 180] on link "Episodes 7" at bounding box center [265, 182] width 62 height 33
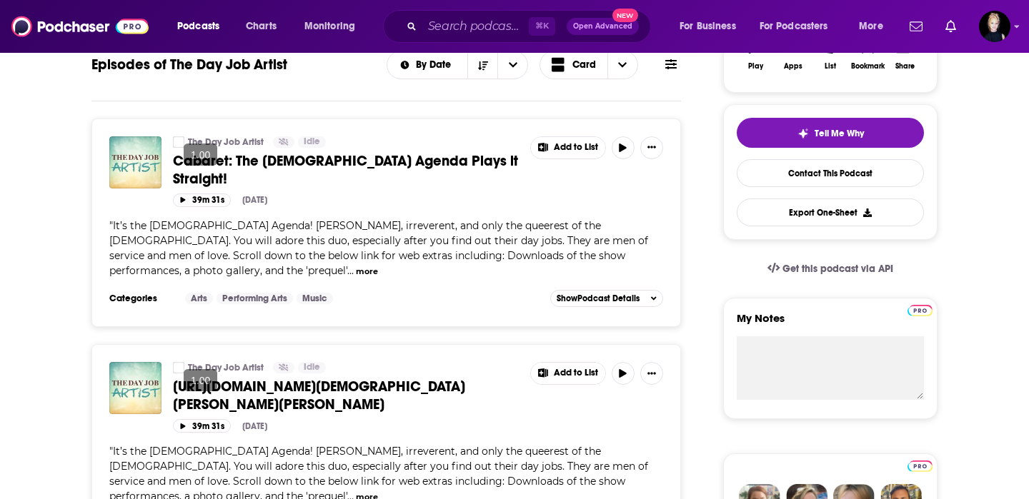
scroll to position [281, 0]
